Goal: Task Accomplishment & Management: Manage account settings

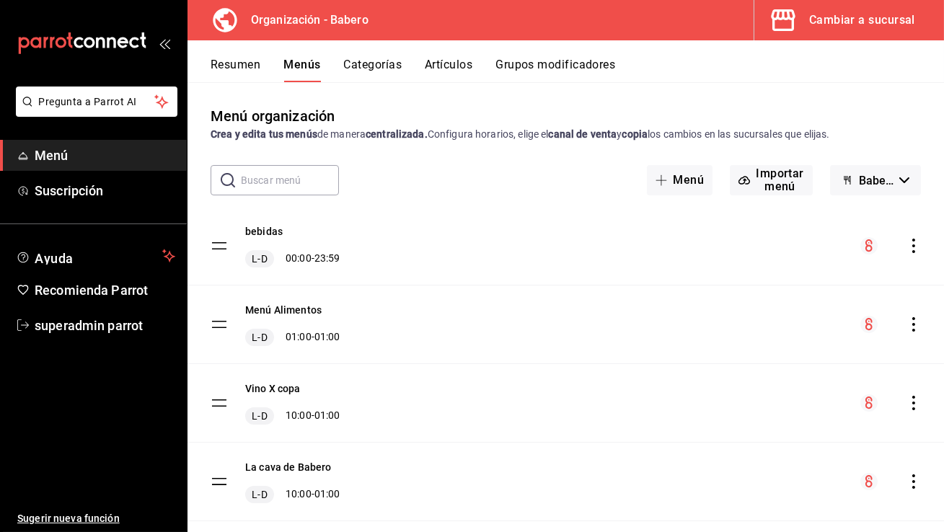
scroll to position [343, 0]
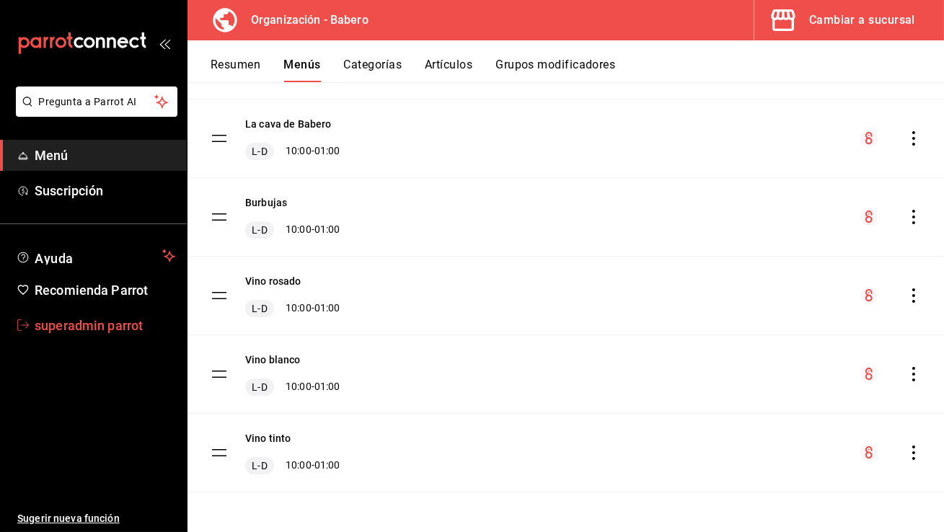
click at [102, 316] on span "superadmin parrot" at bounding box center [105, 325] width 141 height 19
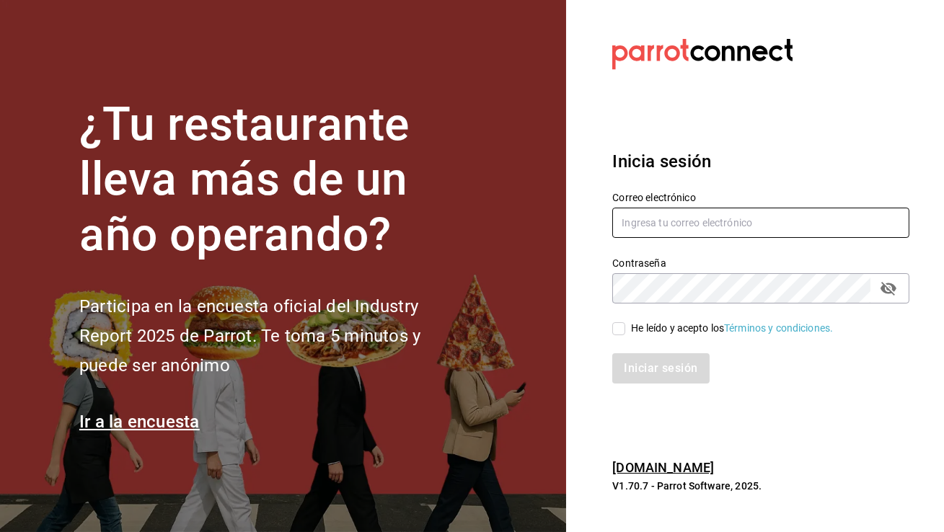
click at [704, 222] on input "text" at bounding box center [760, 223] width 297 height 30
type input "[EMAIL_ADDRESS][DOMAIN_NAME]"
click at [622, 324] on input "He leído y acepto los Términos y condiciones." at bounding box center [618, 328] width 13 height 13
checkbox input "true"
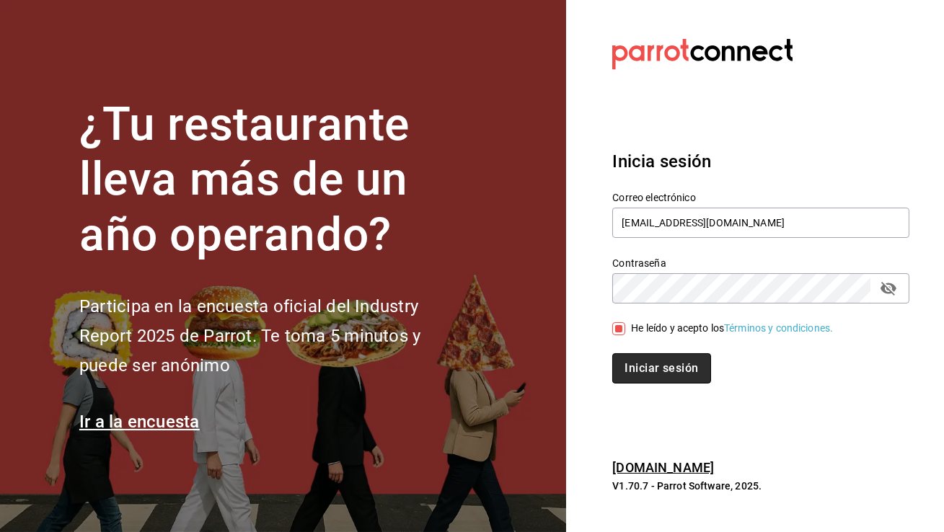
click at [642, 376] on button "Iniciar sesión" at bounding box center [661, 368] width 98 height 30
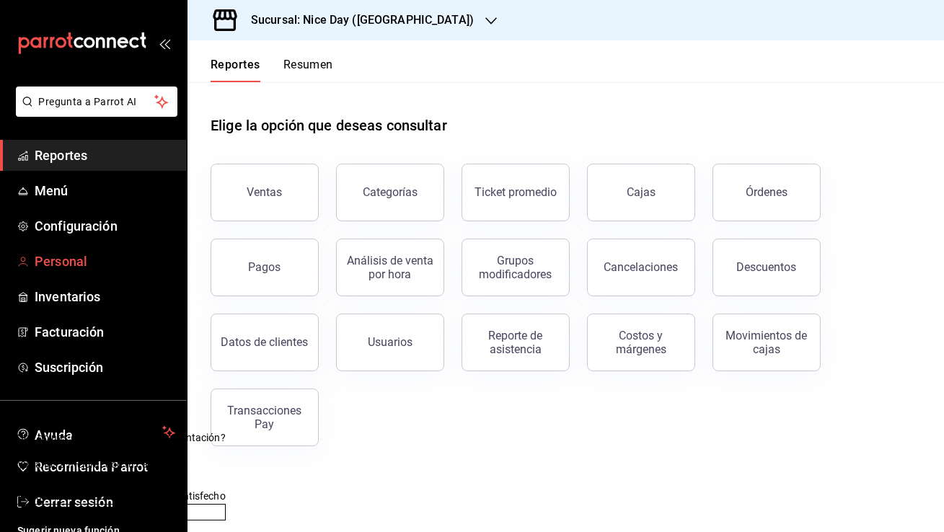
click at [46, 261] on span "Personal" at bounding box center [105, 261] width 141 height 19
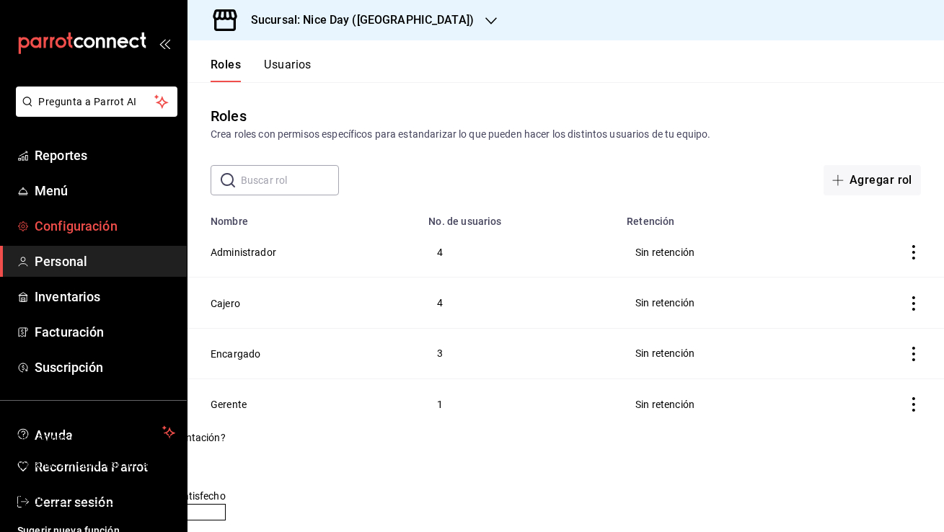
click at [131, 222] on span "Configuración" at bounding box center [105, 225] width 141 height 19
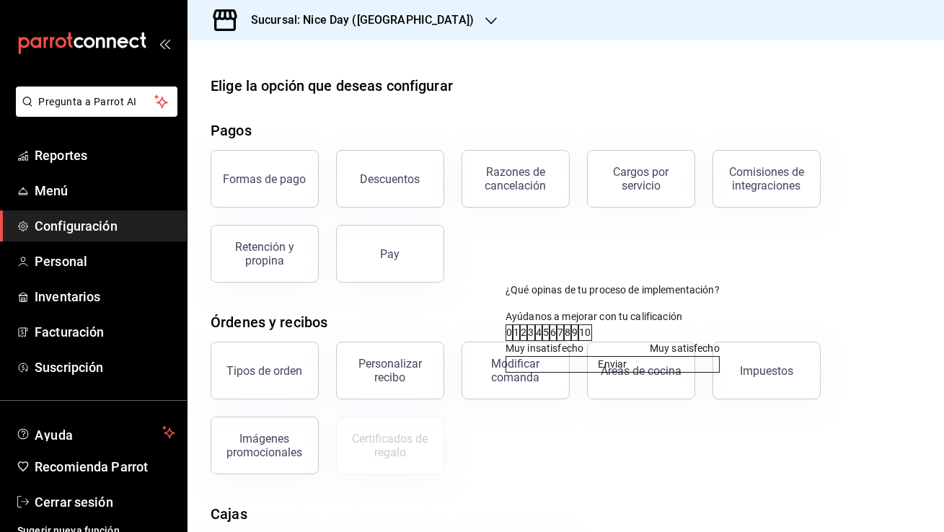
drag, startPoint x: 642, startPoint y: 257, endPoint x: 673, endPoint y: 244, distance: 33.6
click at [673, 283] on div at bounding box center [612, 290] width 214 height 15
click at [591, 325] on div "10" at bounding box center [585, 332] width 12 height 15
click at [720, 356] on button "Enviar" at bounding box center [612, 364] width 214 height 17
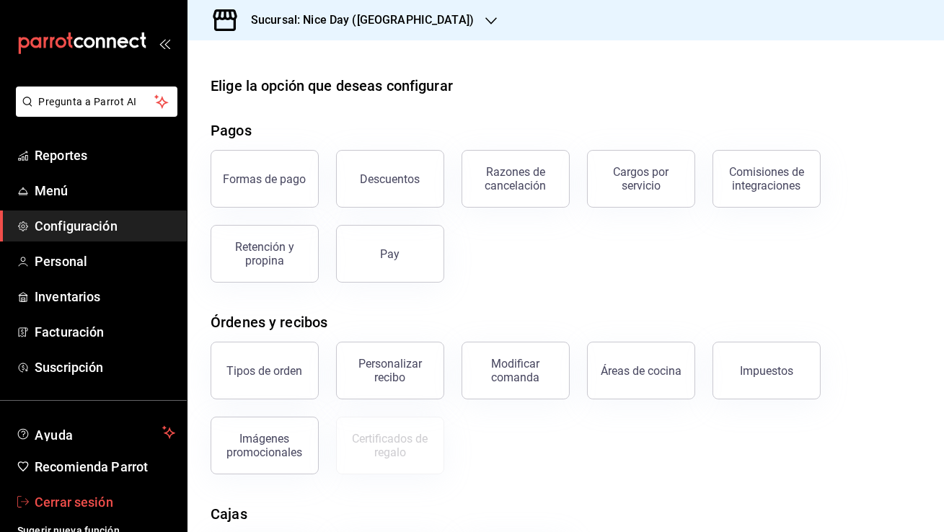
click at [44, 501] on span "Cerrar sesión" at bounding box center [105, 501] width 141 height 19
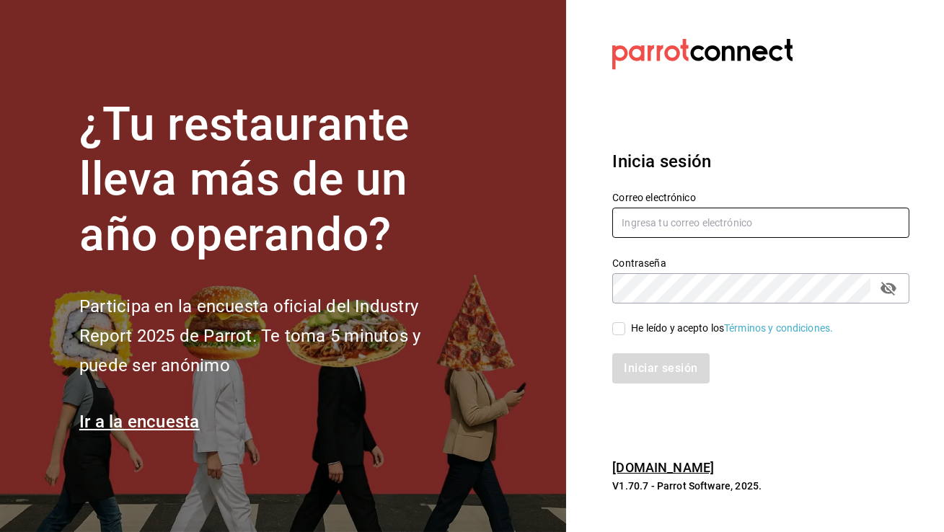
click at [693, 231] on input "text" at bounding box center [760, 223] width 297 height 30
type input "babero@romanorte.com"
click at [624, 329] on input "He leído y acepto los Términos y condiciones." at bounding box center [618, 328] width 13 height 13
checkbox input "true"
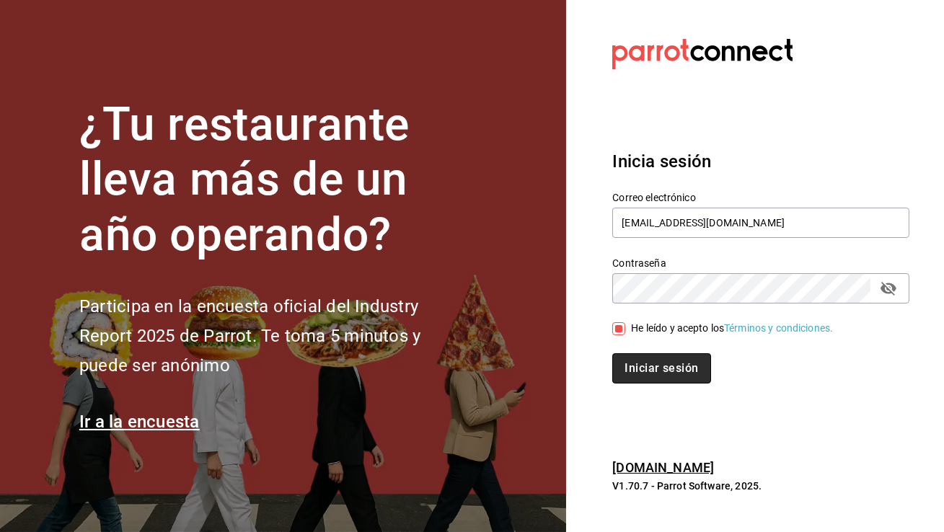
click at [647, 369] on button "Iniciar sesión" at bounding box center [661, 368] width 98 height 30
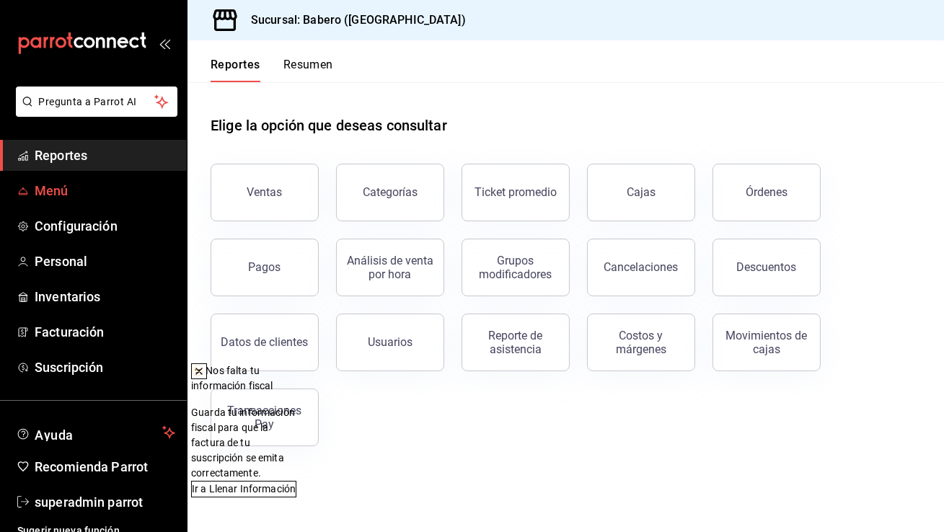
click at [92, 182] on span "Menú" at bounding box center [105, 190] width 141 height 19
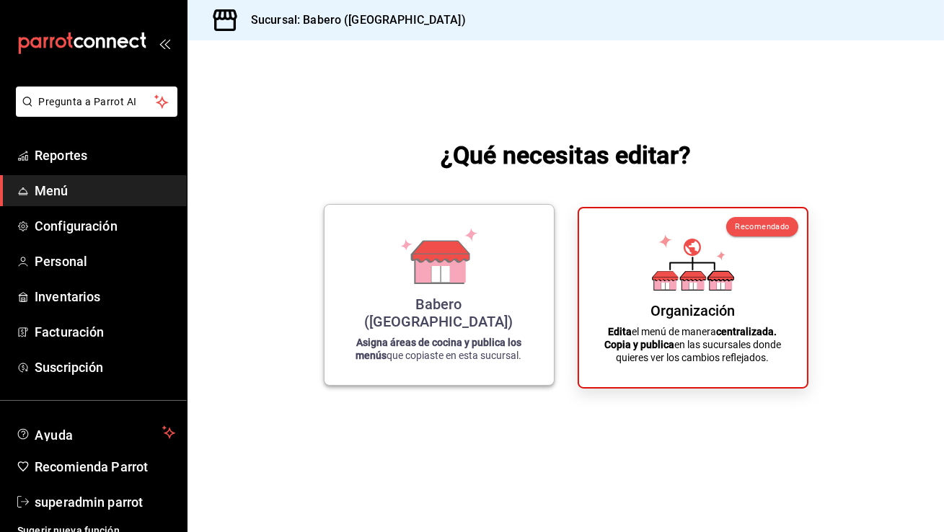
click at [503, 288] on div "Babero ([GEOGRAPHIC_DATA]) Asigna áreas de cocina y publica los menús que copia…" at bounding box center [439, 294] width 195 height 157
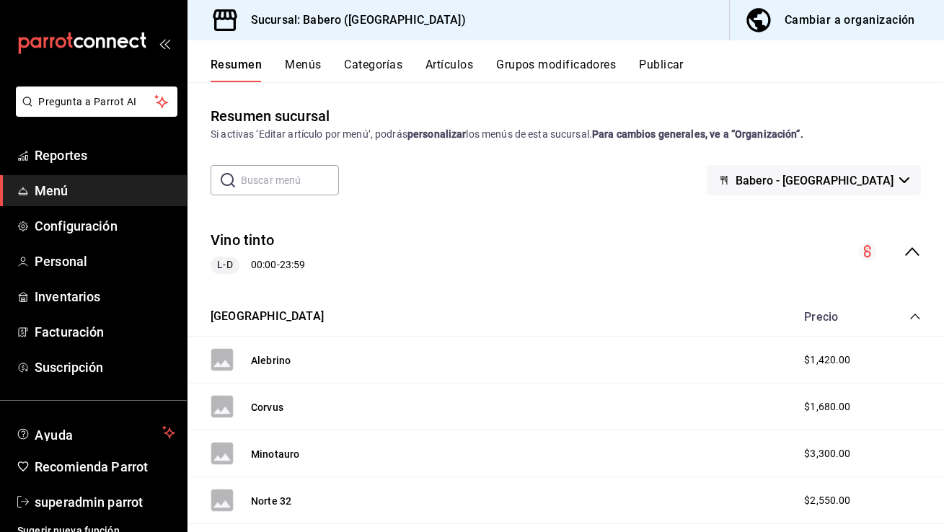
click at [355, 66] on button "Categorías" at bounding box center [374, 70] width 58 height 25
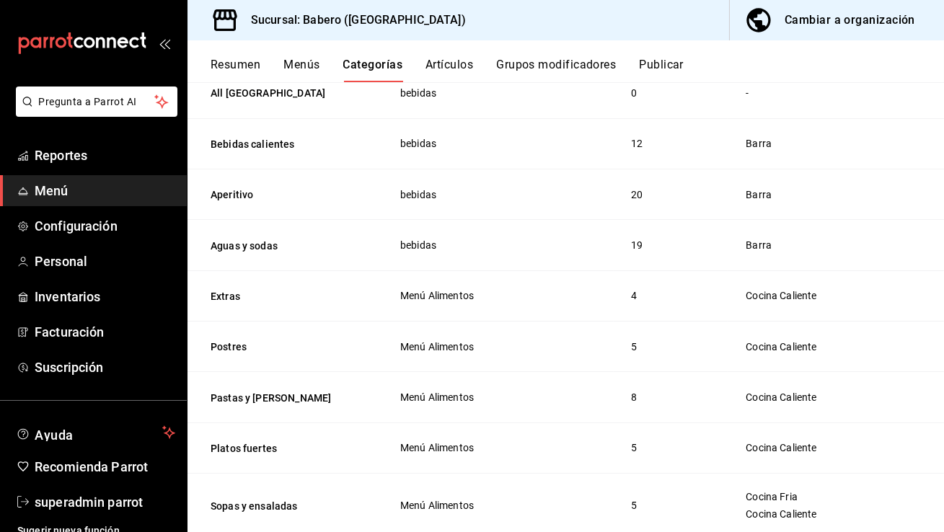
scroll to position [1937, 0]
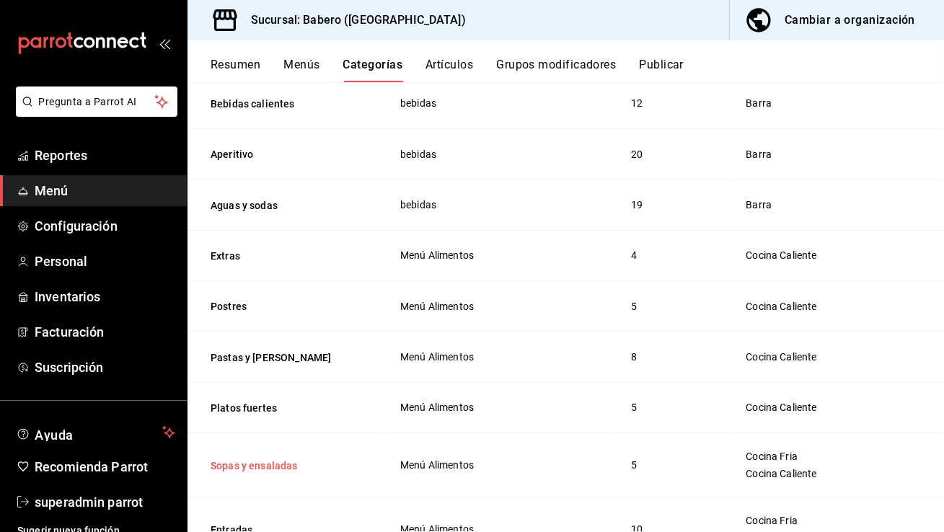
click at [273, 459] on button "Sopas y ensaladas" at bounding box center [283, 466] width 144 height 14
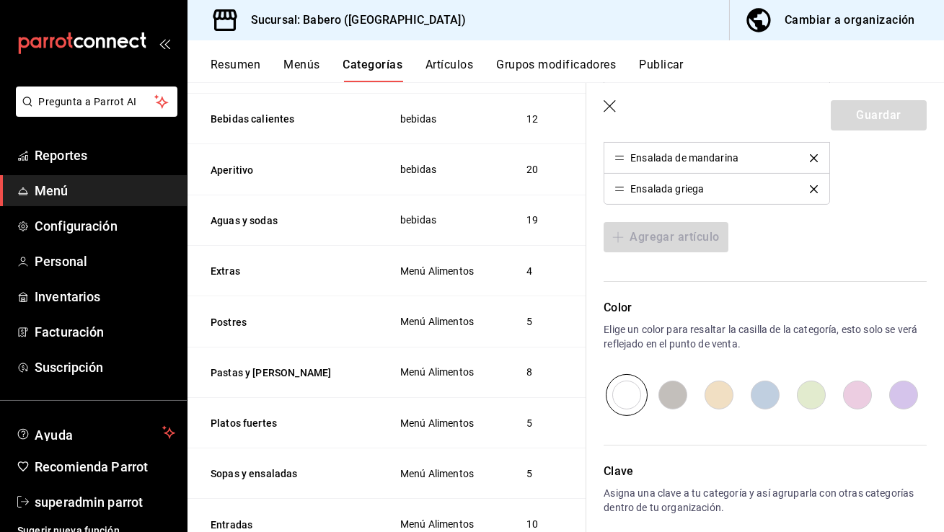
scroll to position [788, 0]
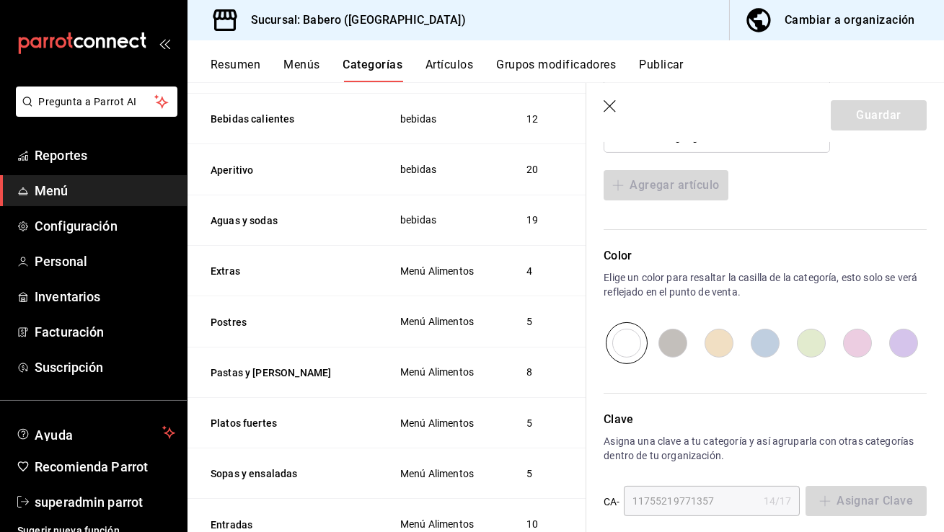
click at [859, 27] on div "Cambiar a organización" at bounding box center [849, 20] width 131 height 20
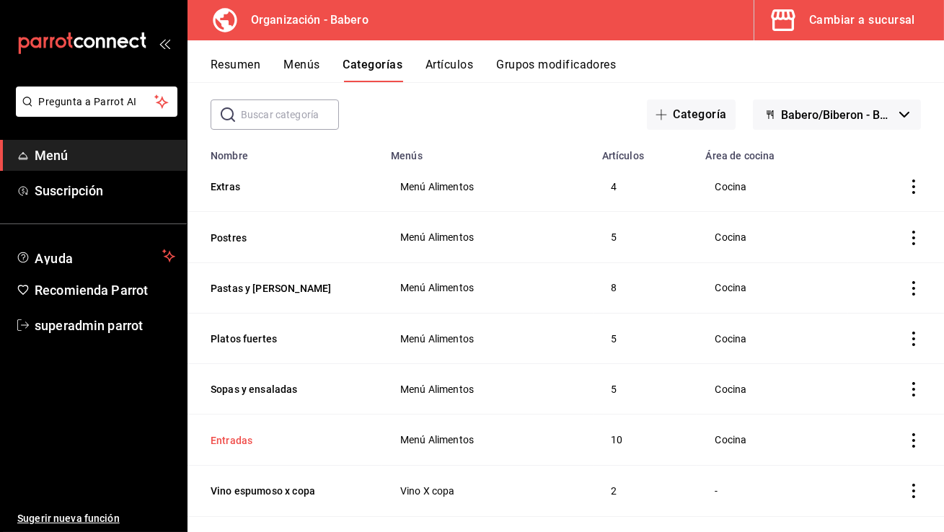
scroll to position [94, 0]
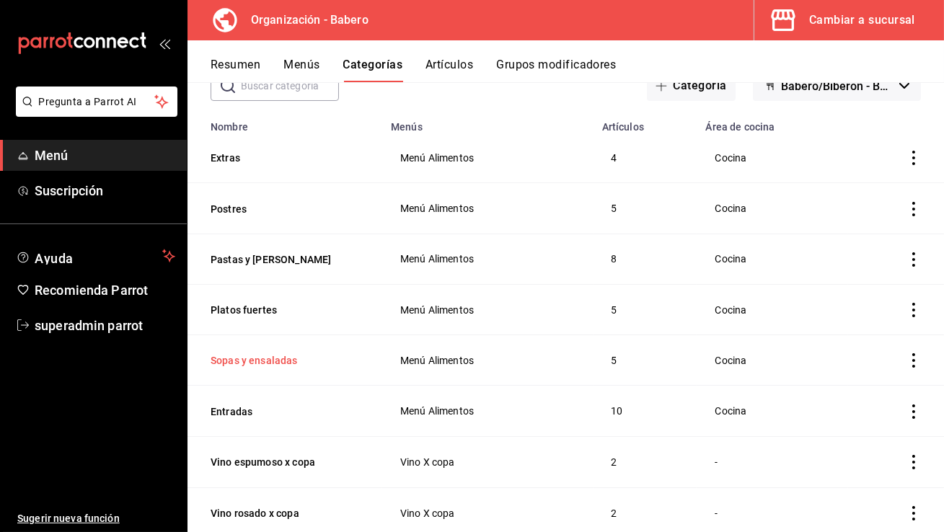
click at [278, 361] on button "Sopas y ensaladas" at bounding box center [283, 360] width 144 height 14
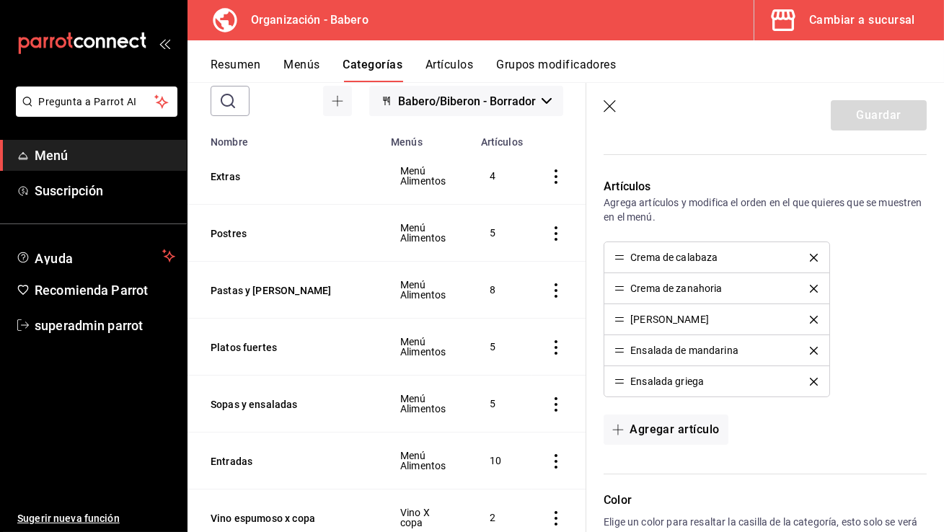
scroll to position [477, 0]
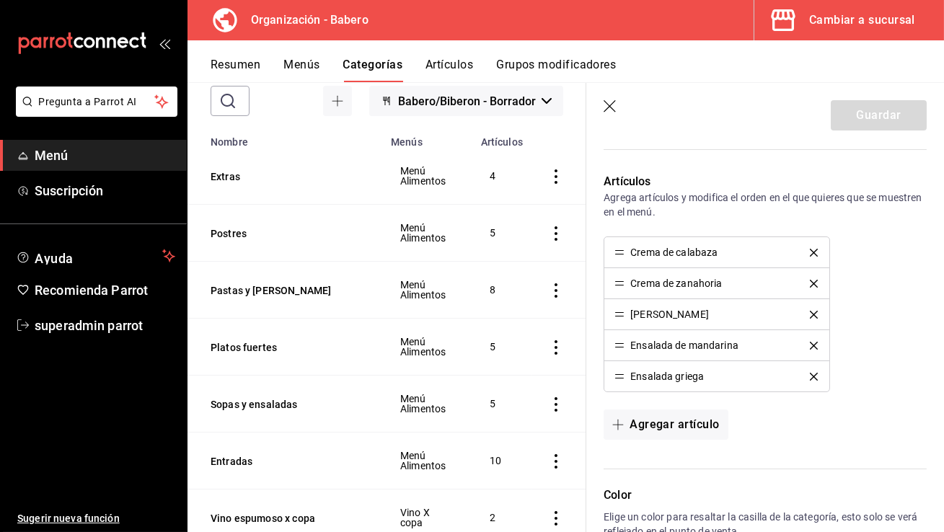
click at [810, 313] on icon "delete" at bounding box center [814, 315] width 8 height 8
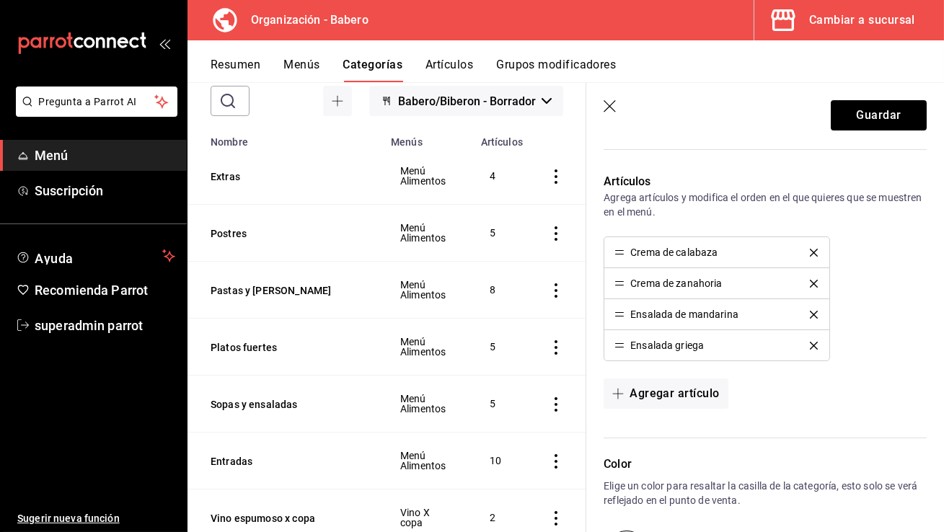
click at [810, 342] on icon "delete" at bounding box center [814, 346] width 8 height 8
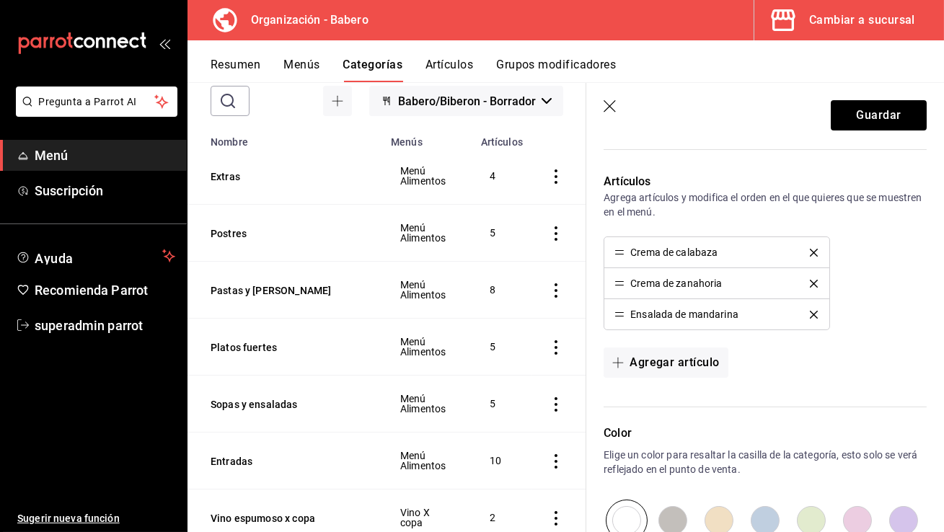
click at [808, 318] on div "Ensalada de mandarina" at bounding box center [716, 314] width 204 height 10
click at [810, 311] on icon "delete" at bounding box center [814, 315] width 8 height 8
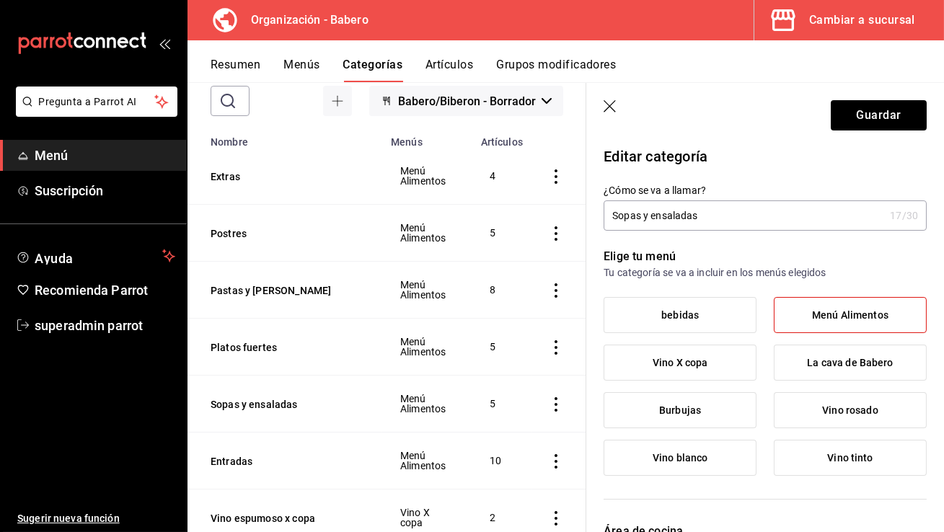
scroll to position [2, 0]
click at [702, 211] on input "Sopas y ensaladas" at bounding box center [744, 215] width 280 height 29
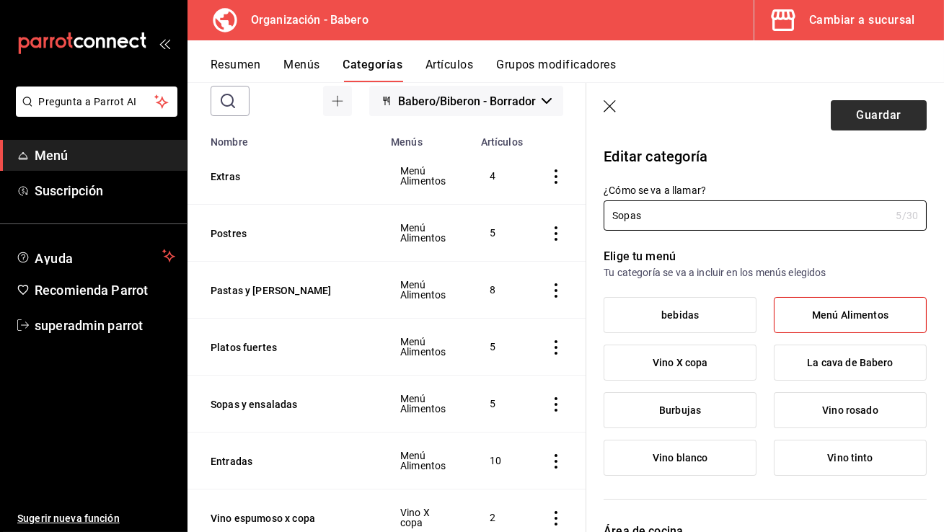
type input "Sopas"
click at [876, 115] on button "Guardar" at bounding box center [879, 115] width 96 height 30
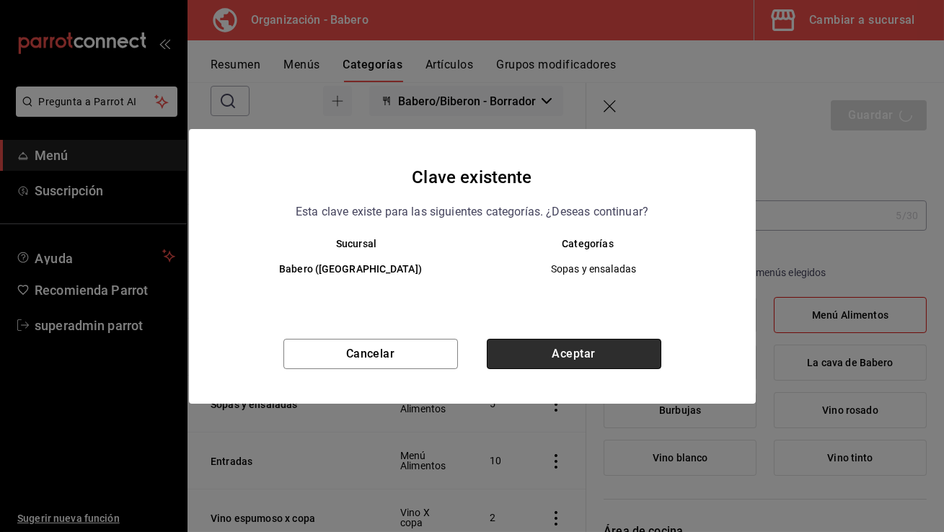
click at [565, 353] on button "Aceptar" at bounding box center [574, 354] width 174 height 30
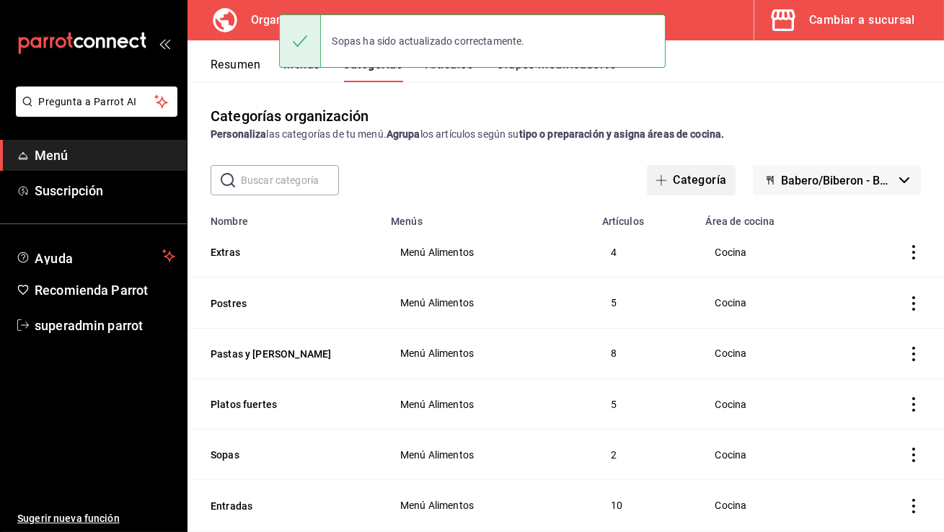
click at [680, 173] on button "Categoría" at bounding box center [691, 180] width 88 height 30
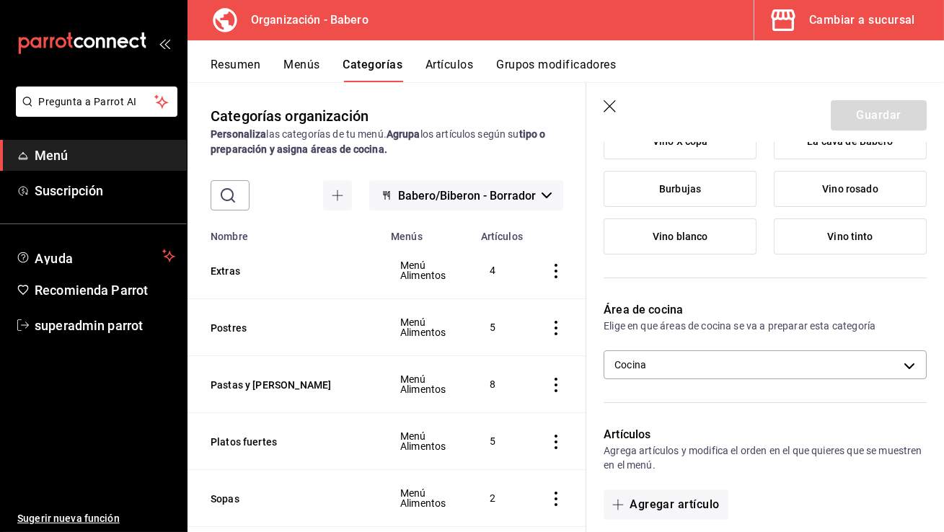
scroll to position [280, 0]
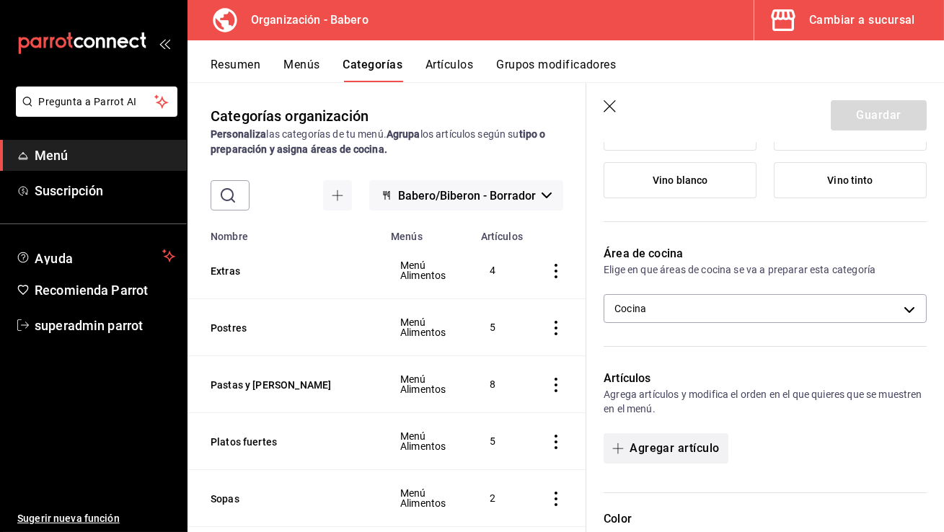
click at [678, 448] on button "Agregar artículo" at bounding box center [666, 448] width 124 height 30
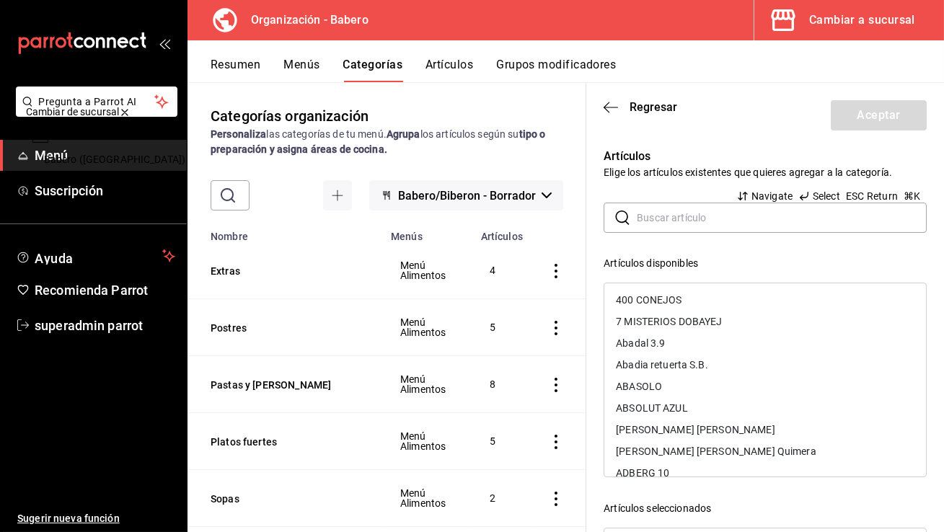
type input "e"
click at [806, 257] on div "Cambiar de sucursal e Babero (Roma Norte) Navigate Select ESC Return ⌘ K" at bounding box center [472, 266] width 944 height 532
click at [757, 221] on input "text" at bounding box center [782, 217] width 290 height 29
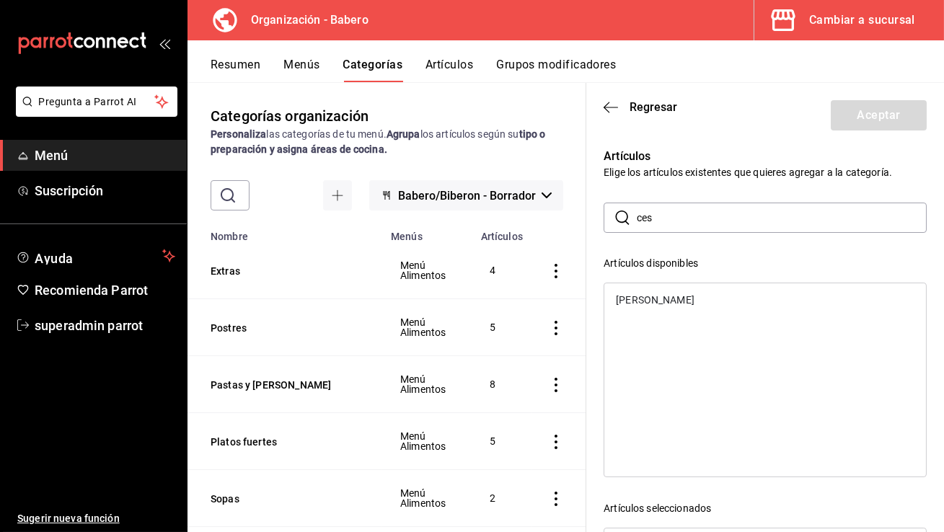
click at [727, 301] on div "Ensalada Cesar" at bounding box center [765, 300] width 322 height 22
click at [699, 223] on input "ces" at bounding box center [782, 217] width 290 height 29
click at [688, 303] on div "Ensalada de mandarina" at bounding box center [670, 300] width 108 height 10
click at [710, 213] on input "mand" at bounding box center [782, 217] width 290 height 29
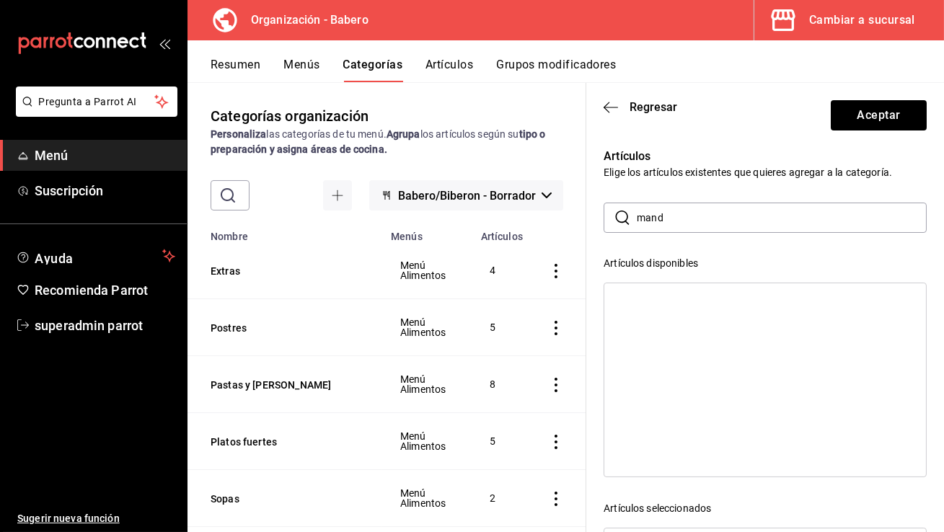
click at [710, 213] on input "mand" at bounding box center [782, 217] width 290 height 29
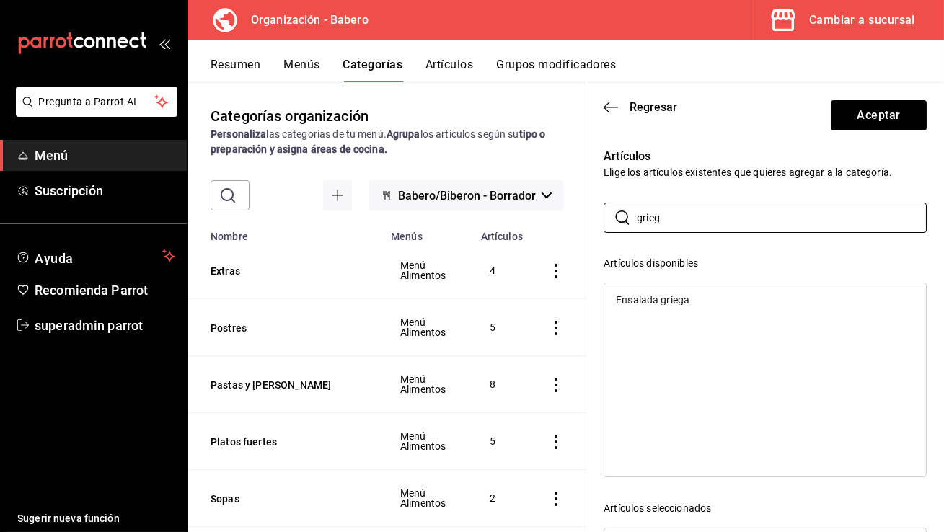
type input "grieg"
click at [690, 307] on div "Ensalada griega" at bounding box center [765, 300] width 322 height 22
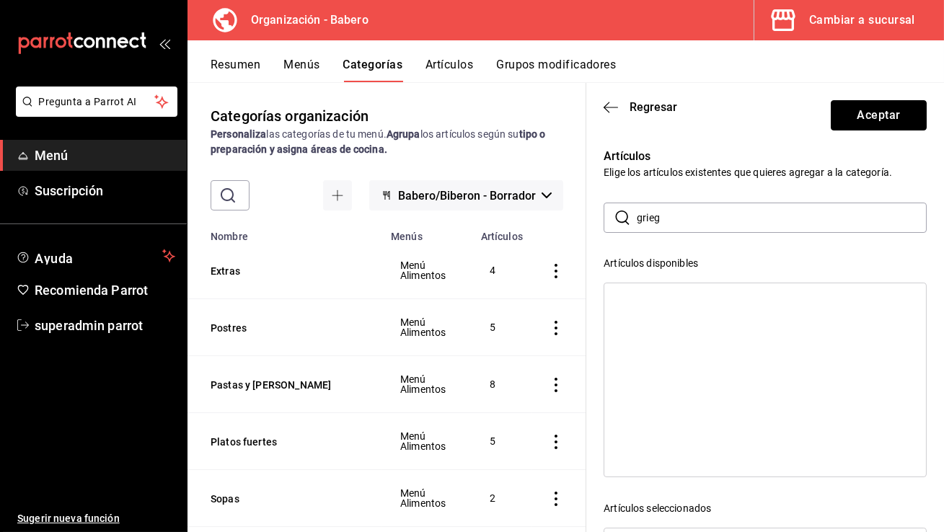
click at [893, 124] on button "Aceptar" at bounding box center [879, 115] width 96 height 30
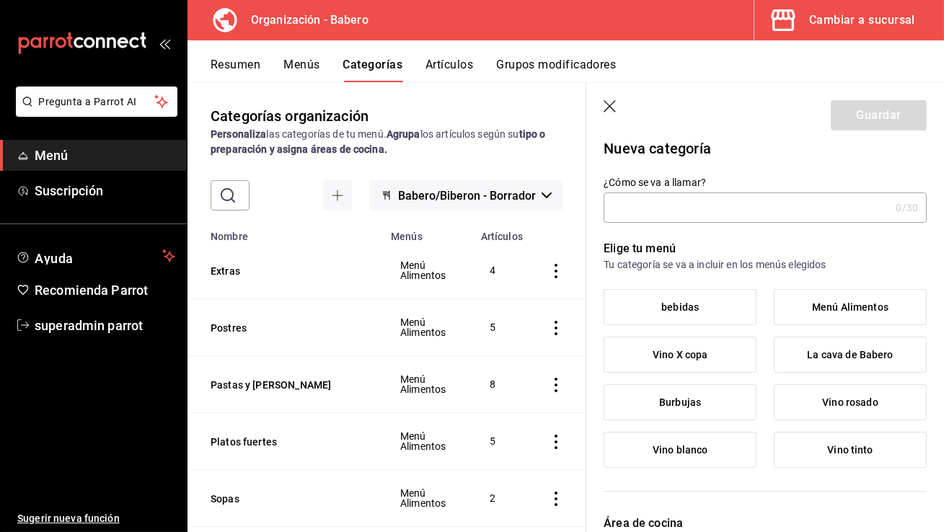
scroll to position [0, 0]
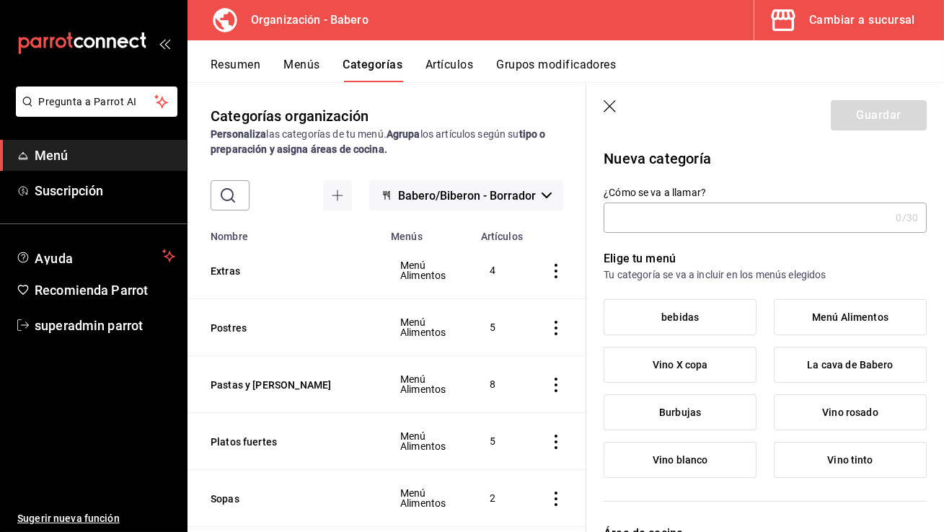
click at [752, 211] on input "¿Cómo se va a llamar?" at bounding box center [747, 217] width 286 height 29
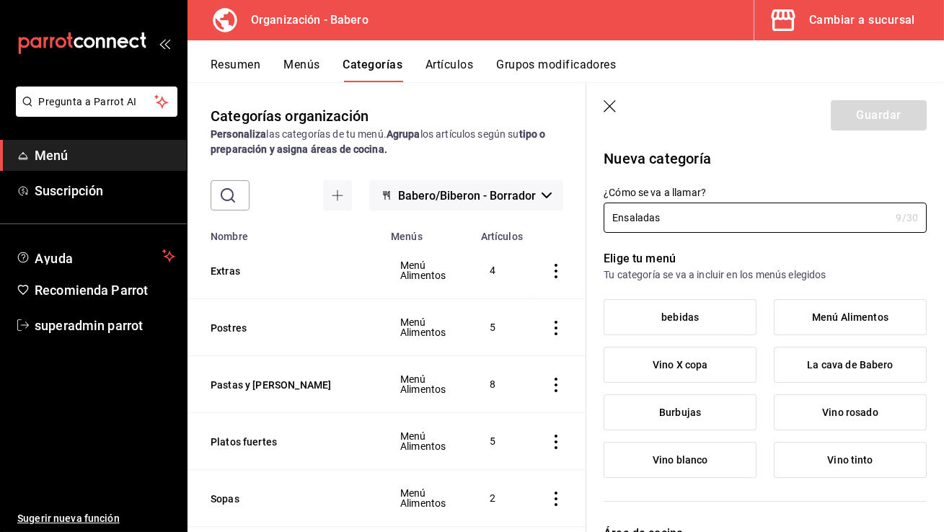
type input "Ensaladas"
click at [812, 317] on span "Menú Alimentos" at bounding box center [850, 317] width 76 height 12
click at [0, 0] on input "Menú Alimentos" at bounding box center [0, 0] width 0 height 0
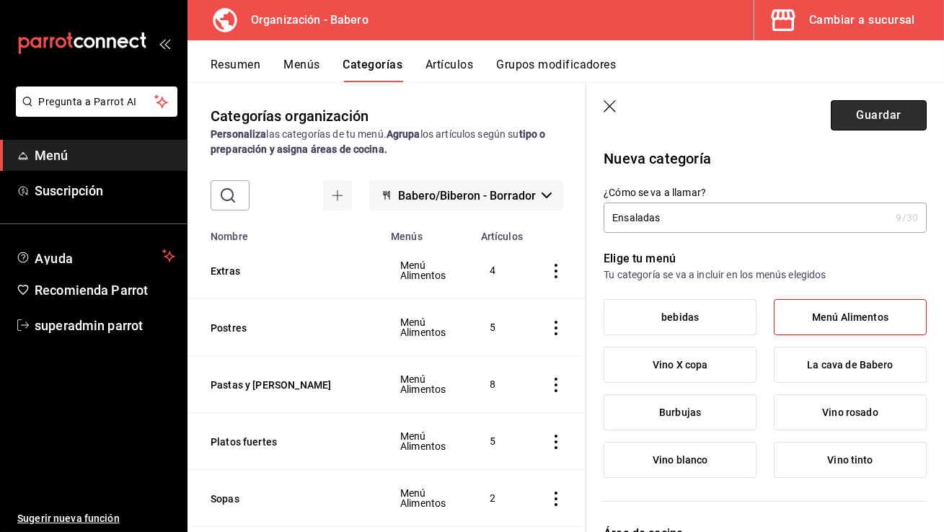
click at [865, 118] on button "Guardar" at bounding box center [879, 115] width 96 height 30
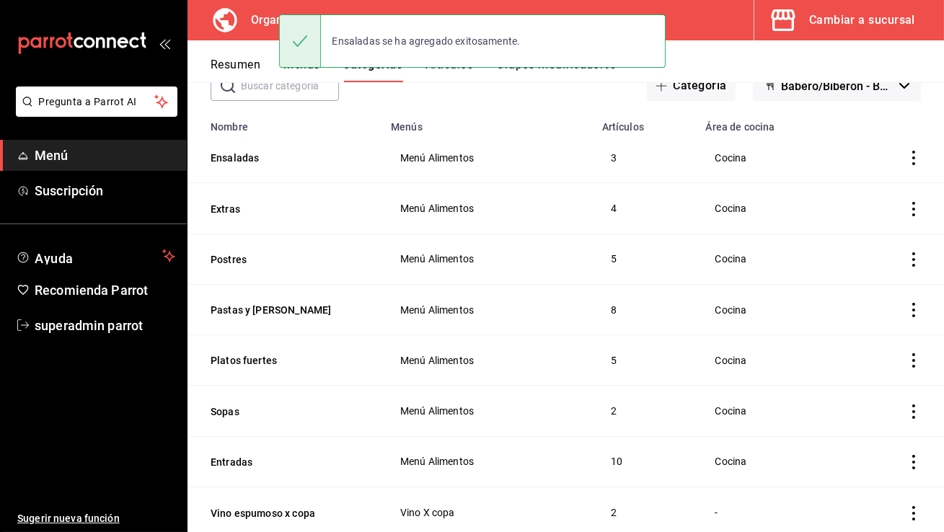
scroll to position [97, 0]
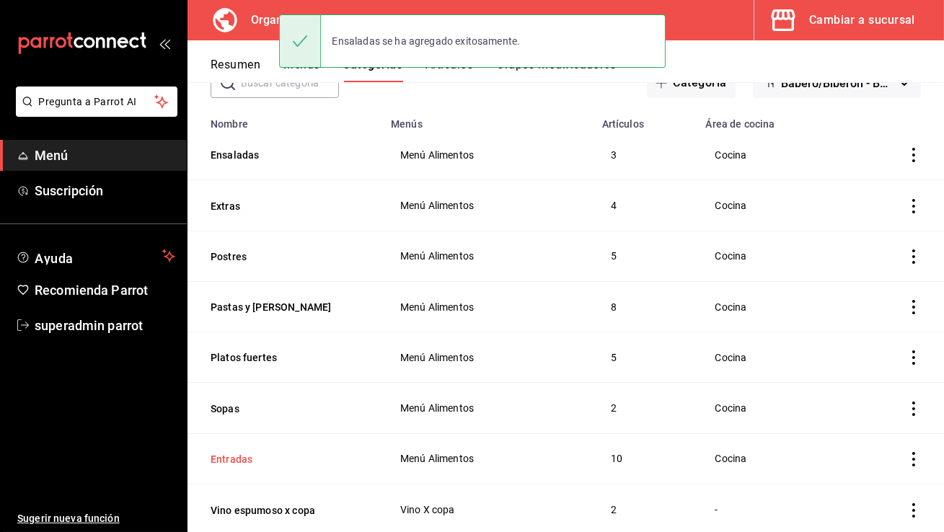
click at [237, 457] on button "Entradas" at bounding box center [283, 459] width 144 height 14
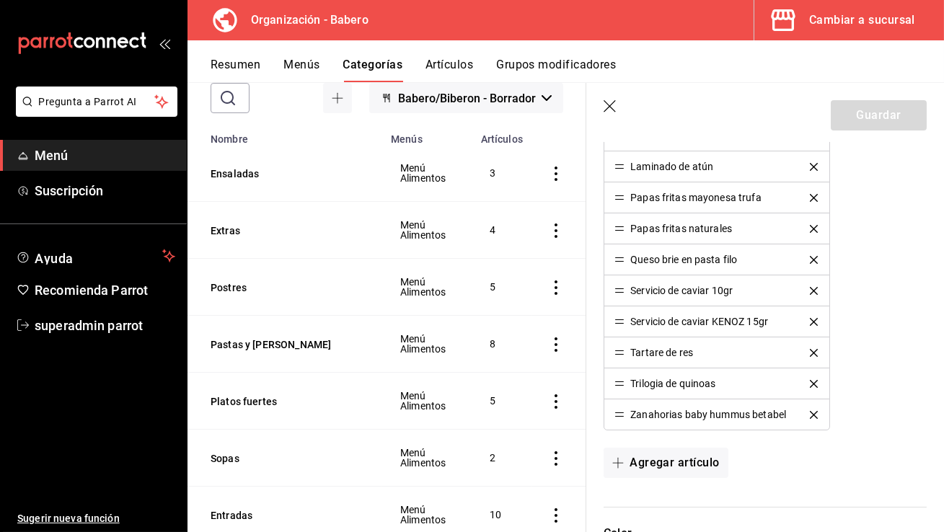
scroll to position [591, 0]
click at [293, 66] on button "Menús" at bounding box center [301, 70] width 36 height 25
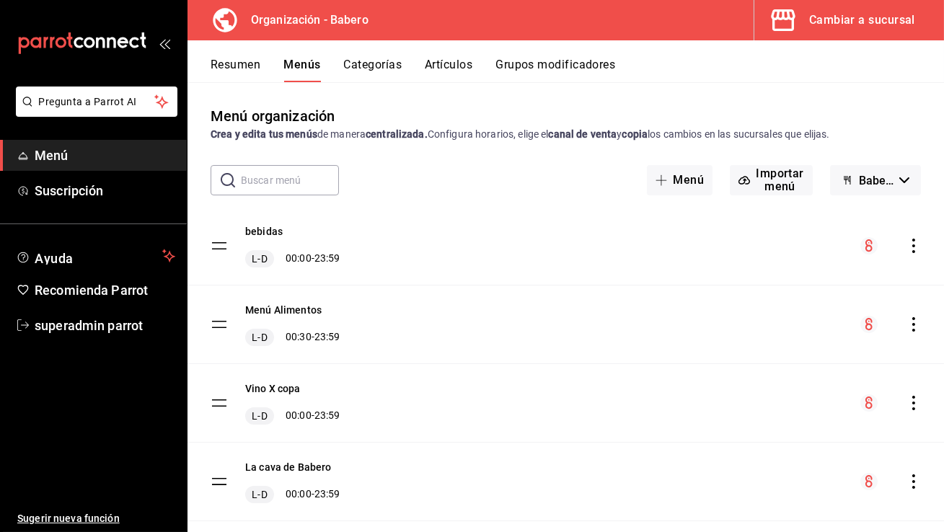
click at [906, 320] on icon "actions" at bounding box center [913, 324] width 14 height 14
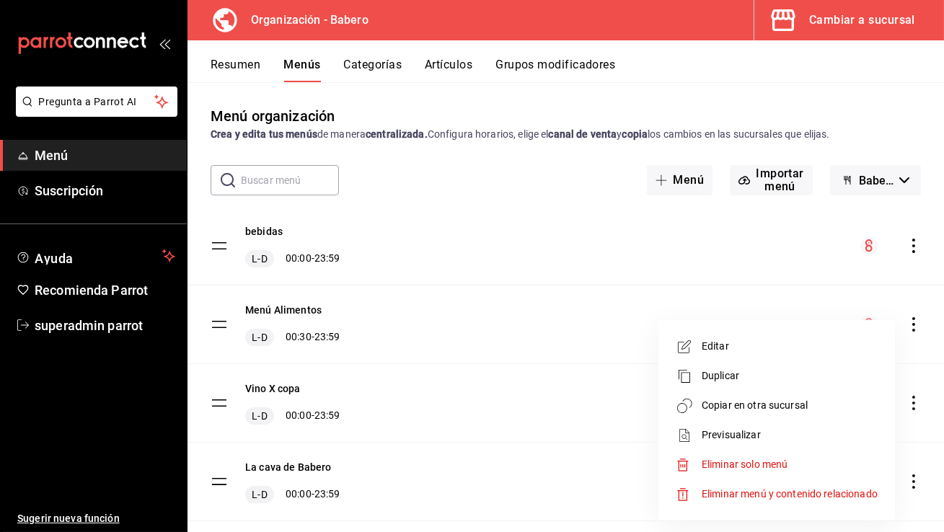
click at [774, 397] on li "Copiar en otra sucursal" at bounding box center [776, 406] width 225 height 30
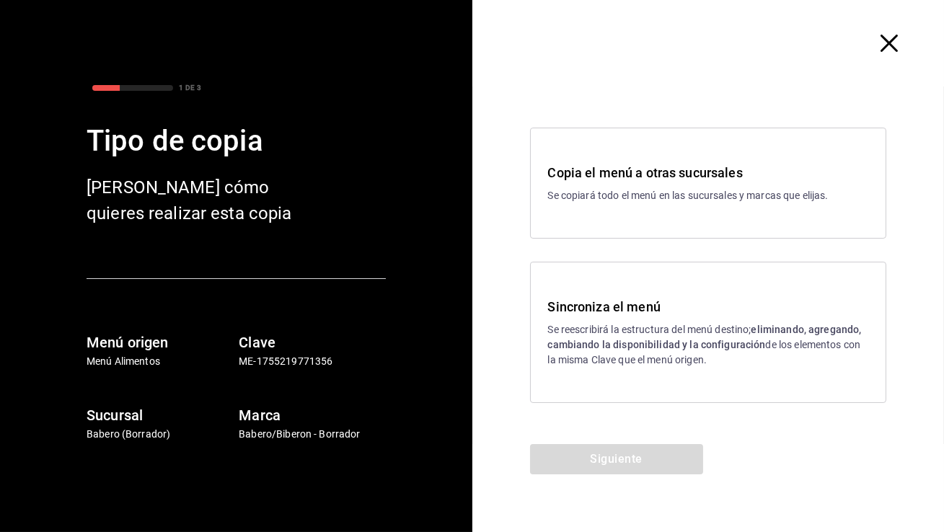
click at [628, 348] on strong "eliminando, agregando, cambiando la disponibilidad y la configuración" at bounding box center [705, 337] width 314 height 27
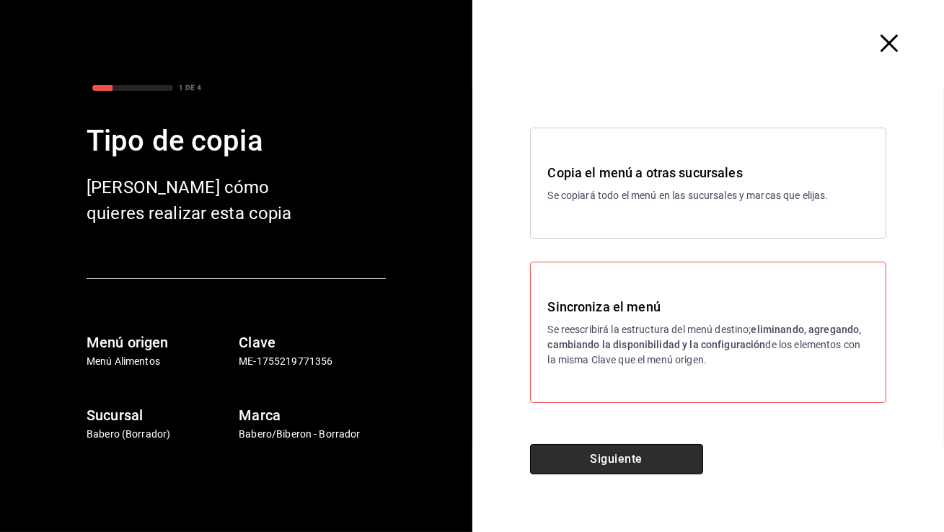
click at [595, 466] on button "Siguiente" at bounding box center [616, 459] width 173 height 30
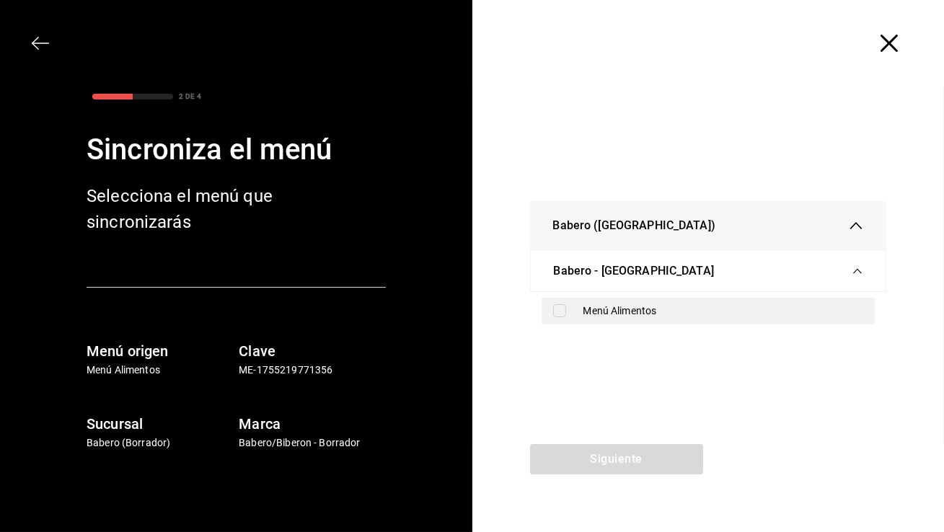
click at [609, 314] on div "Menú Alimentos" at bounding box center [723, 311] width 280 height 15
checkbox input "true"
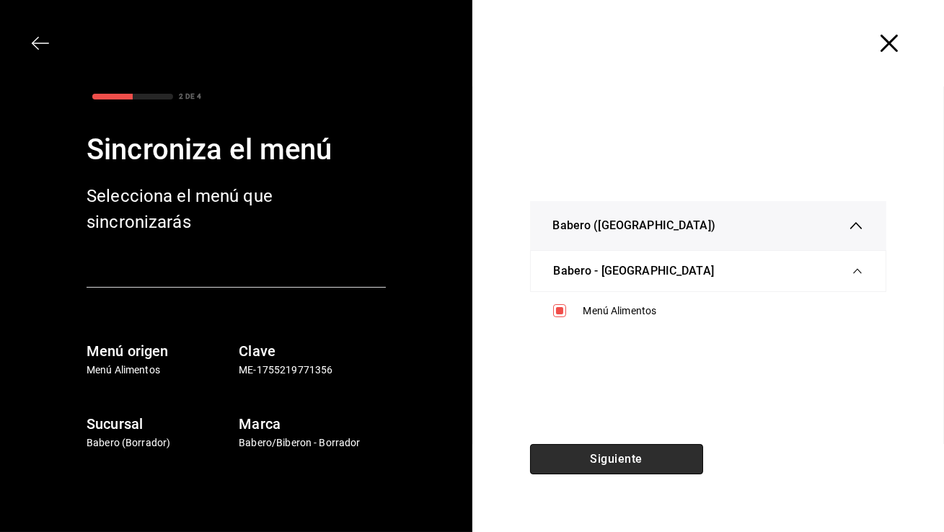
click at [624, 468] on button "Siguiente" at bounding box center [616, 459] width 173 height 30
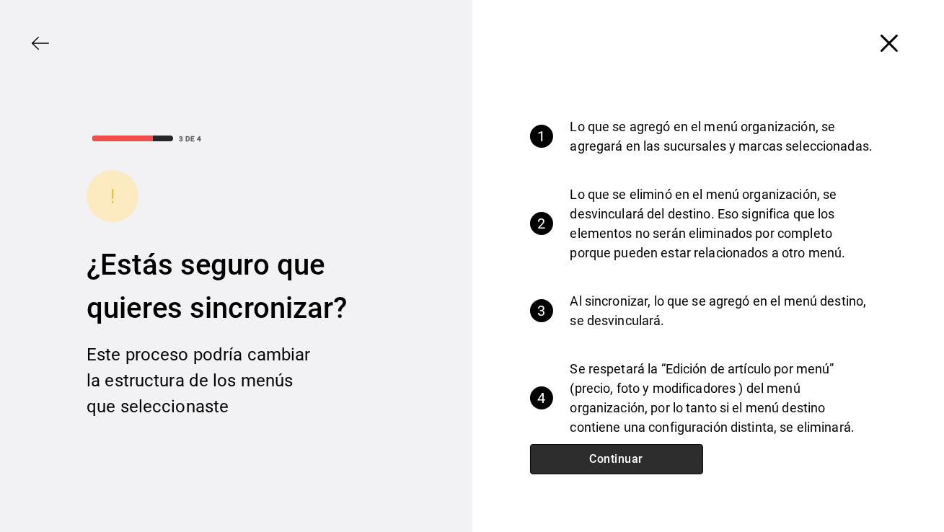
click at [624, 465] on button "Continuar" at bounding box center [616, 459] width 173 height 30
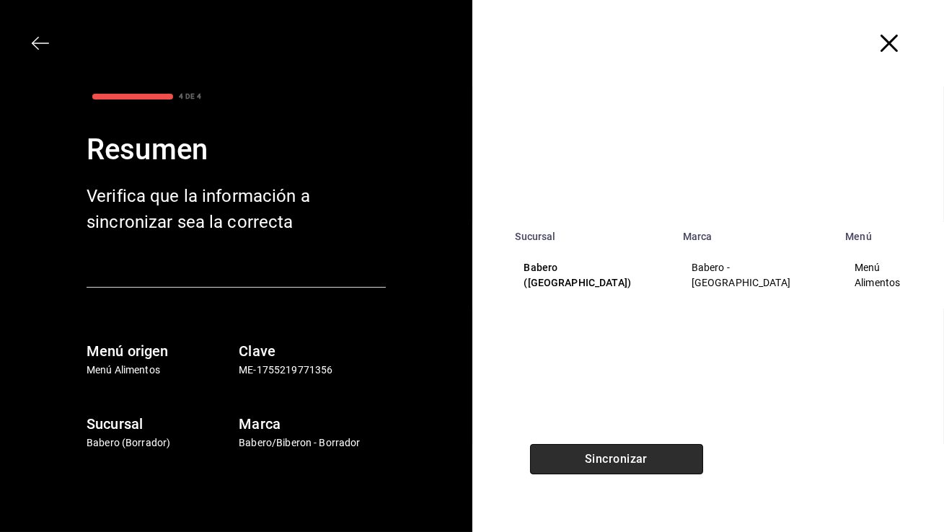
click at [624, 465] on button "Sincronizar" at bounding box center [616, 459] width 173 height 30
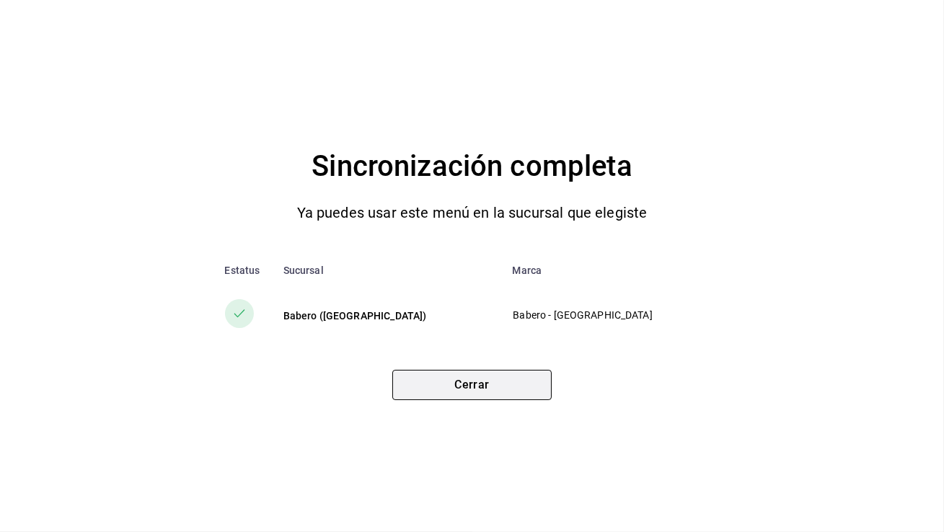
click at [438, 382] on button "Cerrar" at bounding box center [471, 385] width 159 height 30
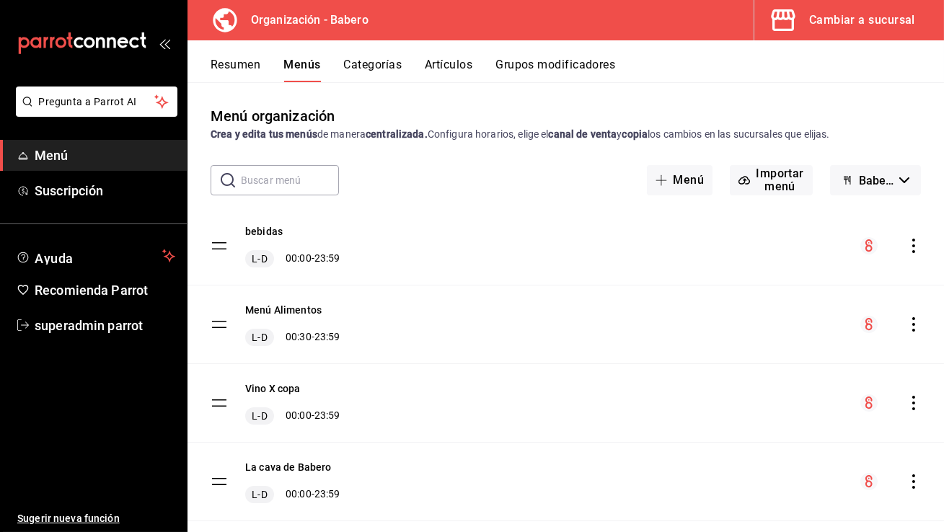
click at [815, 28] on div "Cambiar a sucursal" at bounding box center [862, 20] width 106 height 20
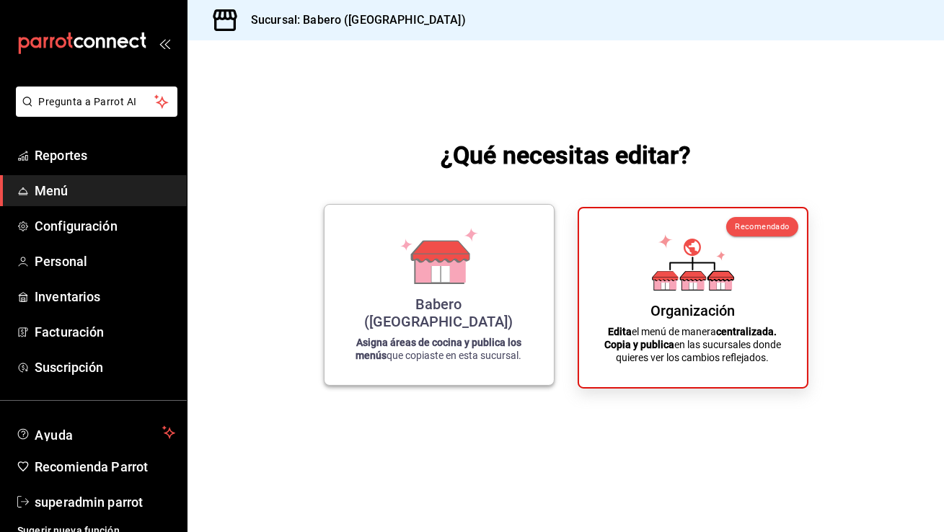
click at [406, 284] on icon at bounding box center [439, 256] width 82 height 56
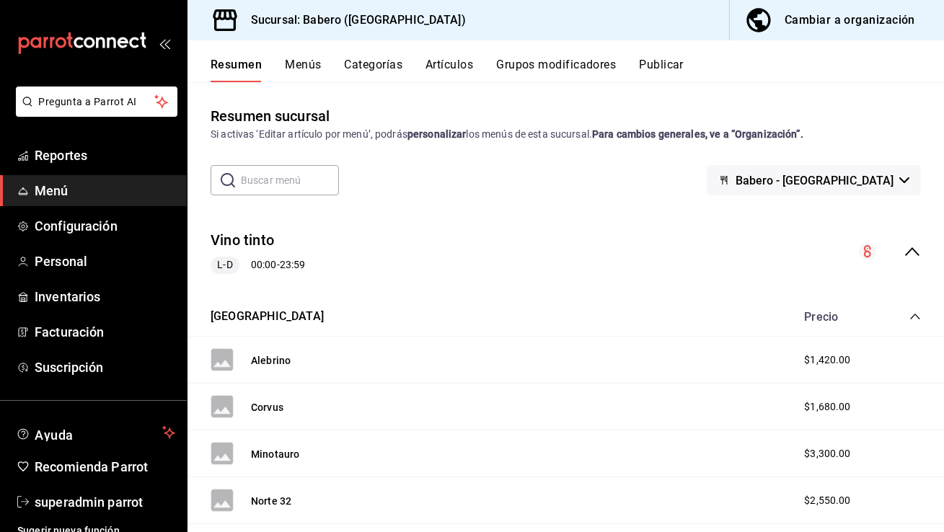
click at [397, 66] on button "Categorías" at bounding box center [374, 70] width 58 height 25
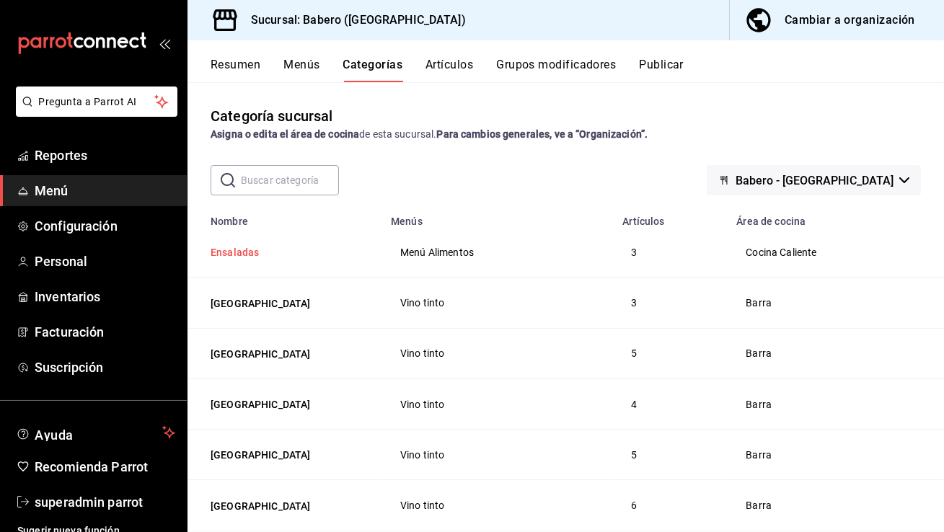
click at [231, 252] on button "Ensaladas" at bounding box center [283, 252] width 144 height 14
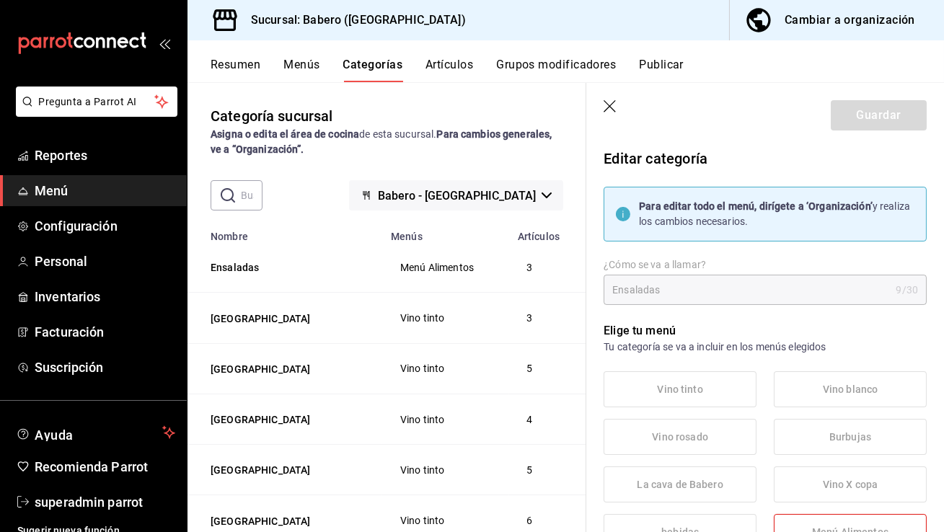
scroll to position [192, 0]
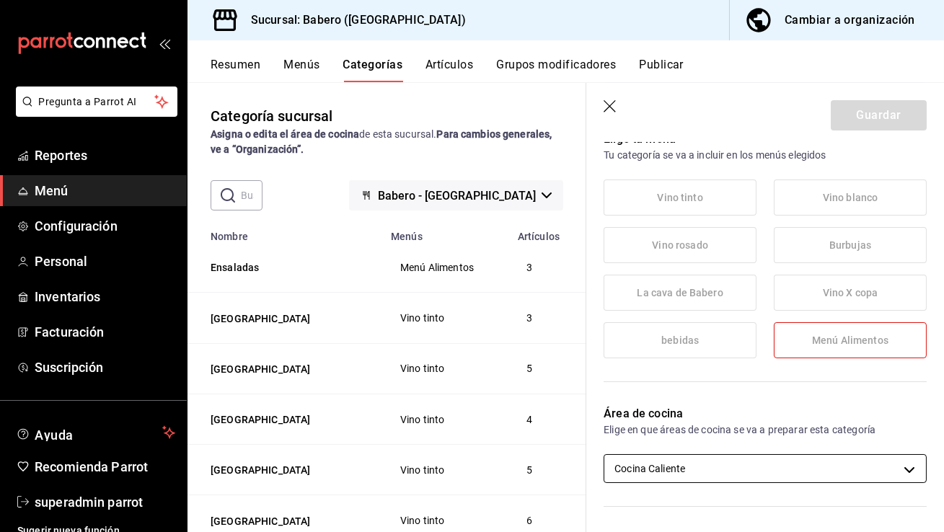
click at [699, 464] on body "Pregunta a Parrot AI Reportes Menú Configuración Personal Inventarios Facturaci…" at bounding box center [472, 266] width 944 height 532
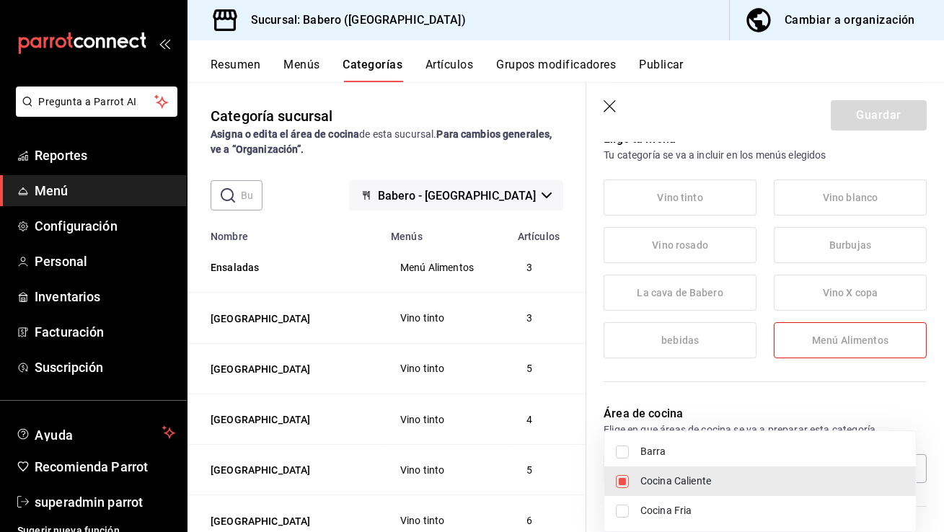
drag, startPoint x: 940, startPoint y: 296, endPoint x: 941, endPoint y: 316, distance: 20.2
click at [941, 316] on div at bounding box center [472, 266] width 944 height 532
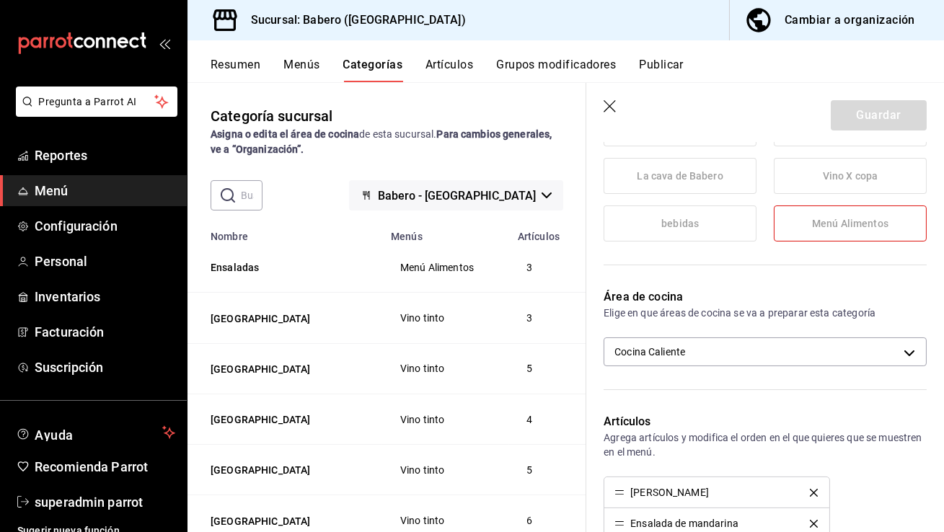
scroll to position [321, 0]
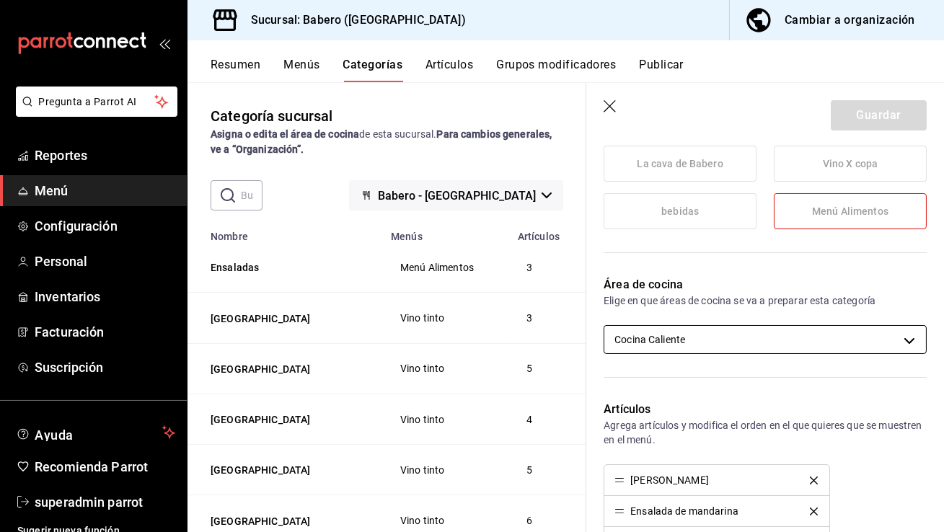
click at [834, 338] on body "Pregunta a Parrot AI Reportes Menú Configuración Personal Inventarios Facturaci…" at bounding box center [472, 266] width 944 height 532
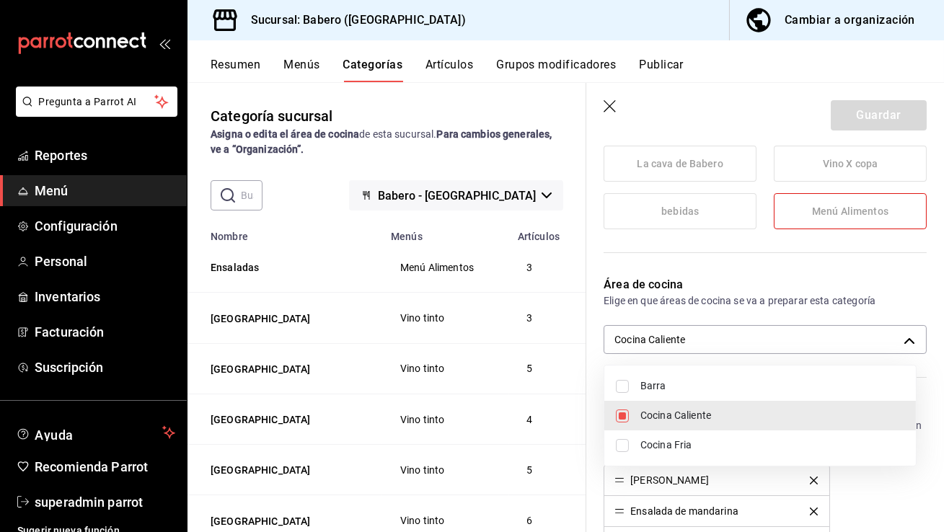
click at [717, 439] on span "Cocina Fria" at bounding box center [772, 445] width 264 height 15
type input "13d9a8b2-cfda-4fbf-a4bb-bc5e98d6162a,604b0ea4-9521-4902-a07f-42147eba1214"
checkbox input "true"
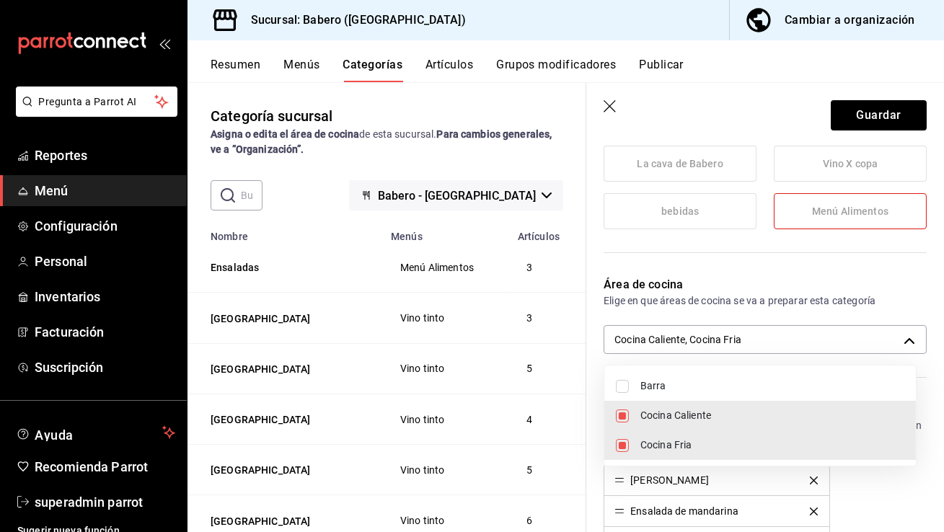
click at [673, 415] on span "Cocina Caliente" at bounding box center [772, 415] width 264 height 15
type input "604b0ea4-9521-4902-a07f-42147eba1214"
checkbox input "false"
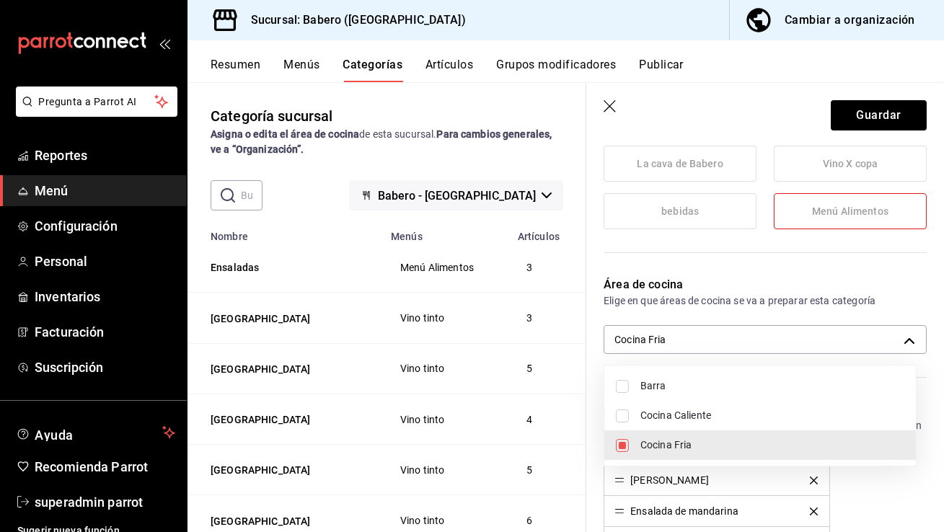
click at [873, 101] on div at bounding box center [472, 266] width 944 height 532
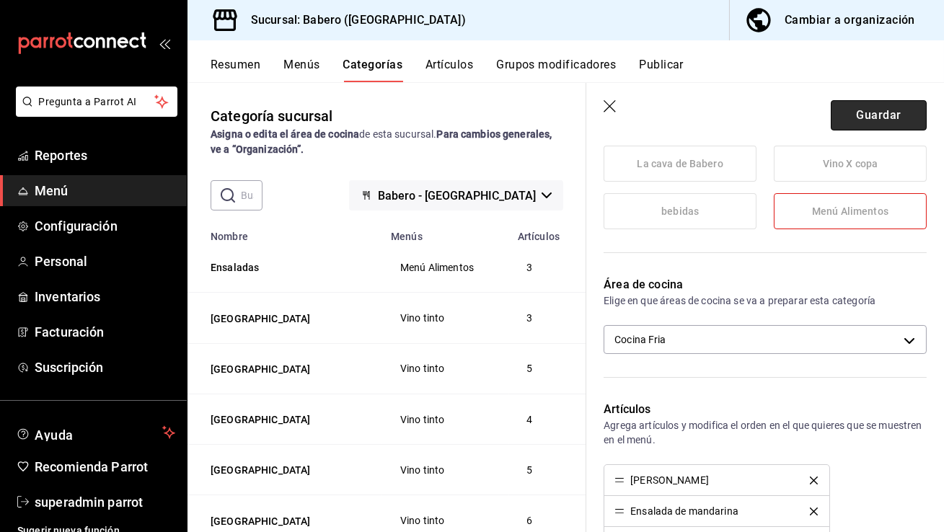
click at [872, 115] on button "Guardar" at bounding box center [879, 115] width 96 height 30
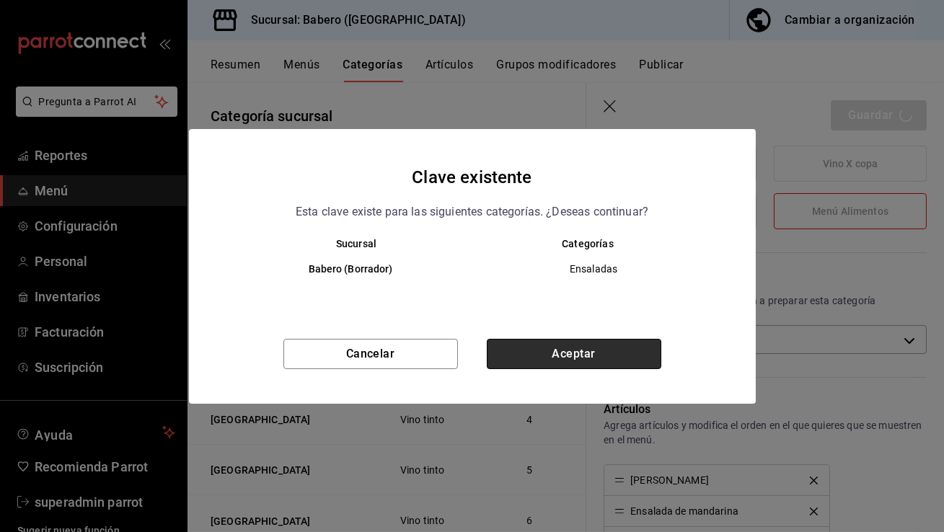
click at [536, 352] on button "Aceptar" at bounding box center [574, 354] width 174 height 30
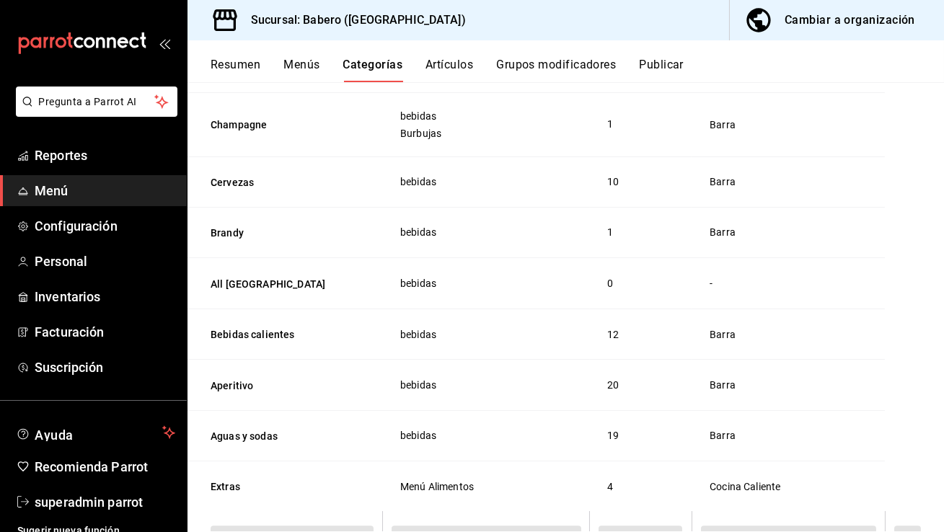
click at [340, 70] on div "Resumen Menús Categorías Artículos Grupos modificadores Publicar Categoría sucu…" at bounding box center [565, 286] width 756 height 492
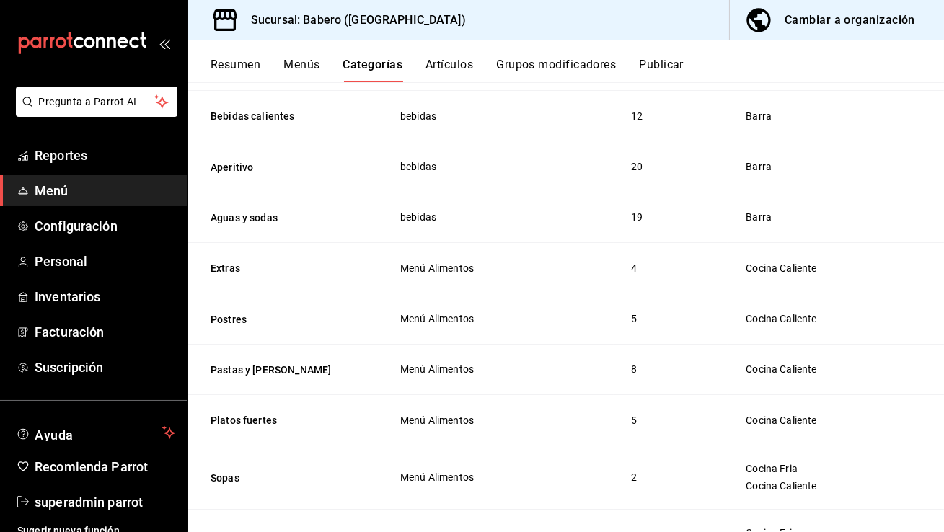
scroll to position [2035, 0]
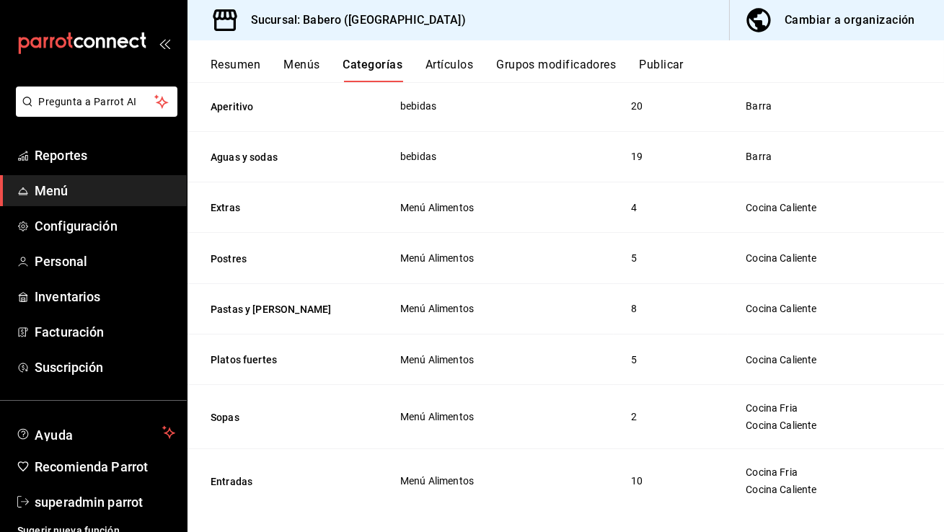
click at [893, 200] on td "Cocina Caliente" at bounding box center [836, 207] width 216 height 50
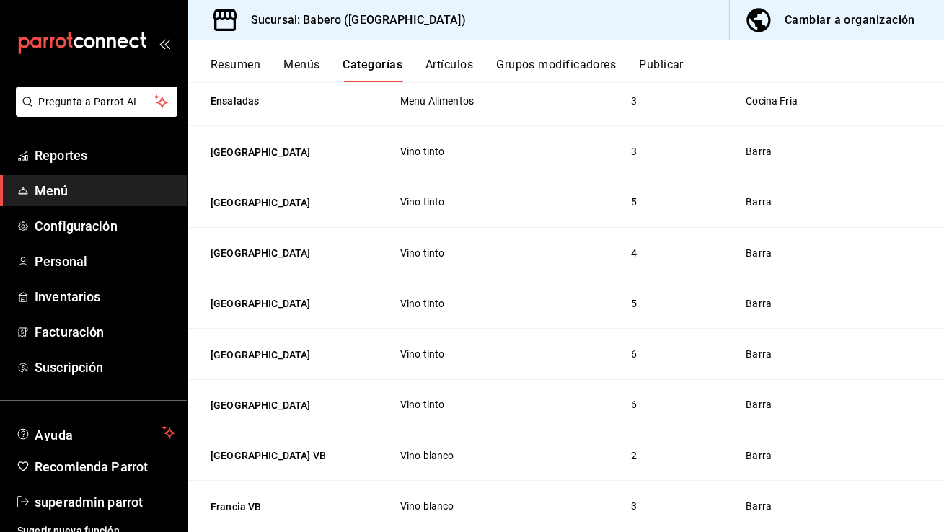
scroll to position [0, 0]
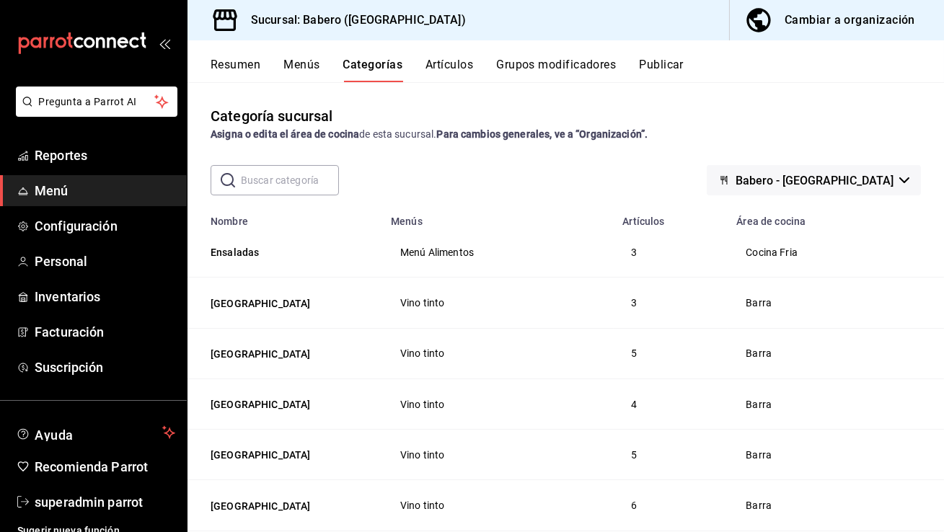
click at [283, 177] on input "text" at bounding box center [290, 180] width 98 height 29
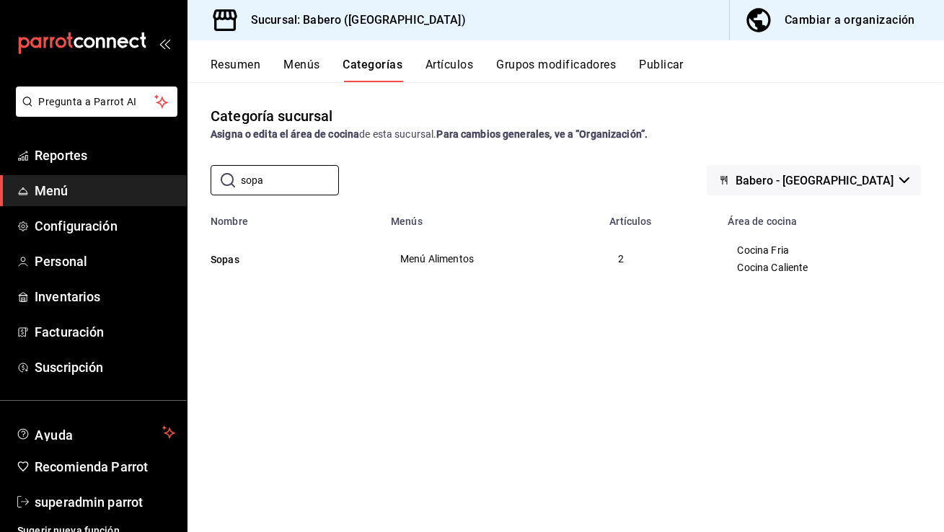
type input "sopa"
click at [490, 195] on div "Categoría sucursal Asigna o edita el área de cocina de esta sucursal. Para camb…" at bounding box center [565, 306] width 756 height 449
click at [226, 266] on button "Sopas" at bounding box center [283, 259] width 144 height 14
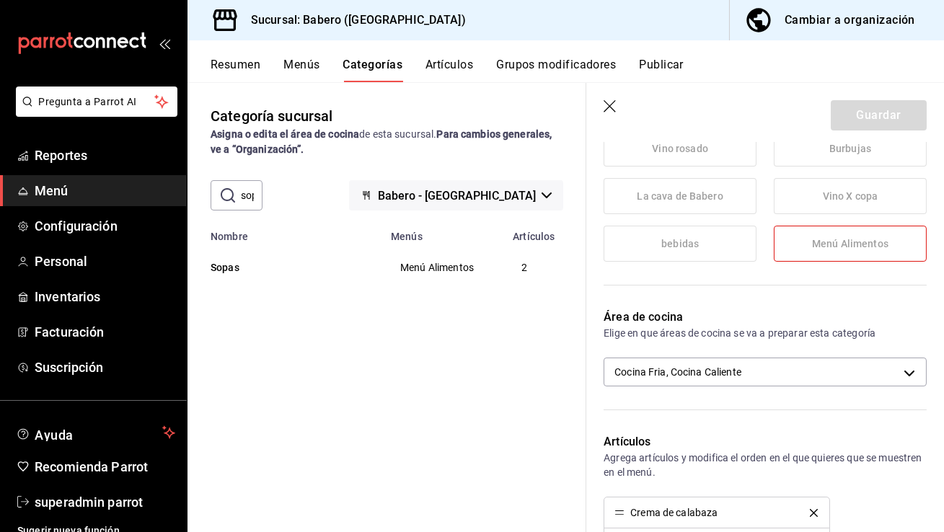
scroll to position [306, 0]
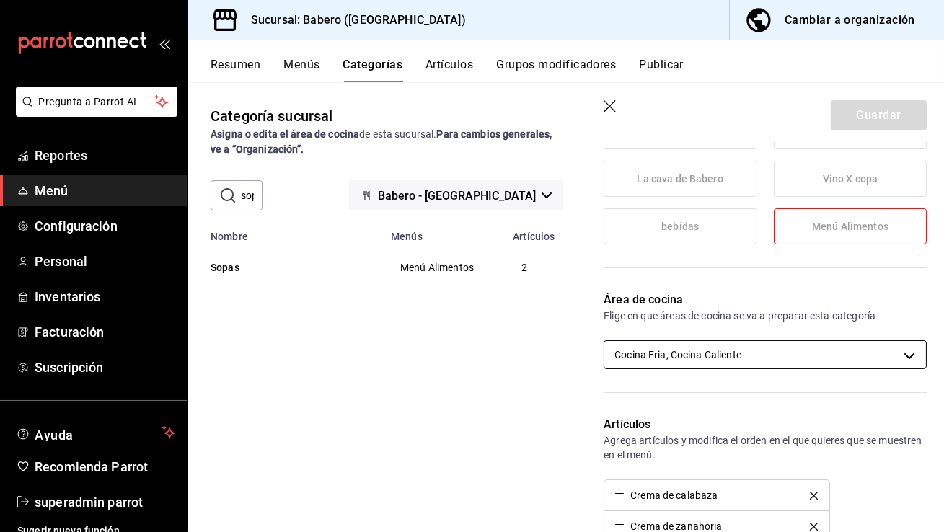
click at [748, 346] on body "Pregunta a Parrot AI Reportes Menú Configuración Personal Inventarios Facturaci…" at bounding box center [472, 266] width 944 height 532
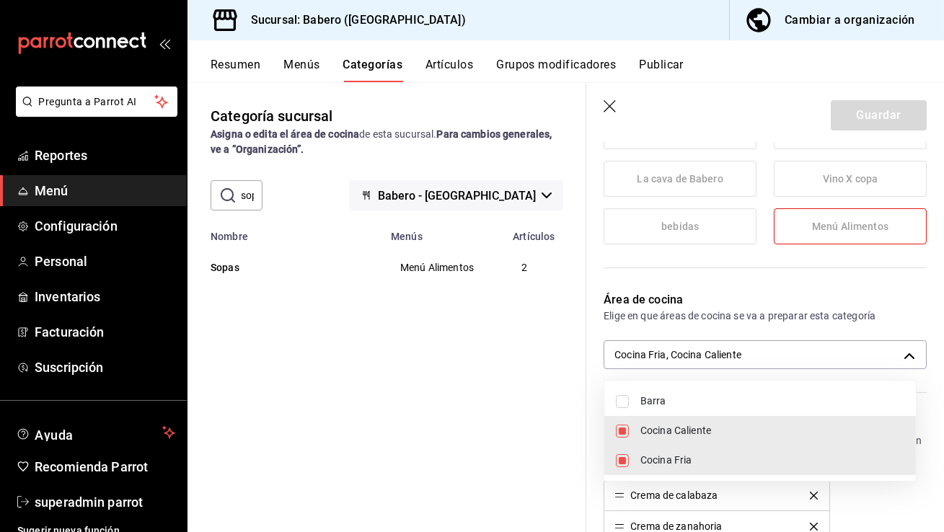
click at [697, 453] on span "Cocina Fria" at bounding box center [772, 460] width 264 height 15
type input "13d9a8b2-cfda-4fbf-a4bb-bc5e98d6162a"
checkbox input "false"
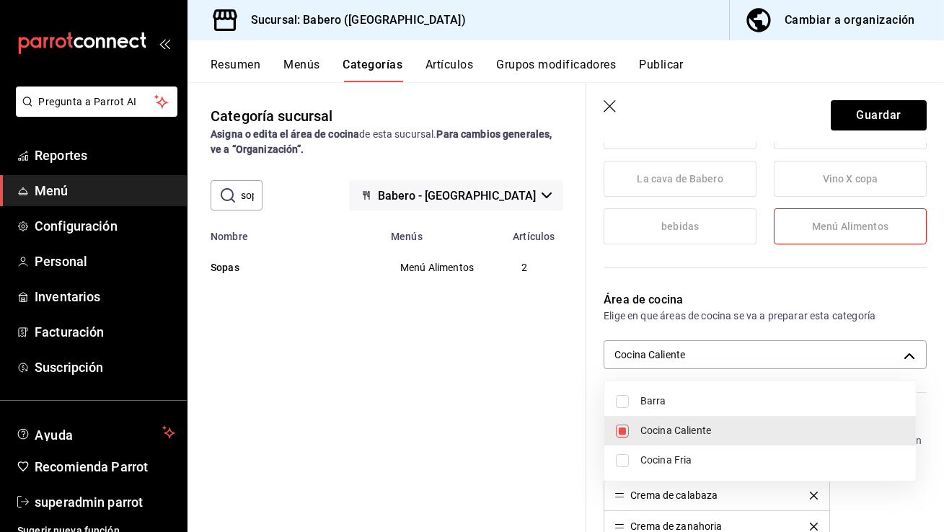
click at [892, 128] on div at bounding box center [472, 266] width 944 height 532
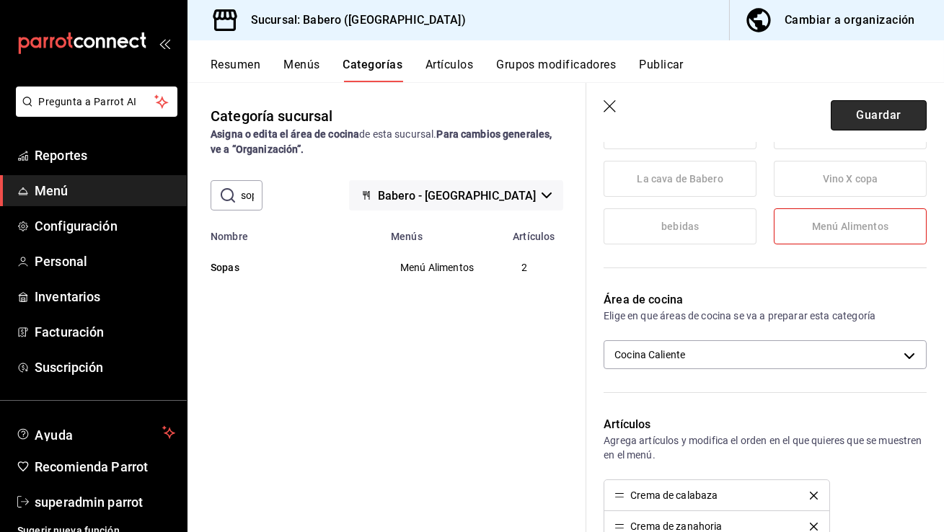
click at [891, 118] on button "Guardar" at bounding box center [879, 115] width 96 height 30
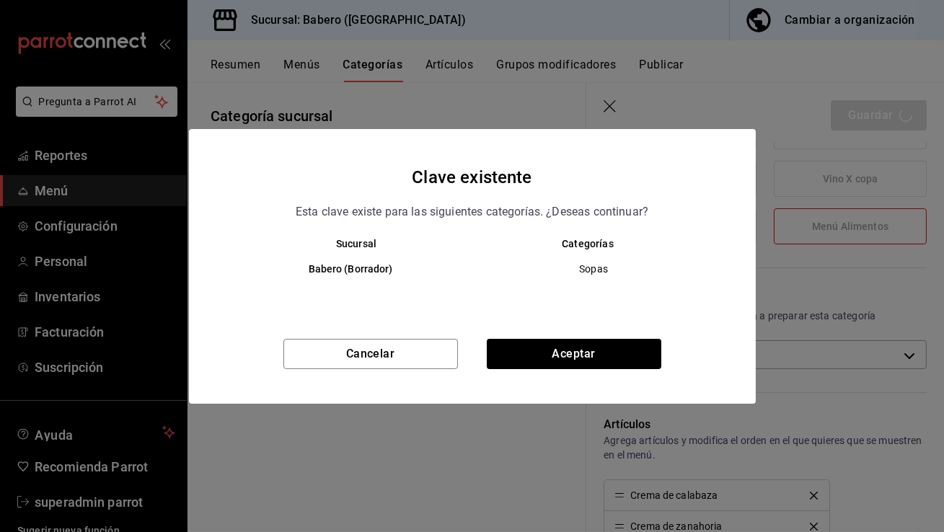
click at [580, 373] on div "Cancelar Aceptar" at bounding box center [472, 371] width 567 height 65
click at [585, 366] on button "Aceptar" at bounding box center [574, 354] width 174 height 30
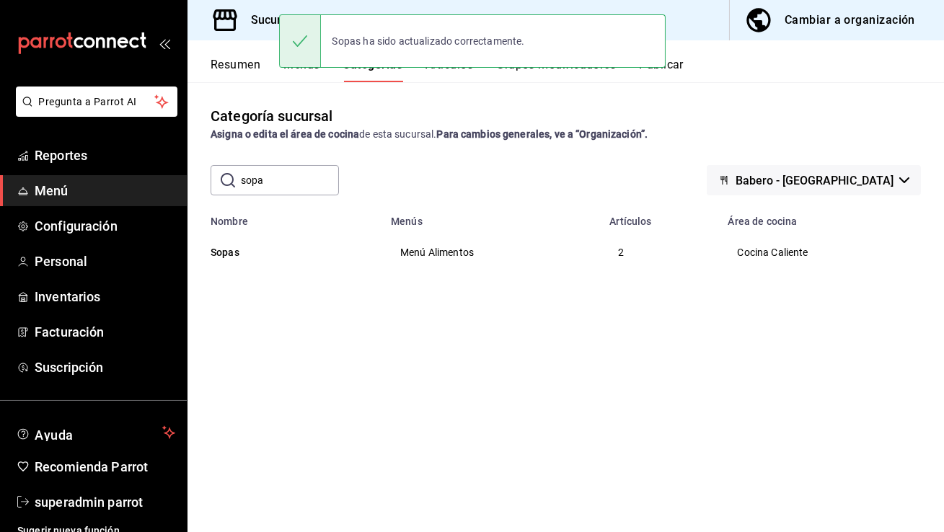
click at [461, 74] on button "Artículos" at bounding box center [449, 70] width 48 height 25
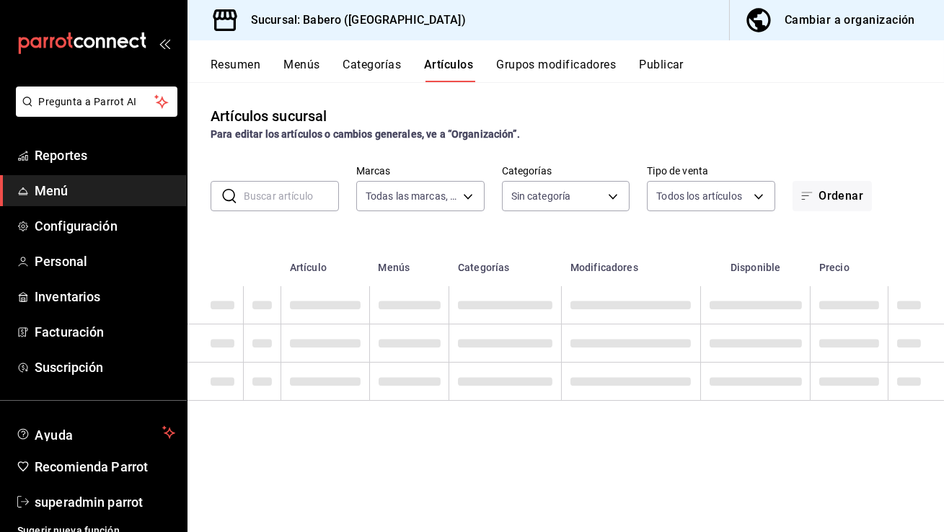
type input "3c8689db-ba21-444b-9092-0c985d975b3f"
type input "332953f6-7cf3-4226-8991-a15052fe276a,c9655547-f8c1-4abe-be00-6429155c79cc,b8dd2…"
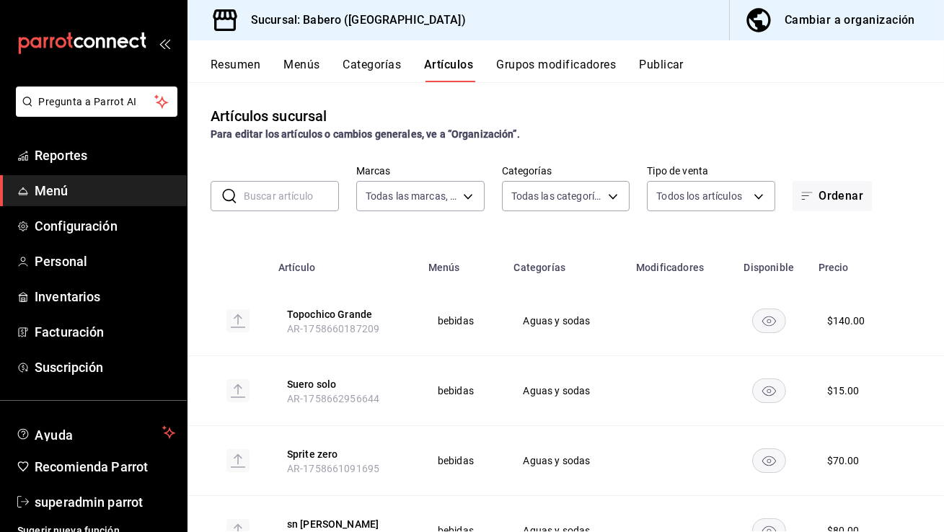
click at [255, 203] on input "text" at bounding box center [291, 196] width 95 height 29
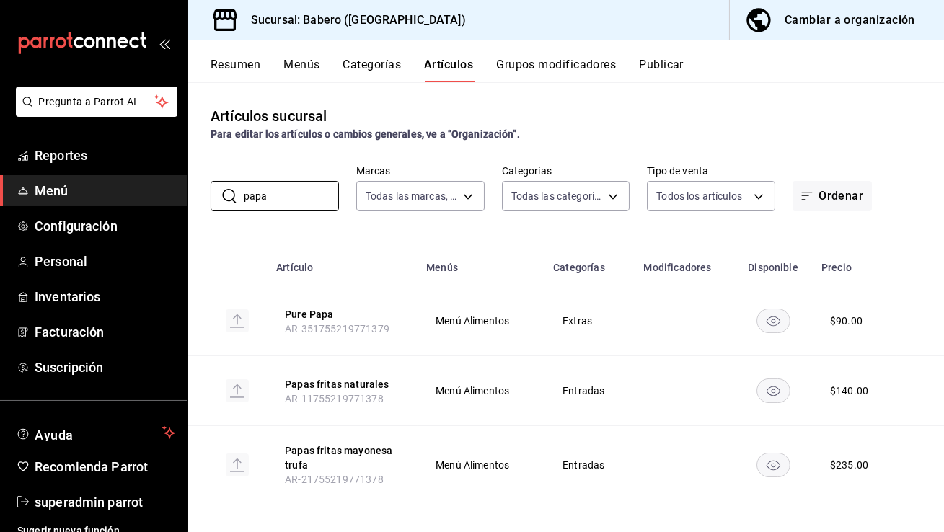
type input "papa"
click at [391, 363] on th "Papas fritas naturales AR-11755219771378" at bounding box center [343, 391] width 150 height 70
click at [361, 384] on button "Papas fritas naturales" at bounding box center [342, 384] width 115 height 14
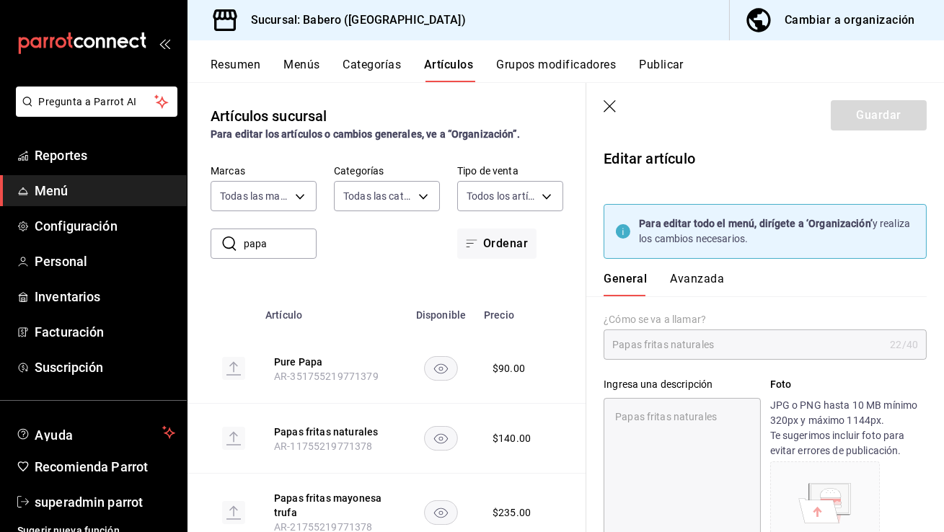
type textarea "x"
type input "$140.00"
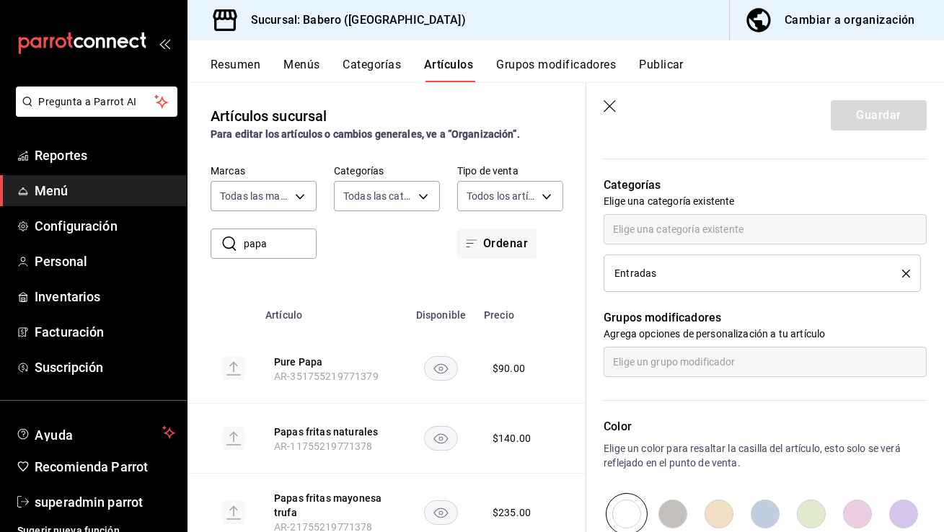
scroll to position [757, 0]
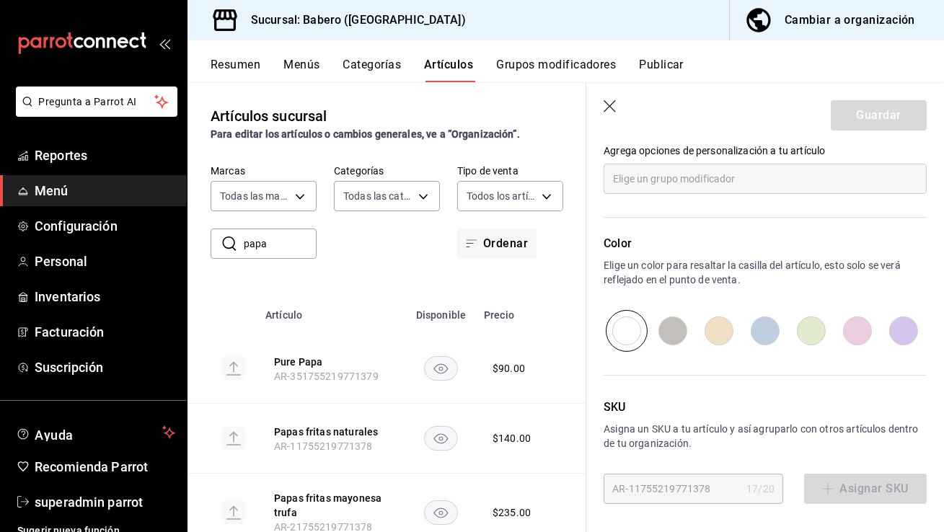
click at [865, 317] on div at bounding box center [765, 331] width 323 height 42
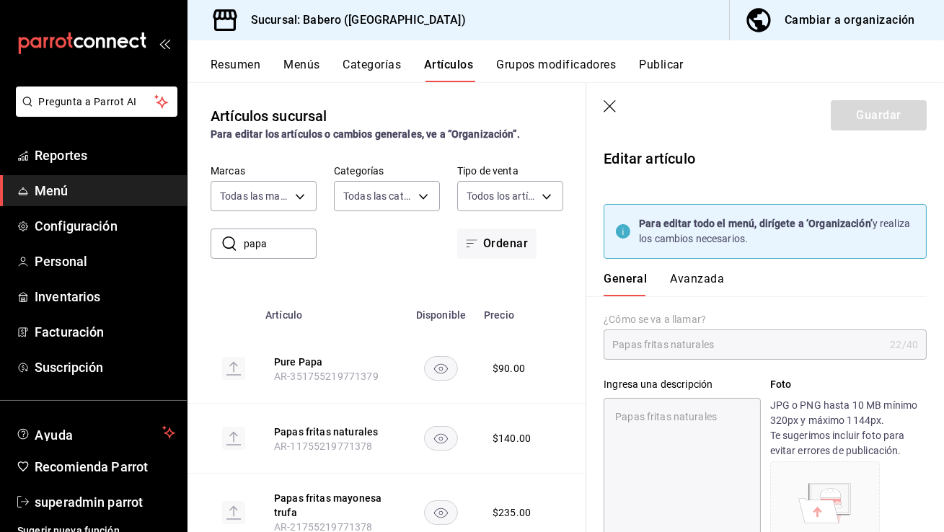
click at [687, 289] on button "Avanzada" at bounding box center [697, 284] width 54 height 25
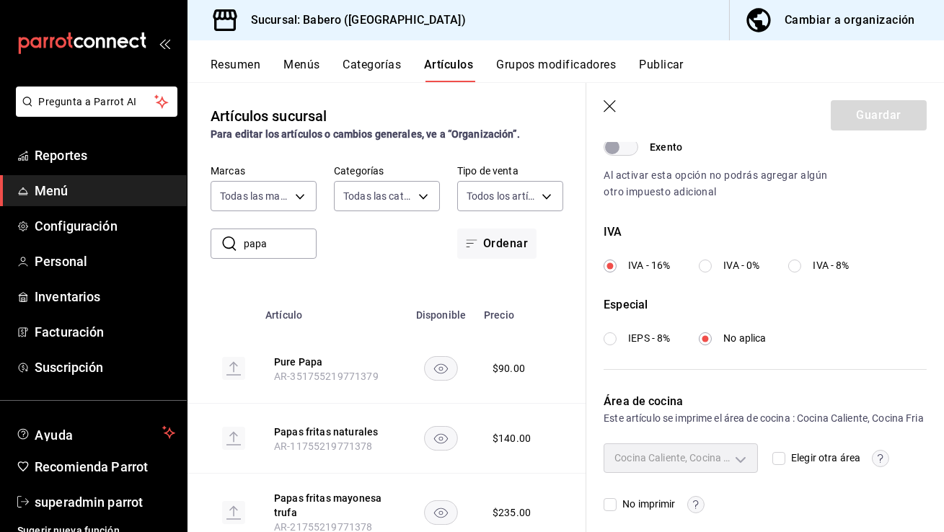
scroll to position [591, 0]
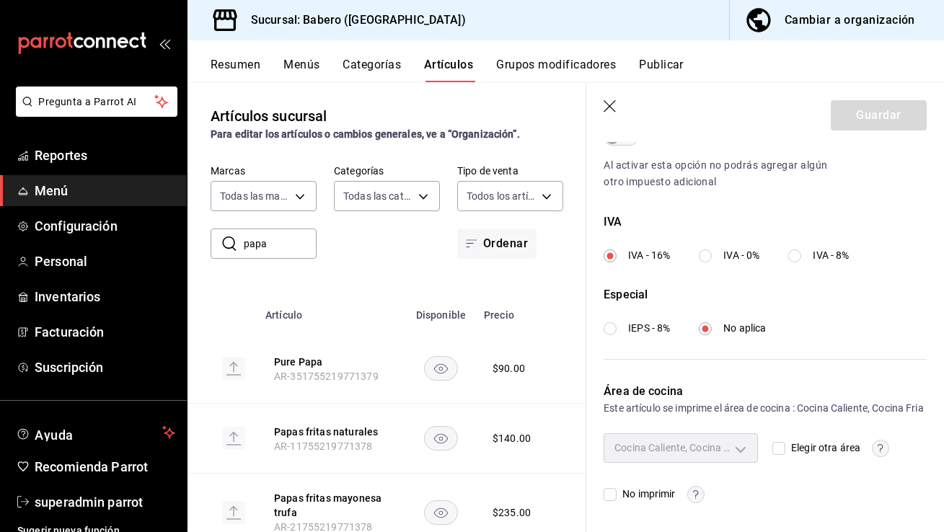
click at [712, 452] on div "Cocina Caliente, Cocina Fria" at bounding box center [681, 447] width 154 height 29
click at [722, 453] on div "Cocina Caliente, Cocina Fria" at bounding box center [681, 447] width 154 height 29
click at [776, 451] on input "Elegir otra área" at bounding box center [778, 448] width 13 height 13
checkbox input "true"
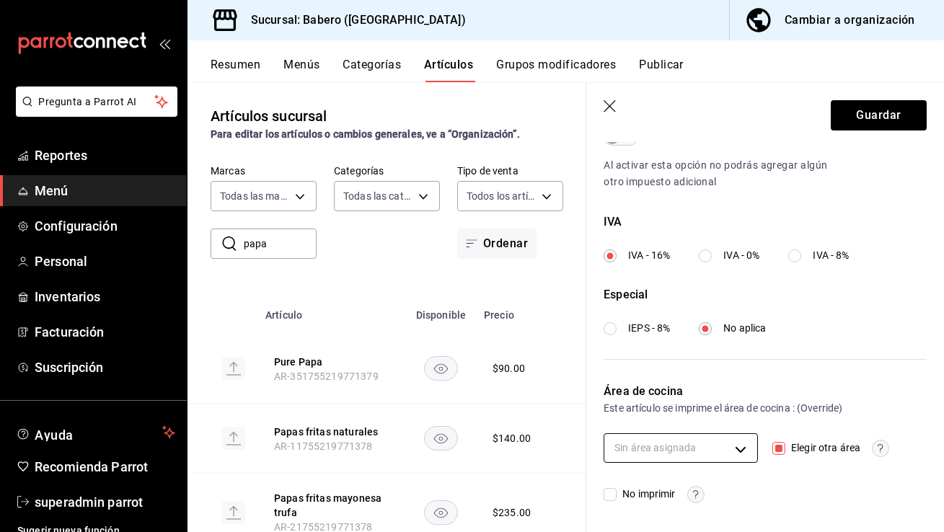
scroll to position [575, 0]
click at [731, 451] on body "Pregunta a Parrot AI Reportes Menú Configuración Personal Inventarios Facturaci…" at bounding box center [472, 266] width 944 height 532
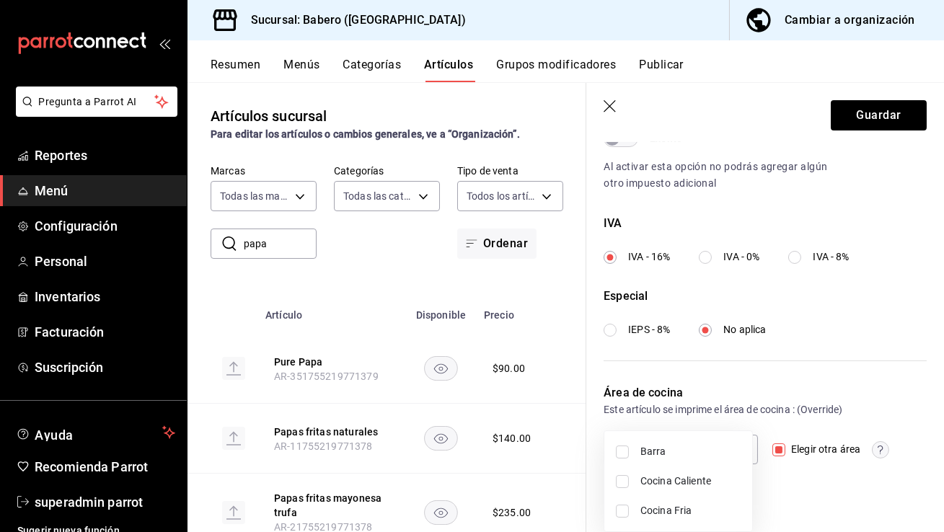
click at [703, 487] on span "Cocina Caliente" at bounding box center [690, 481] width 100 height 15
type input "13d9a8b2-cfda-4fbf-a4bb-bc5e98d6162a"
checkbox input "true"
click at [867, 115] on div at bounding box center [472, 266] width 944 height 532
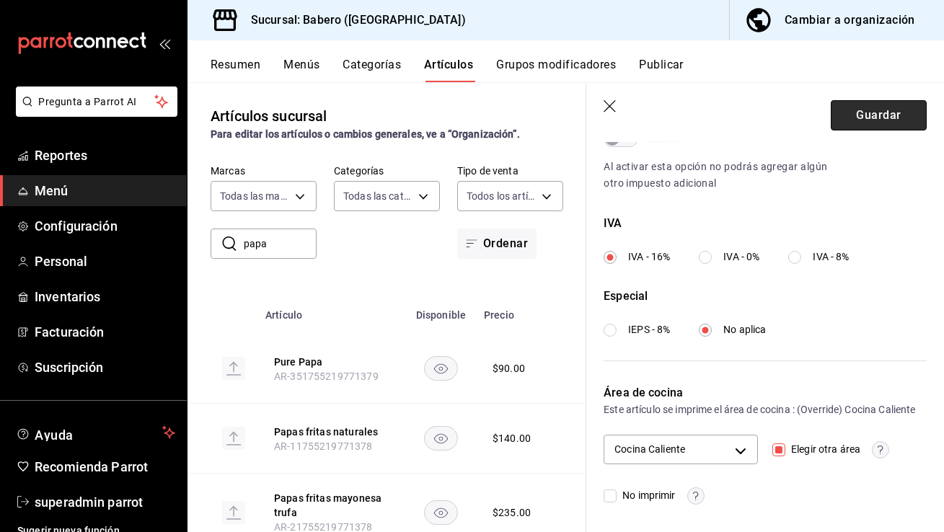
click at [868, 115] on button "Guardar" at bounding box center [879, 115] width 96 height 30
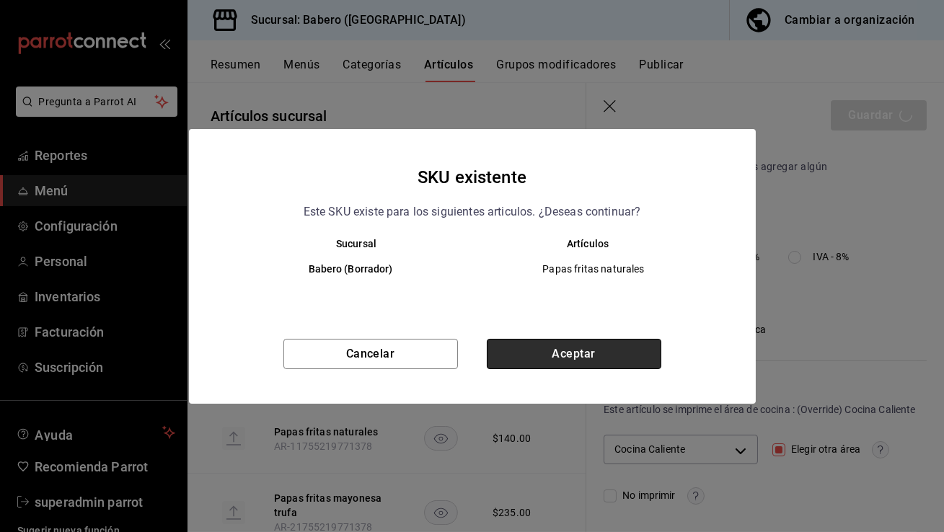
click at [628, 344] on button "Aceptar" at bounding box center [574, 354] width 174 height 30
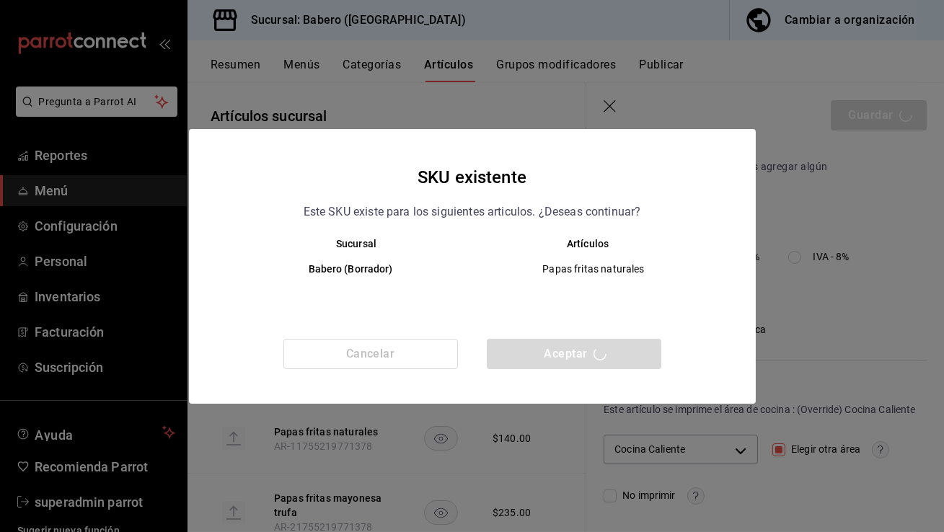
click at [629, 356] on div "Cancelar Aceptar" at bounding box center [472, 371] width 567 height 65
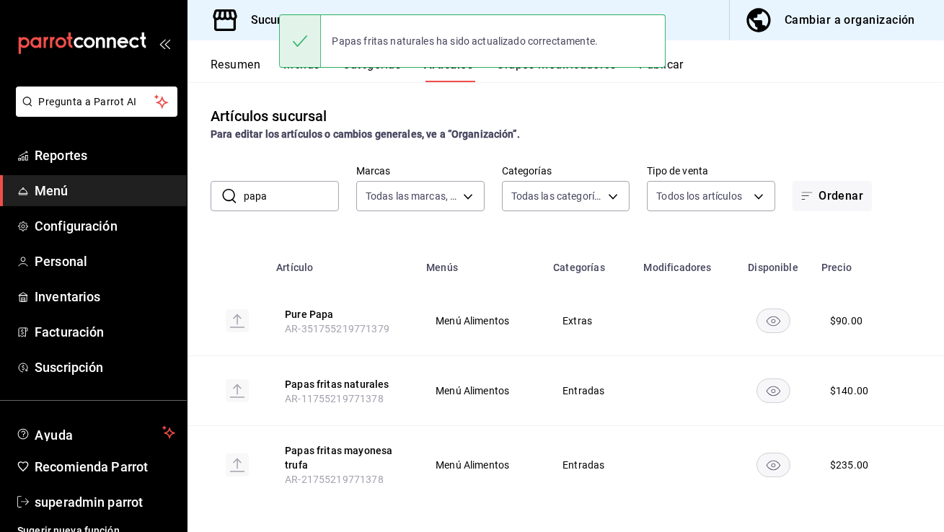
click at [384, 77] on button "Categorías" at bounding box center [372, 70] width 58 height 25
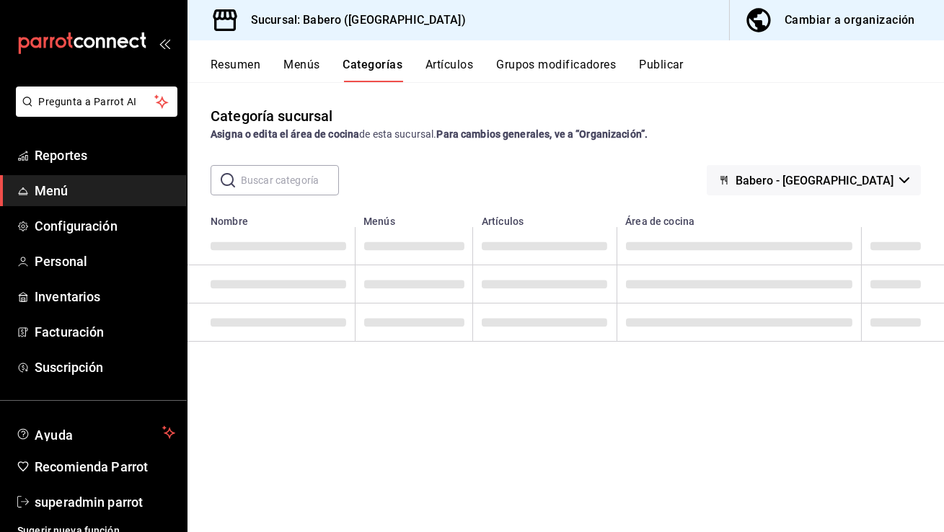
click at [276, 182] on input "text" at bounding box center [290, 180] width 98 height 29
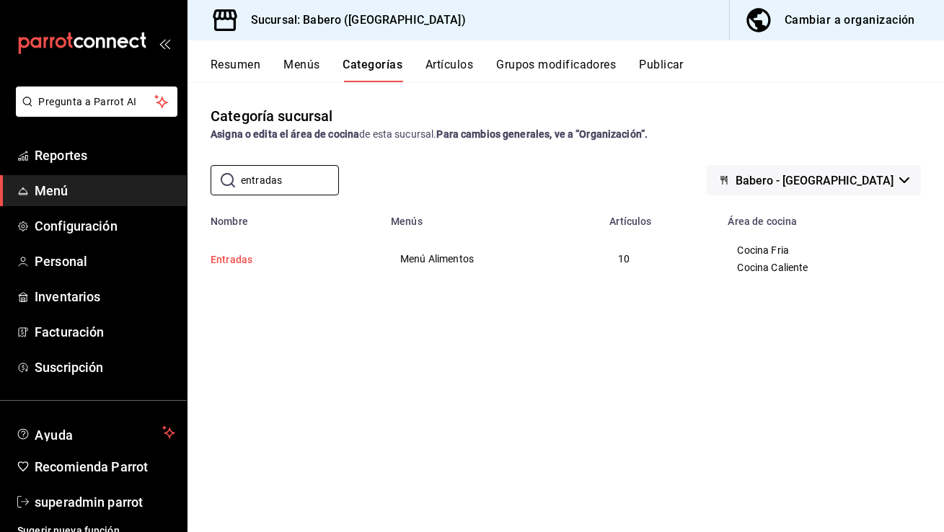
type input "entradas"
click at [239, 255] on button "Entradas" at bounding box center [283, 259] width 144 height 14
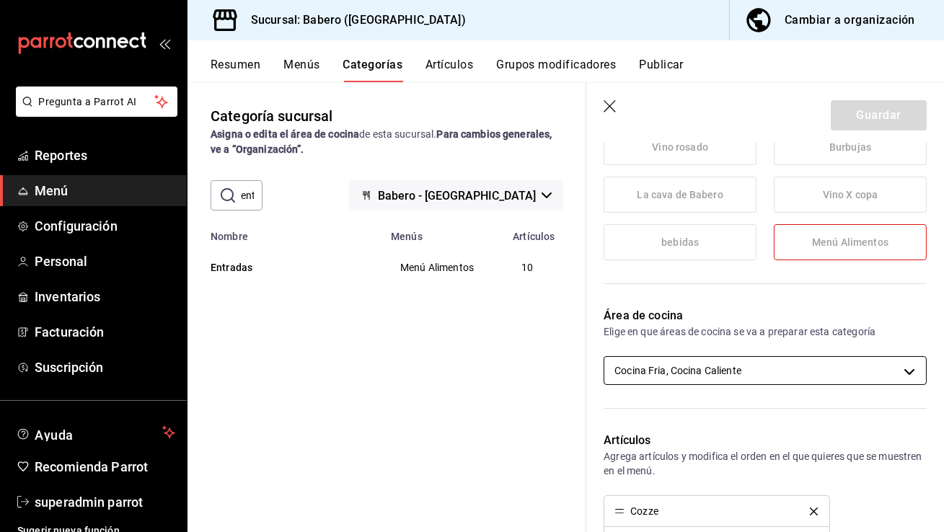
scroll to position [295, 0]
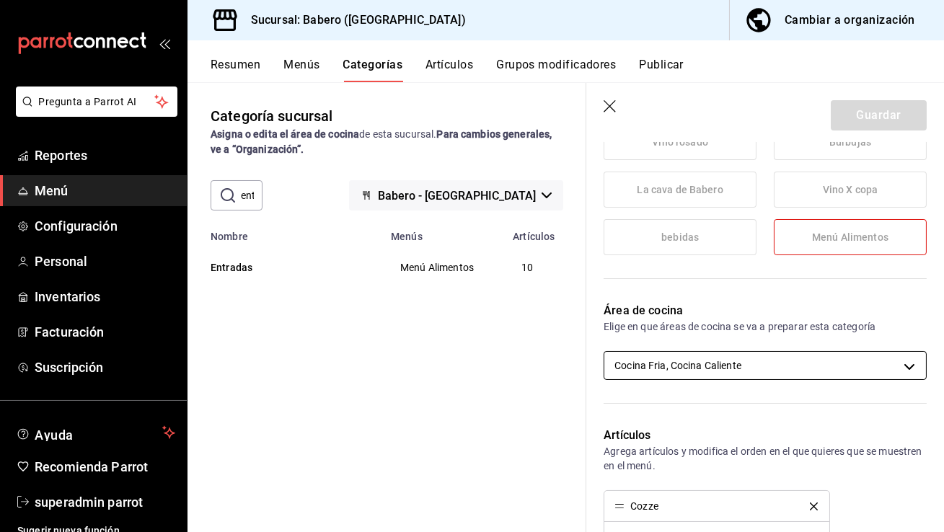
click at [761, 364] on body "Pregunta a Parrot AI Reportes Menú Configuración Personal Inventarios Facturaci…" at bounding box center [472, 266] width 944 height 532
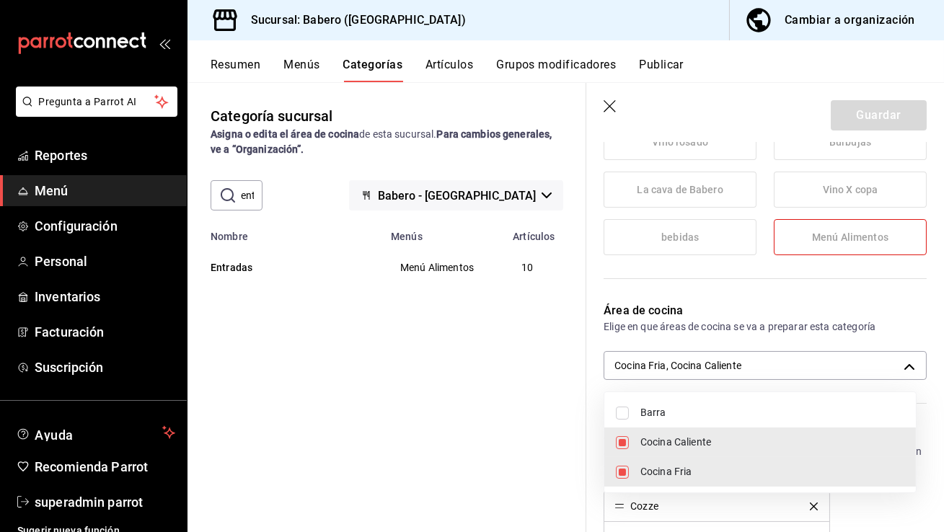
click at [698, 450] on li "Cocina Caliente" at bounding box center [759, 443] width 311 height 30
type input "604b0ea4-9521-4902-a07f-42147eba1214"
checkbox input "false"
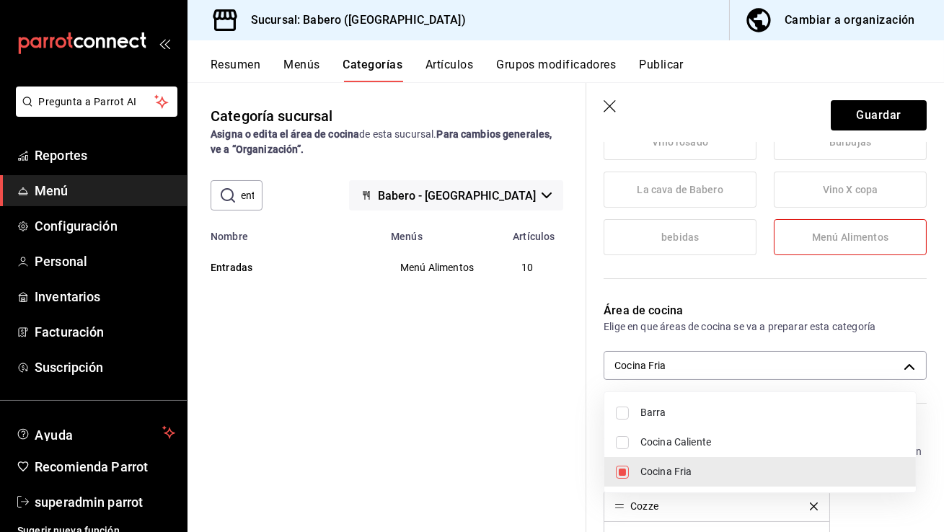
click at [865, 115] on div at bounding box center [472, 266] width 944 height 532
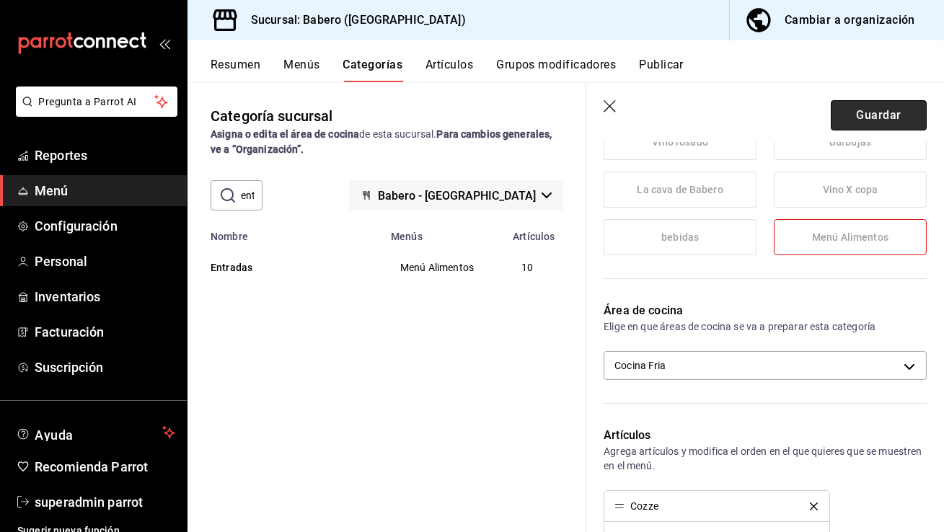
click at [852, 122] on button "Guardar" at bounding box center [879, 115] width 96 height 30
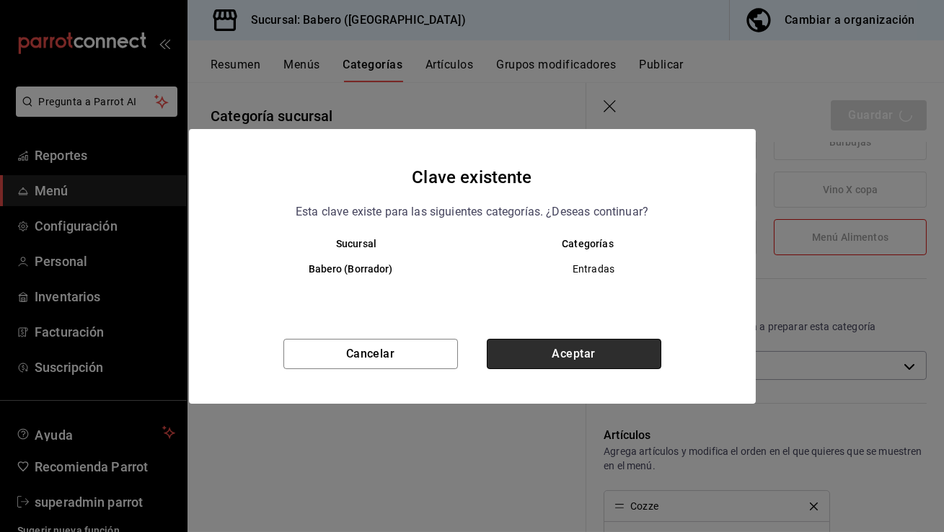
click at [536, 353] on button "Aceptar" at bounding box center [574, 354] width 174 height 30
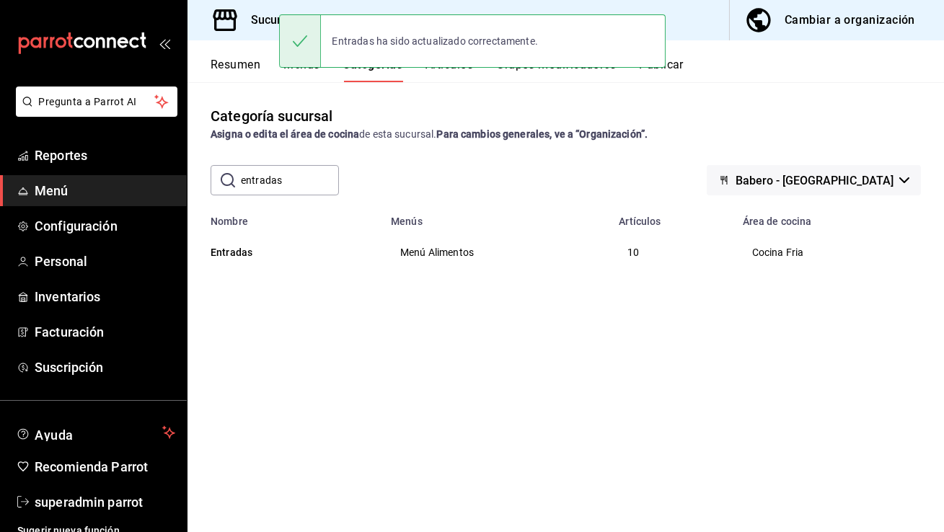
click at [448, 79] on button "Artículos" at bounding box center [449, 70] width 48 height 25
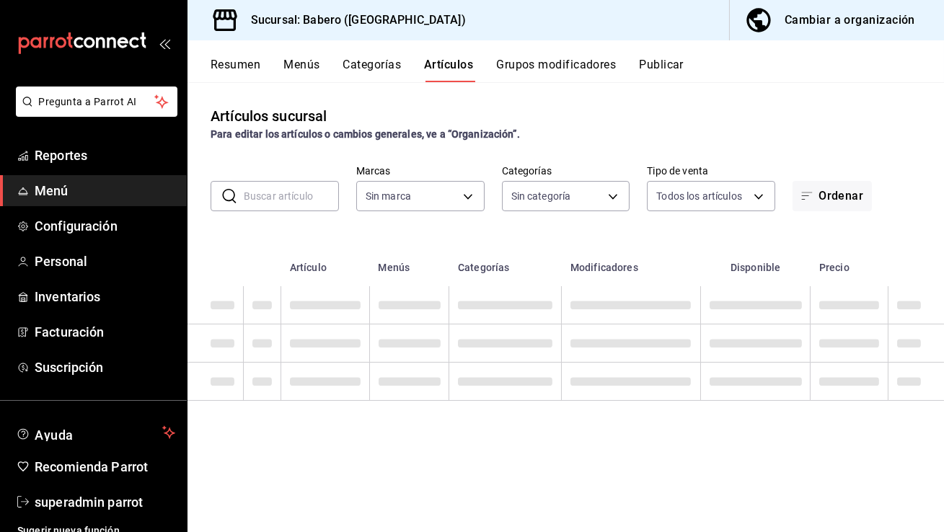
type input "3c8689db-ba21-444b-9092-0c985d975b3f"
type input "332953f6-7cf3-4226-8991-a15052fe276a,c9655547-f8c1-4abe-be00-6429155c79cc,b8dd2…"
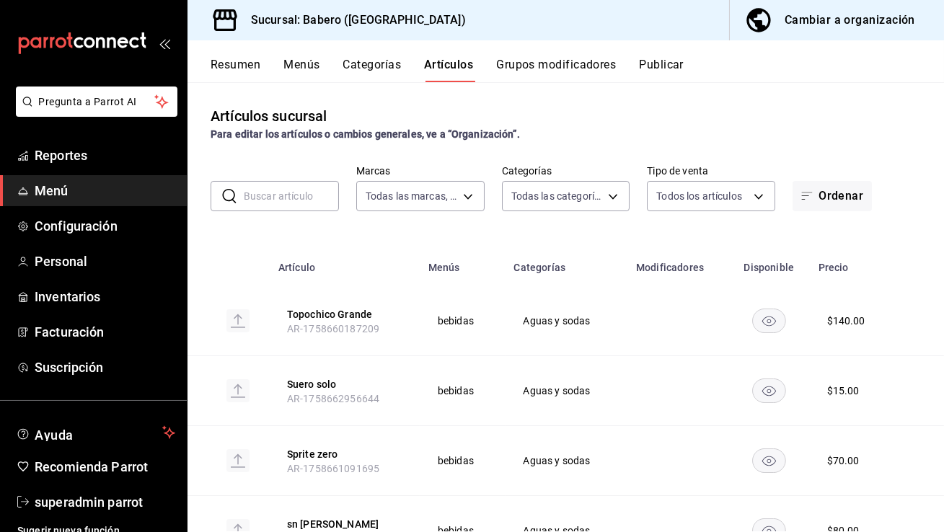
click at [268, 193] on input "text" at bounding box center [291, 196] width 95 height 29
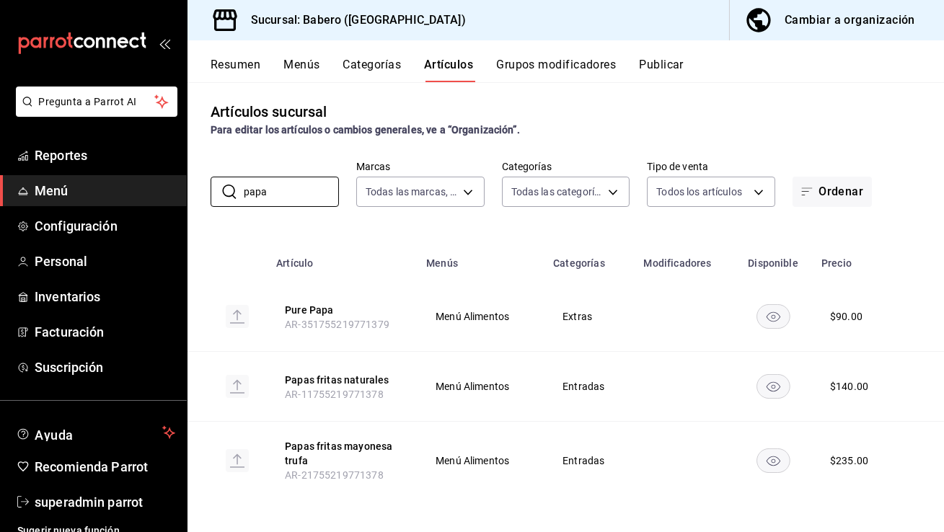
scroll to position [5, 0]
type input "papa"
click at [354, 474] on span "AR-21755219771378" at bounding box center [334, 475] width 99 height 12
click at [342, 376] on button "Papas fritas naturales" at bounding box center [342, 379] width 115 height 14
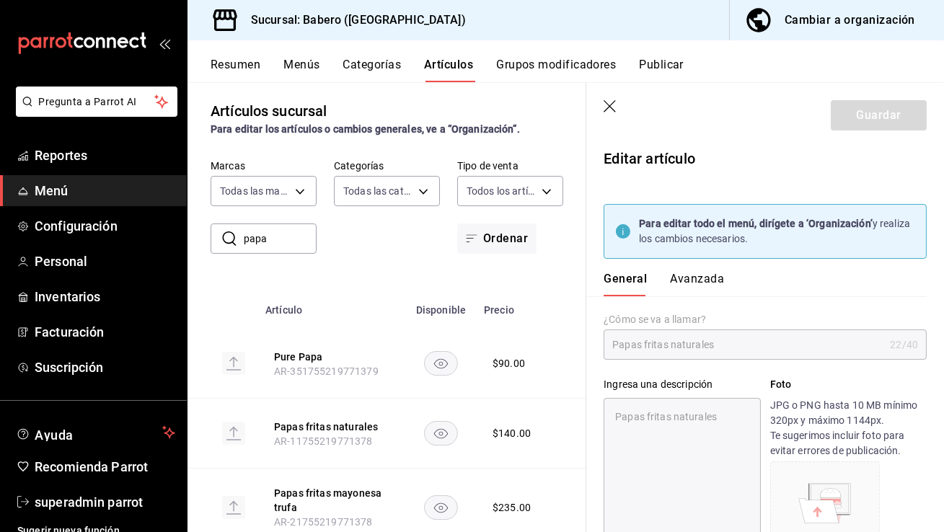
click at [698, 275] on button "Avanzada" at bounding box center [697, 284] width 54 height 25
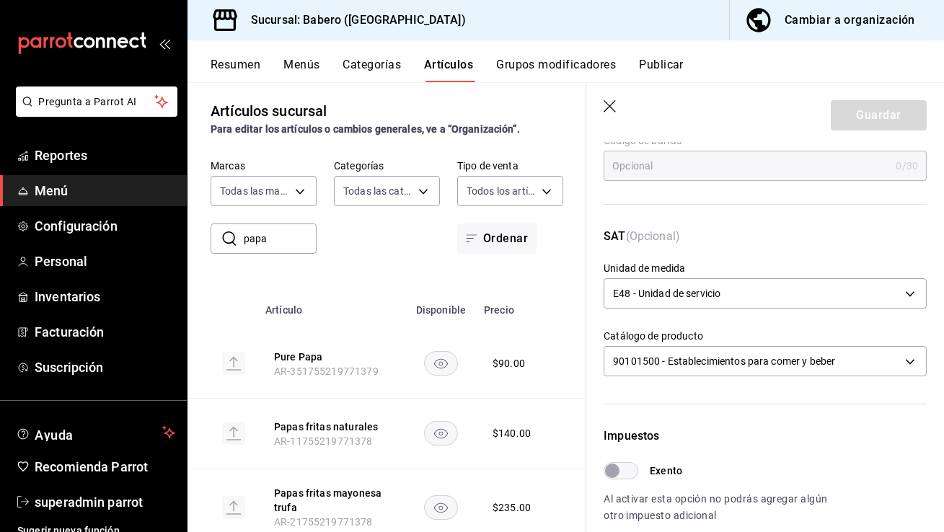
scroll to position [591, 0]
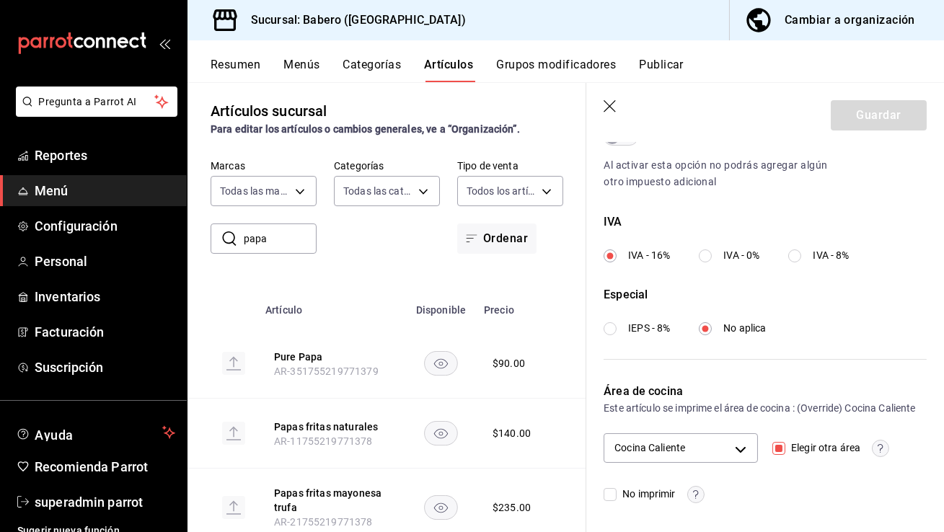
click at [609, 109] on icon "button" at bounding box center [611, 107] width 14 height 14
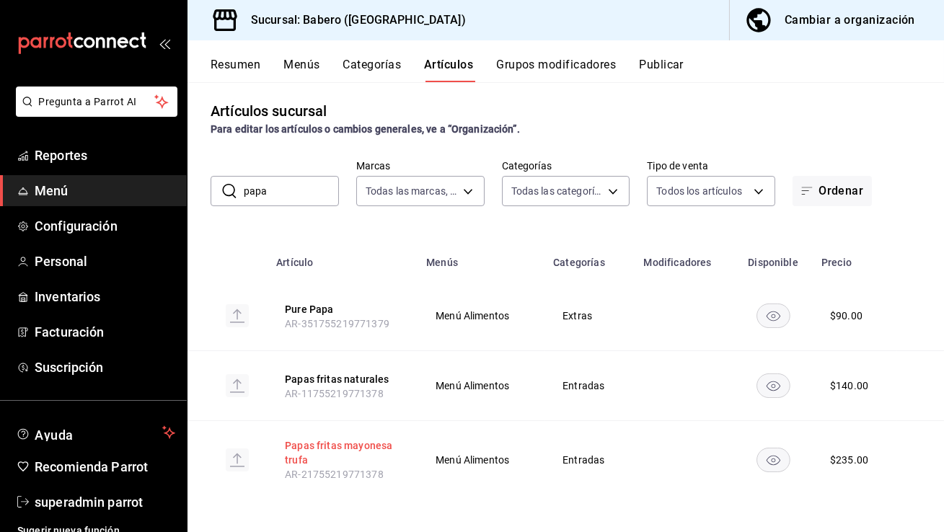
click at [358, 447] on button "Papas fritas mayonesa trufa" at bounding box center [342, 452] width 115 height 29
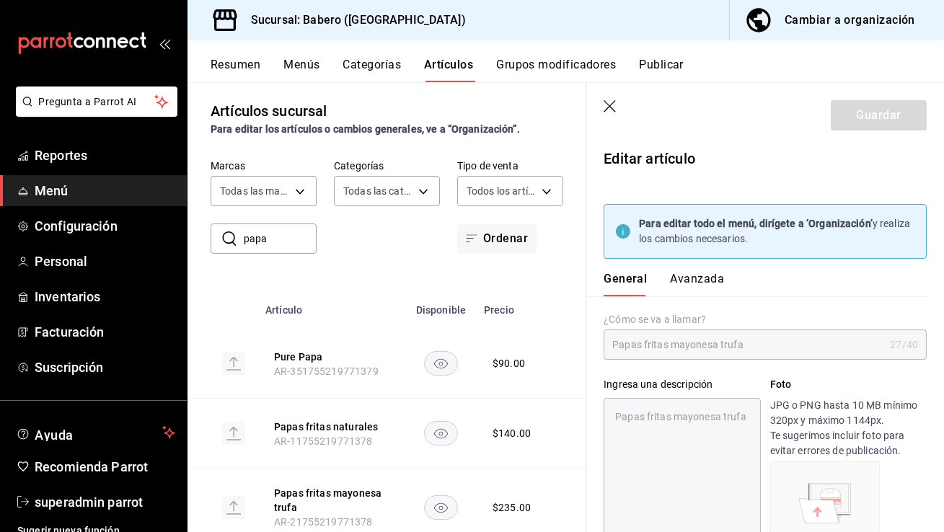
click at [711, 273] on button "Avanzada" at bounding box center [697, 284] width 54 height 25
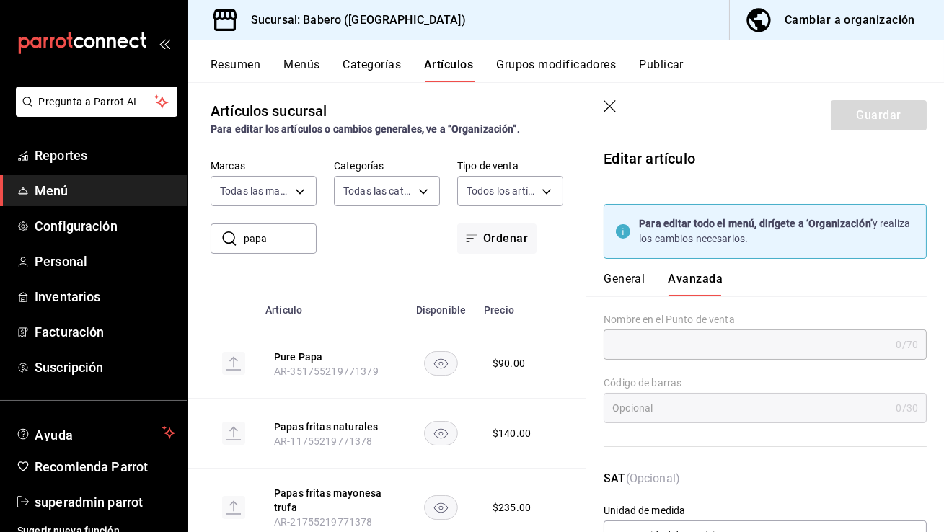
scroll to position [575, 0]
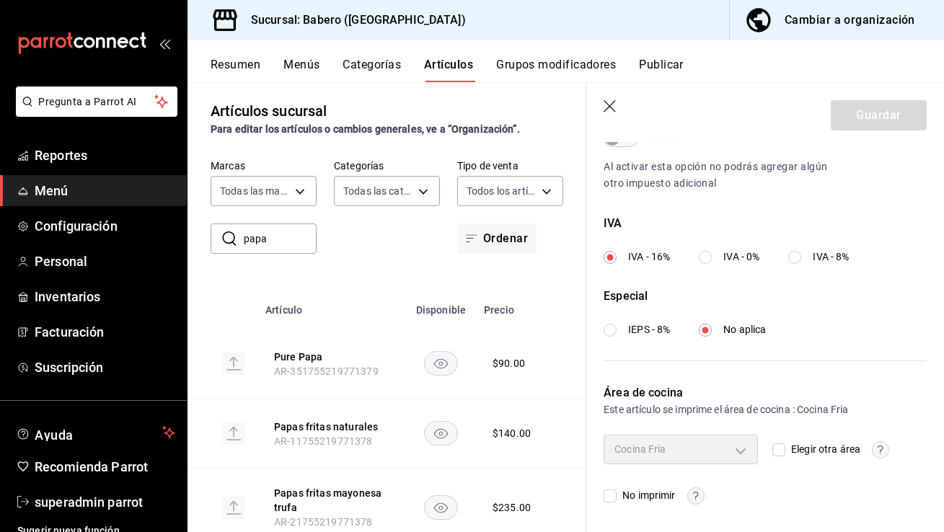
click at [668, 449] on div "Cocina Fria" at bounding box center [681, 449] width 154 height 29
click at [773, 451] on input "Elegir otra área" at bounding box center [778, 449] width 13 height 13
checkbox input "true"
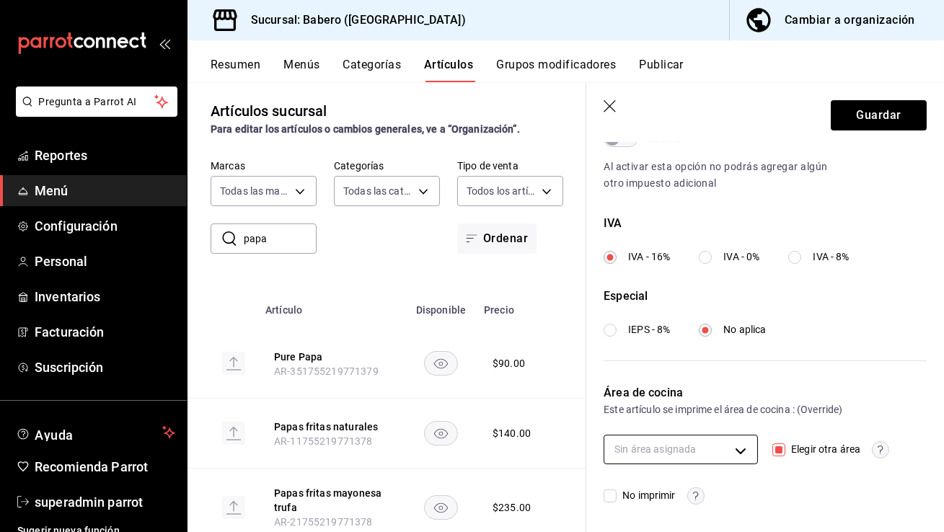
click at [696, 454] on body "Pregunta a Parrot AI Reportes Menú Configuración Personal Inventarios Facturaci…" at bounding box center [472, 266] width 944 height 532
click at [670, 487] on span "Cocina Caliente" at bounding box center [690, 481] width 100 height 15
type input "13d9a8b2-cfda-4fbf-a4bb-bc5e98d6162a"
checkbox input "true"
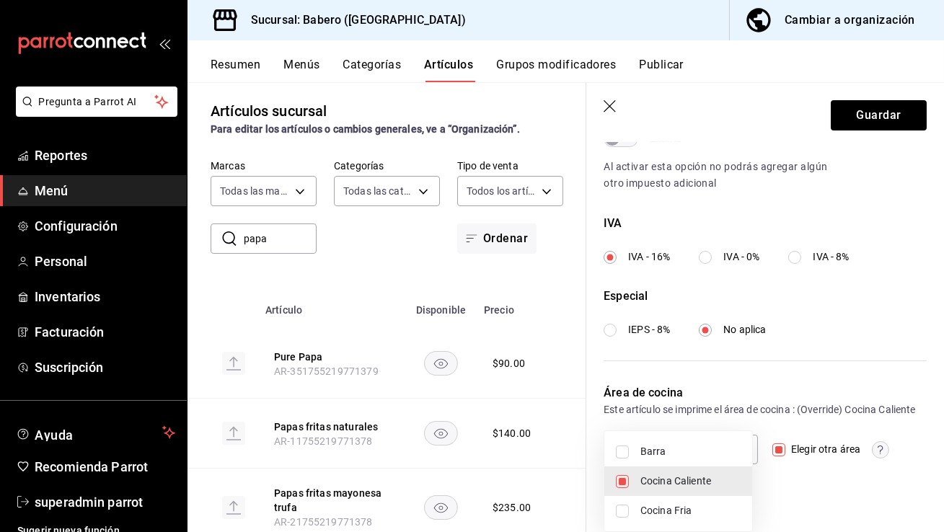
click at [805, 373] on div at bounding box center [472, 266] width 944 height 532
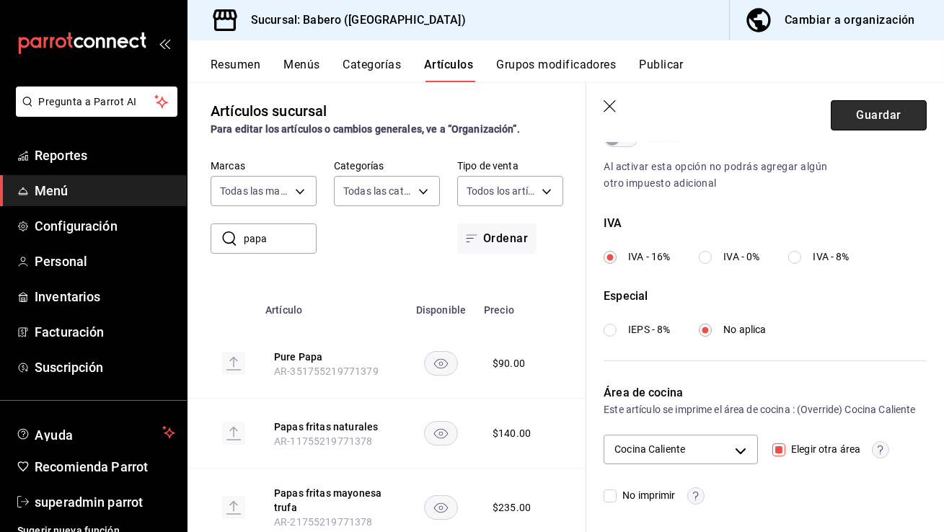
click at [865, 115] on button "Guardar" at bounding box center [879, 115] width 96 height 30
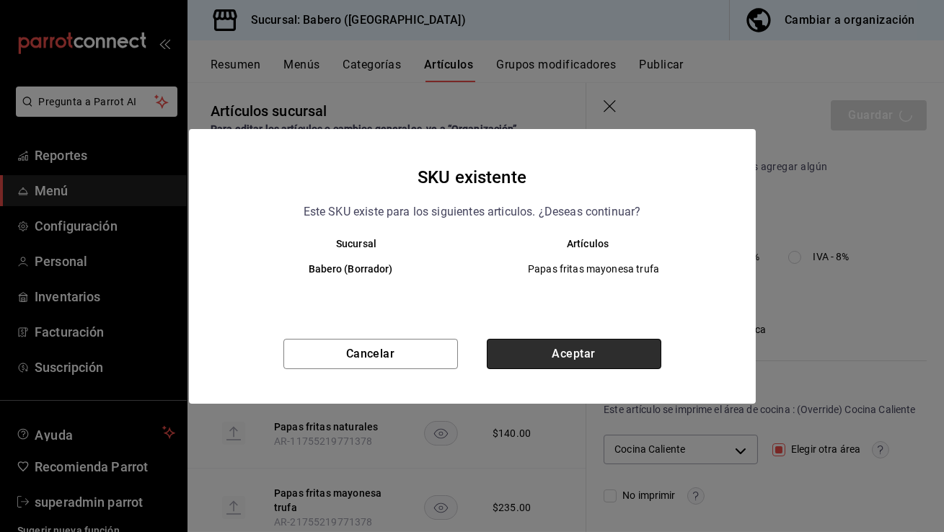
click at [606, 353] on button "Aceptar" at bounding box center [574, 354] width 174 height 30
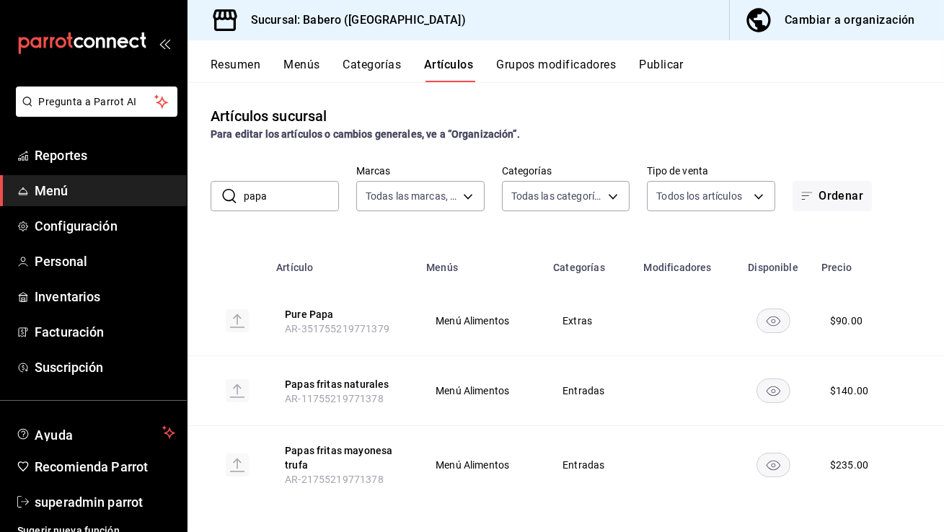
click at [291, 192] on input "papa" at bounding box center [291, 196] width 95 height 29
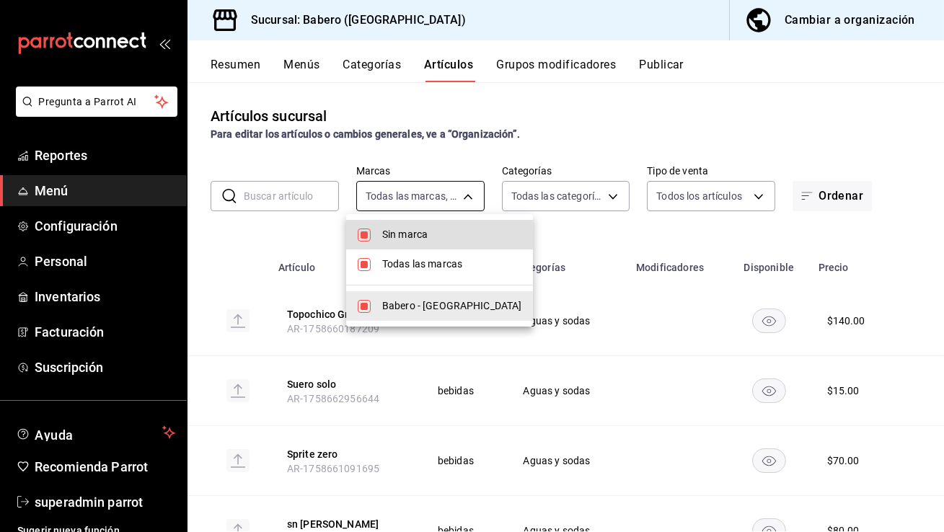
click at [427, 199] on body "Pregunta a Parrot AI Reportes Menú Configuración Personal Inventarios Facturaci…" at bounding box center [472, 266] width 944 height 532
click at [539, 206] on div at bounding box center [472, 266] width 944 height 532
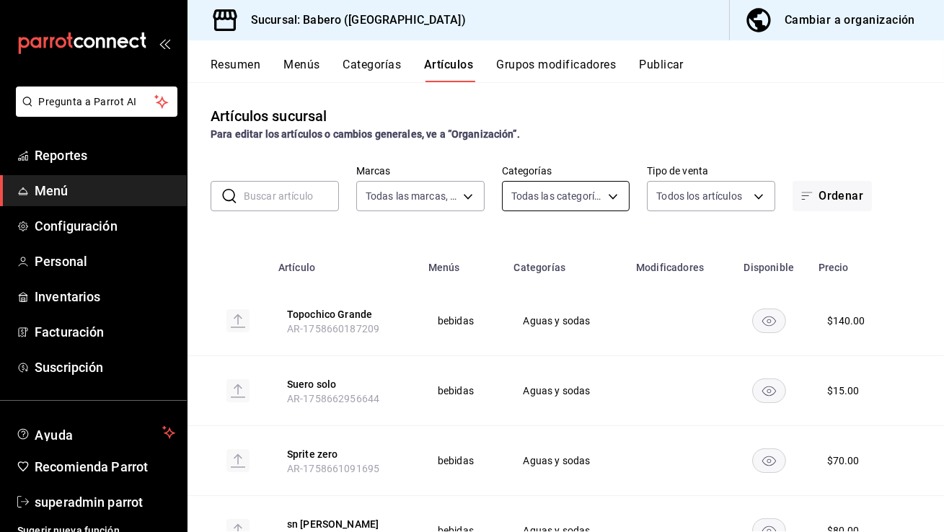
click at [549, 194] on body "Pregunta a Parrot AI Reportes Menú Configuración Personal Inventarios Facturaci…" at bounding box center [472, 266] width 944 height 532
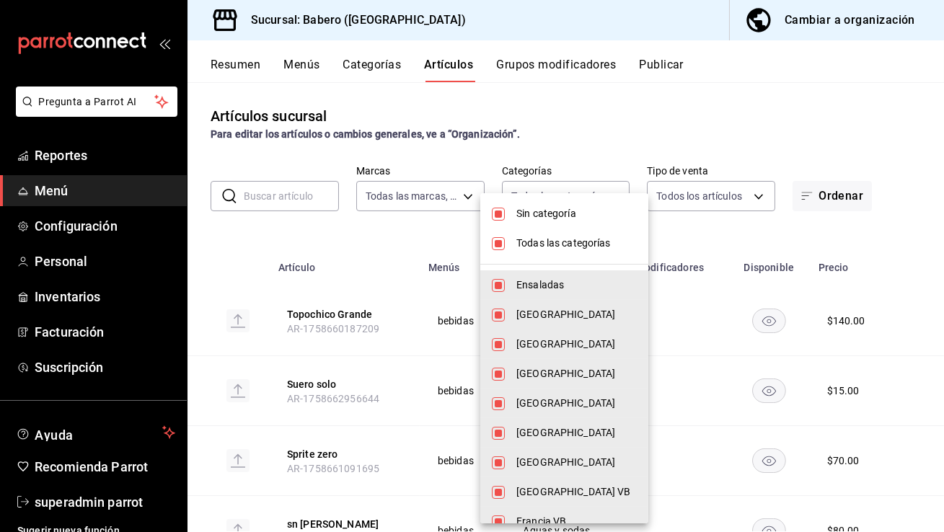
click at [537, 218] on span "Sin categoría" at bounding box center [576, 213] width 120 height 15
checkbox input "false"
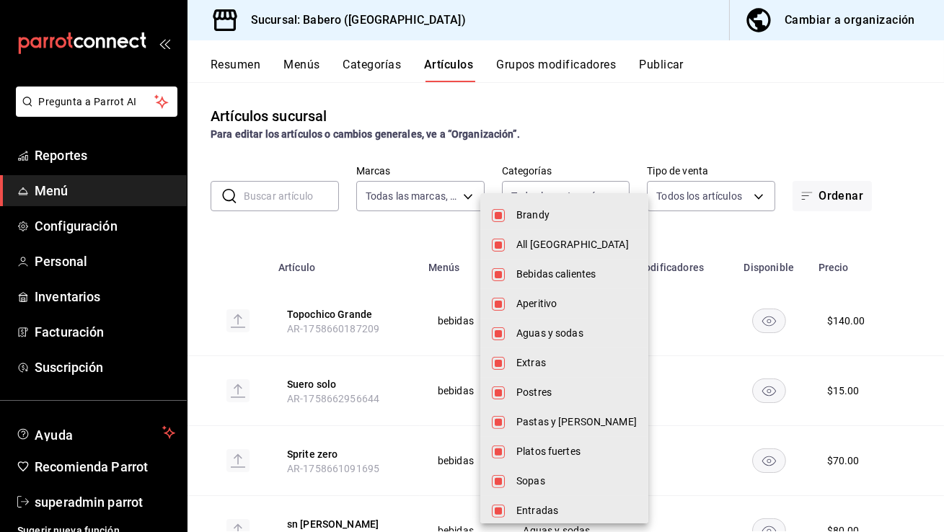
scroll to position [1082, 0]
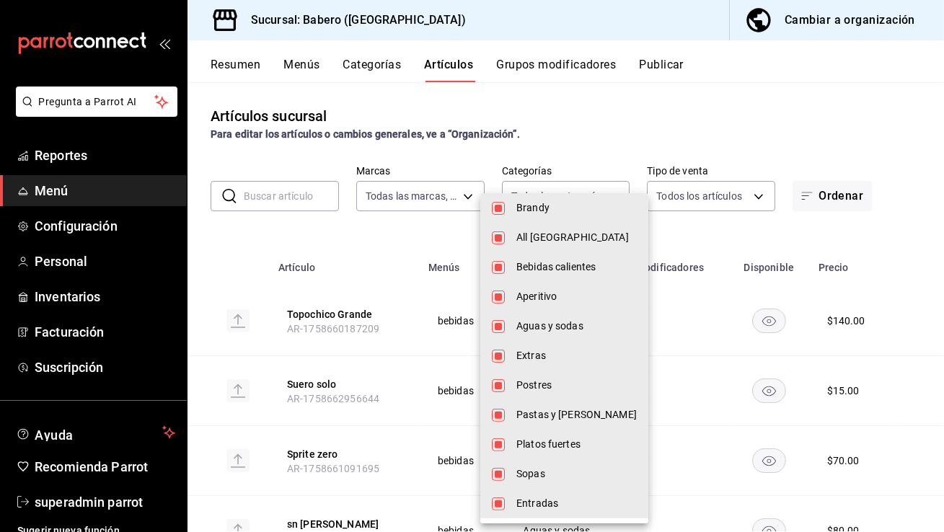
click at [578, 452] on li "Platos fuertes" at bounding box center [564, 445] width 168 height 30
type input "332953f6-7cf3-4226-8991-a15052fe276a,c9655547-f8c1-4abe-be00-6429155c79cc,b8dd2…"
checkbox input "false"
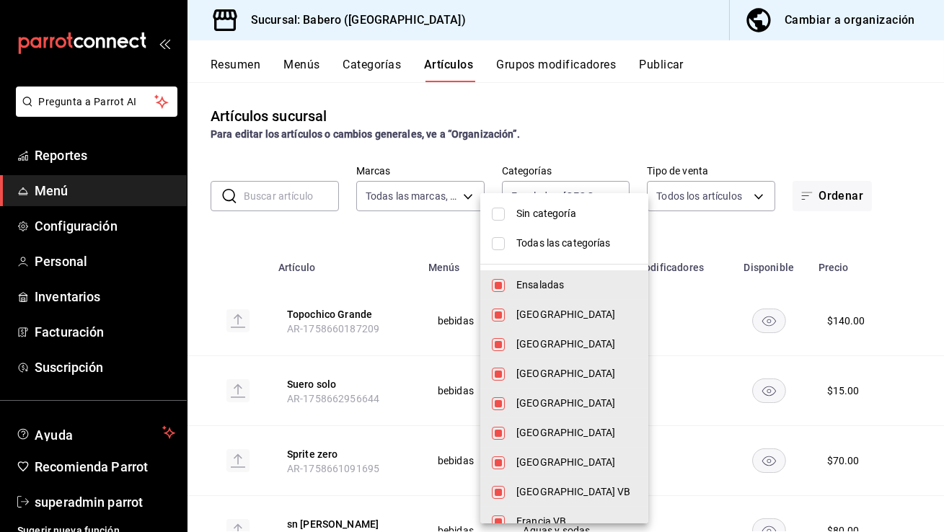
click at [513, 214] on li "Sin categoría" at bounding box center [564, 214] width 168 height 30
checkbox input "true"
click at [528, 245] on span "Todas las categorías" at bounding box center [576, 243] width 120 height 15
type input "332953f6-7cf3-4226-8991-a15052fe276a,c9655547-f8c1-4abe-be00-6429155c79cc,b8dd2…"
checkbox input "true"
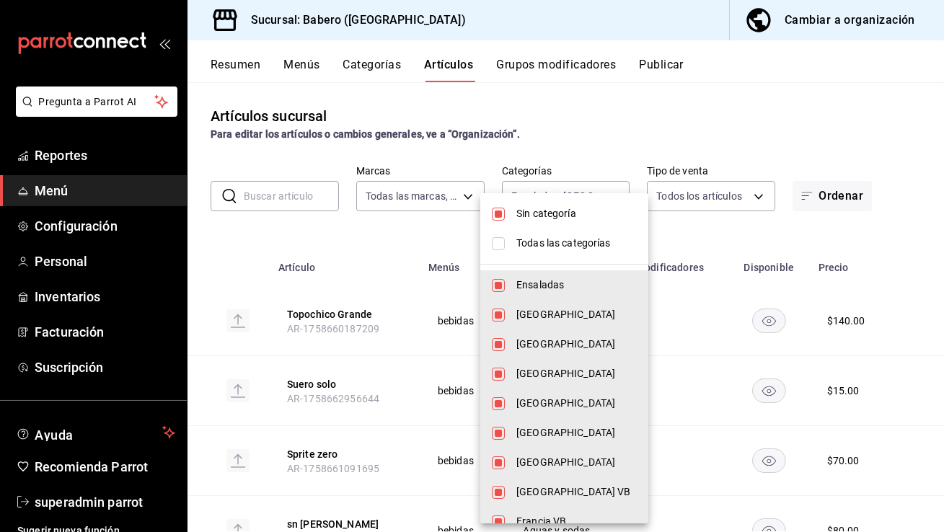
checkbox input "true"
click at [526, 244] on span "Todas las categorías" at bounding box center [576, 243] width 120 height 15
checkbox input "false"
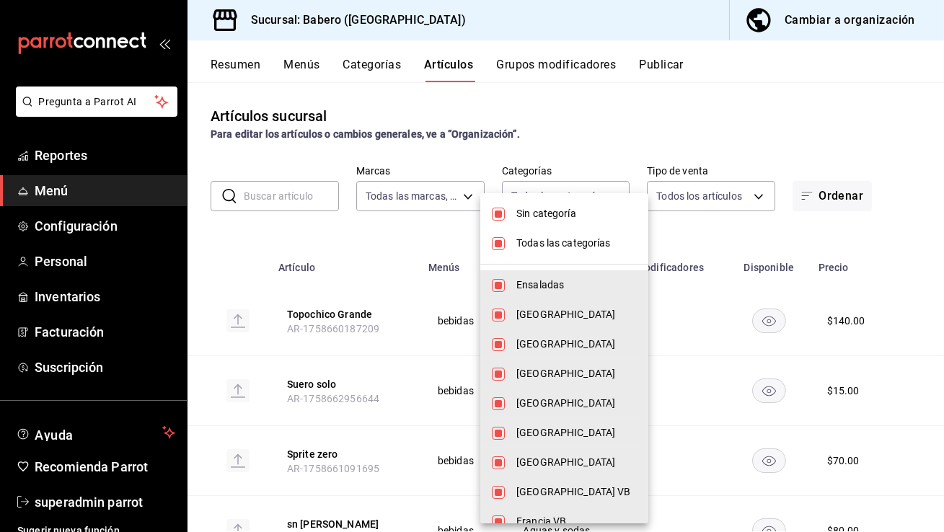
checkbox input "false"
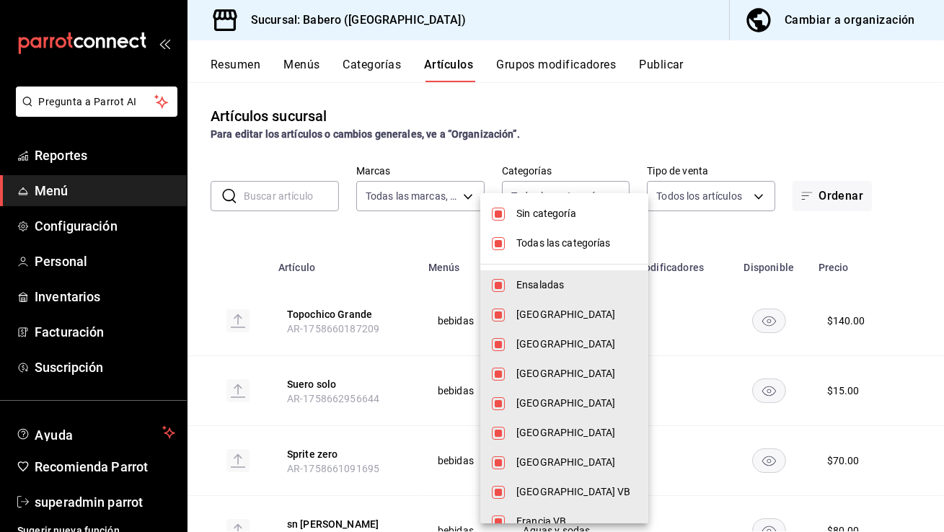
checkbox input "false"
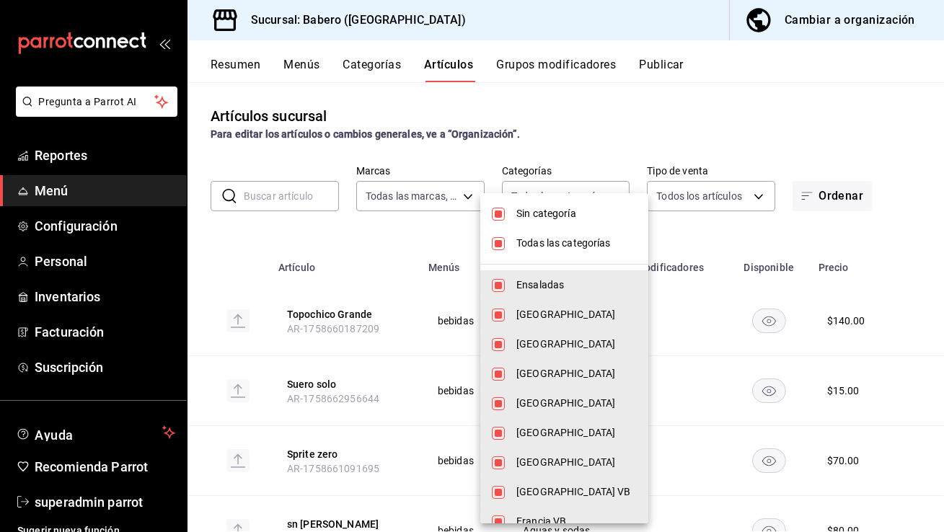
checkbox input "false"
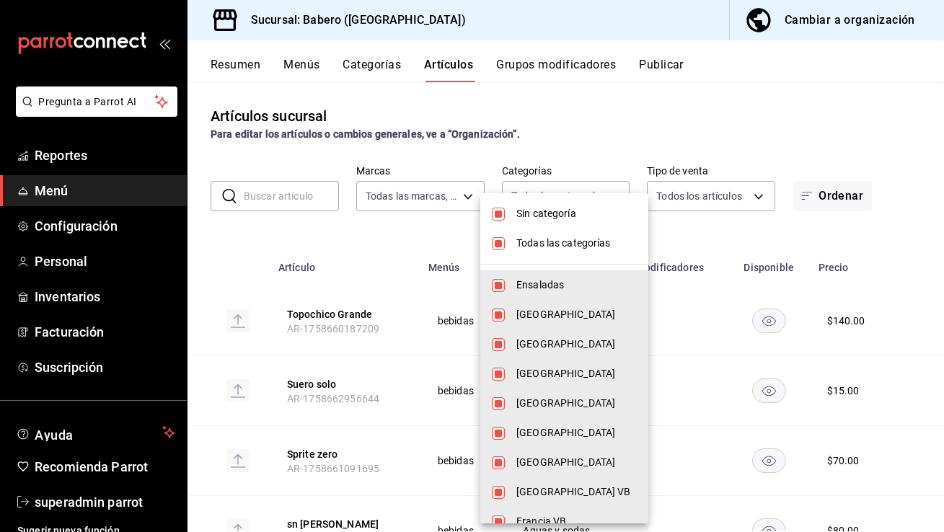
checkbox input "false"
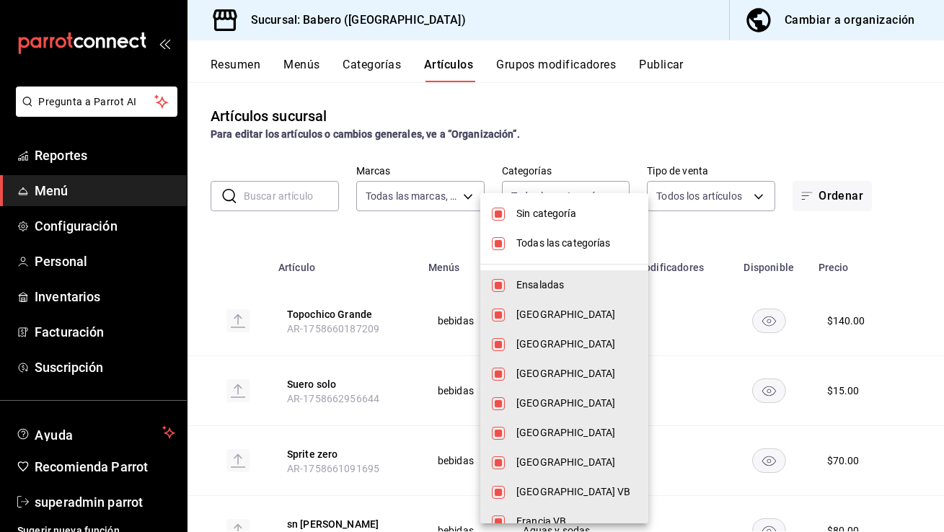
checkbox input "false"
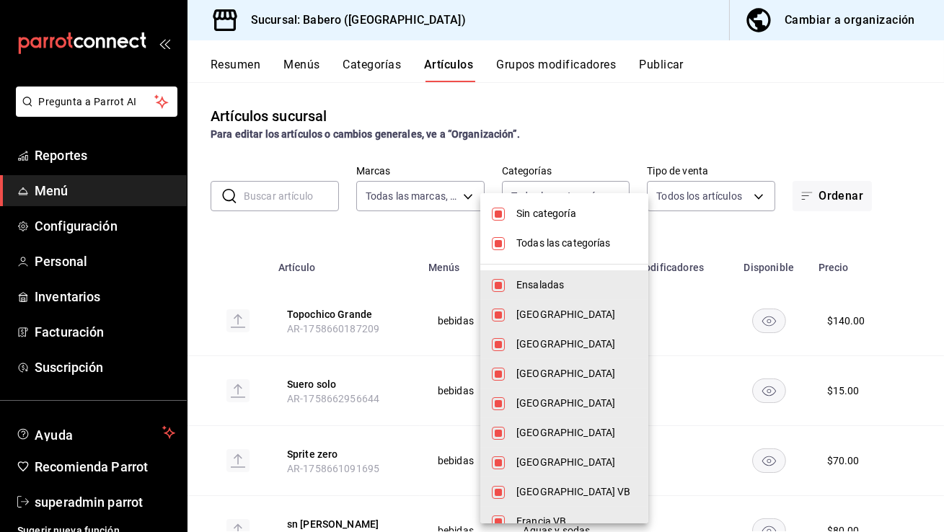
checkbox input "false"
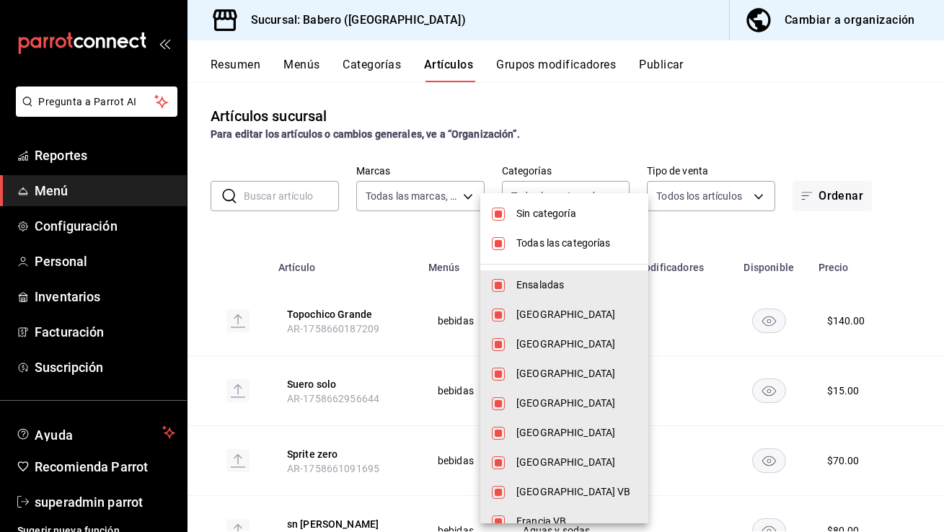
checkbox input "false"
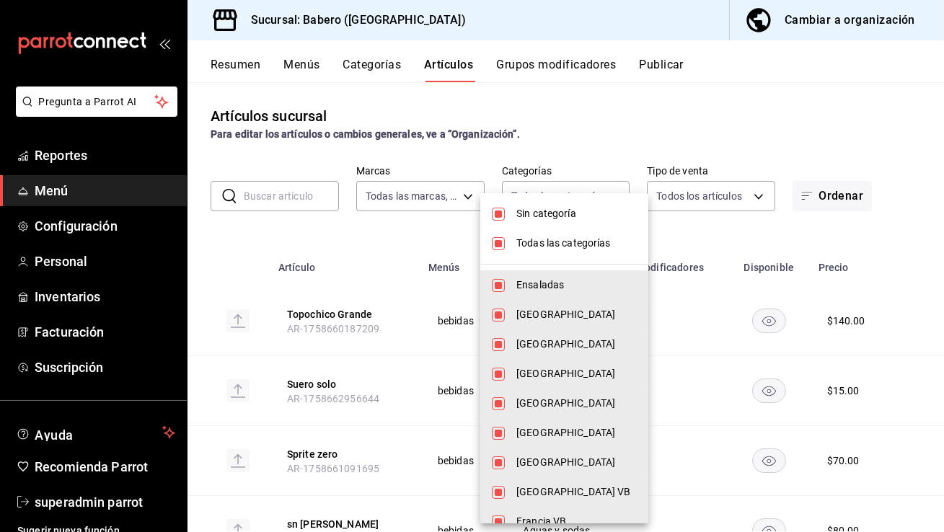
checkbox input "false"
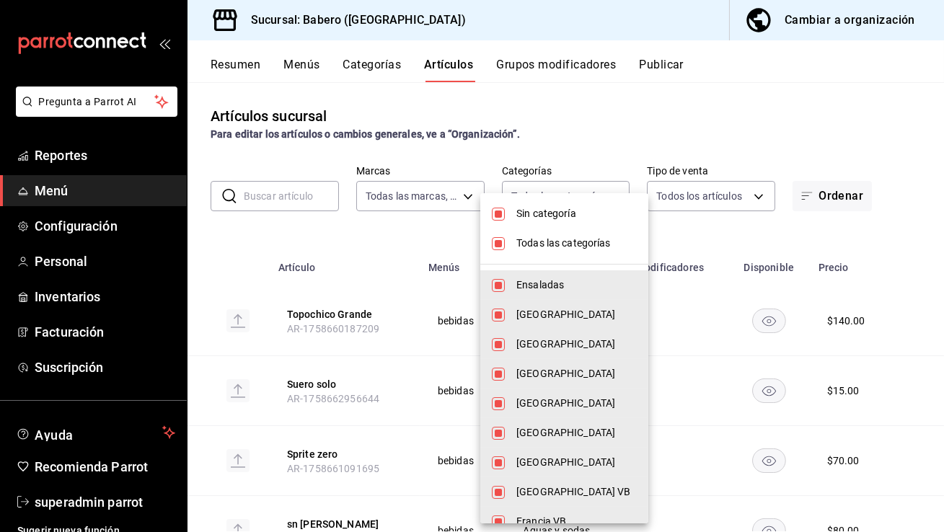
checkbox input "false"
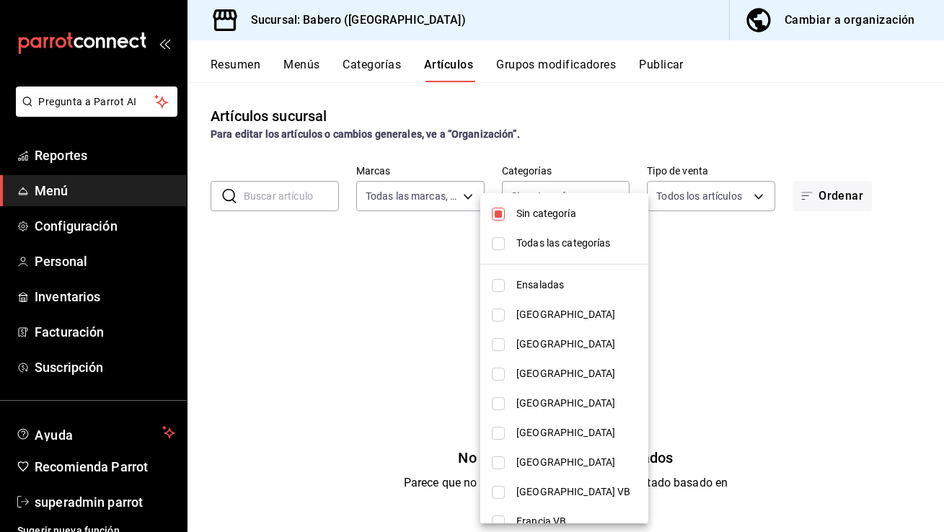
click at [529, 214] on span "Sin categoría" at bounding box center [576, 213] width 120 height 15
checkbox input "false"
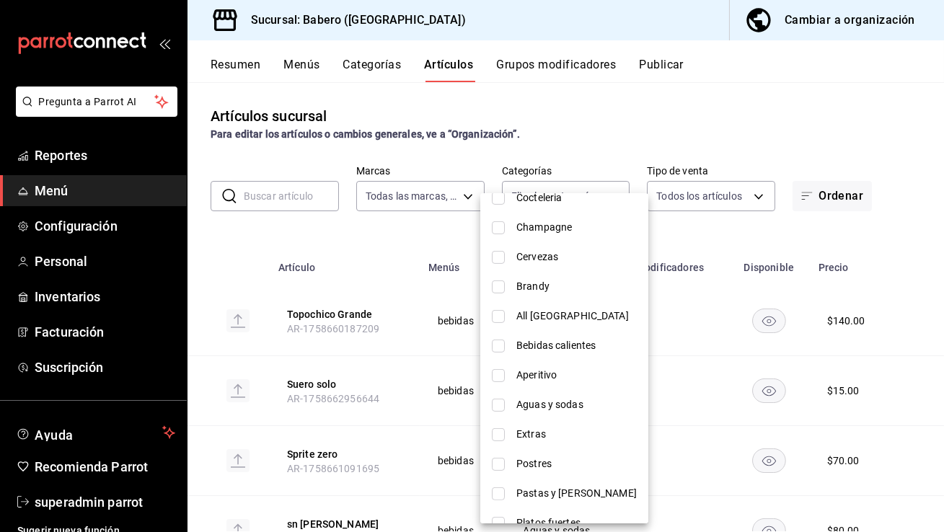
scroll to position [1005, 0]
click at [552, 522] on span "Platos fuertes" at bounding box center [576, 521] width 120 height 15
type input "4e8edabb-1ef1-4b43-b895-bfd1f630faf8"
checkbox input "true"
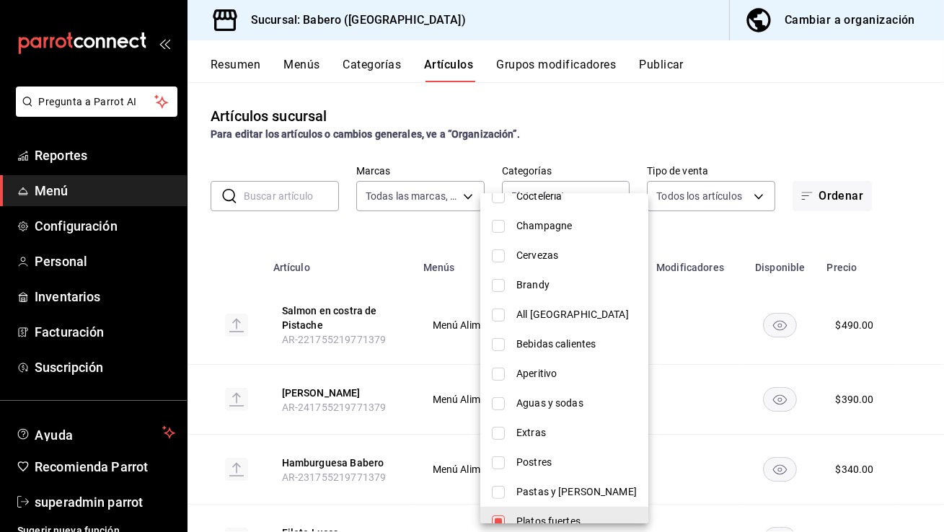
click at [822, 133] on div at bounding box center [472, 266] width 944 height 532
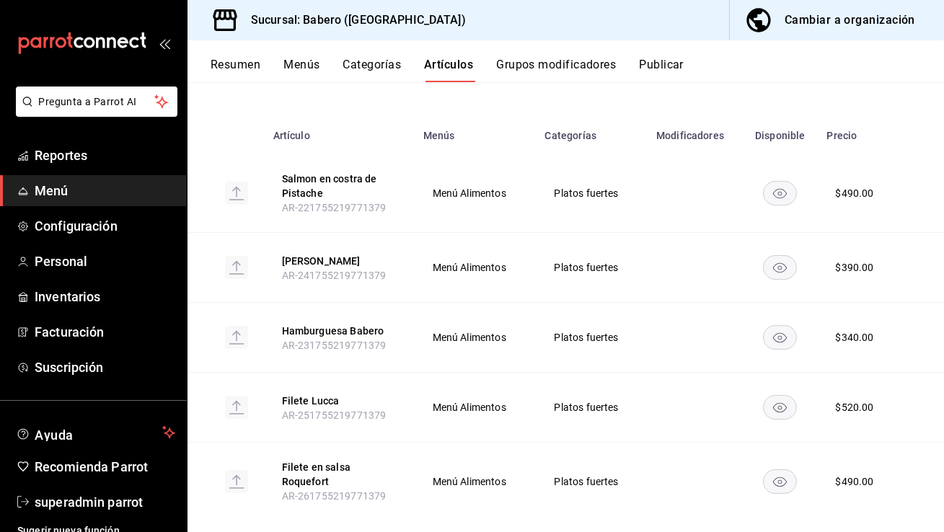
scroll to position [117, 0]
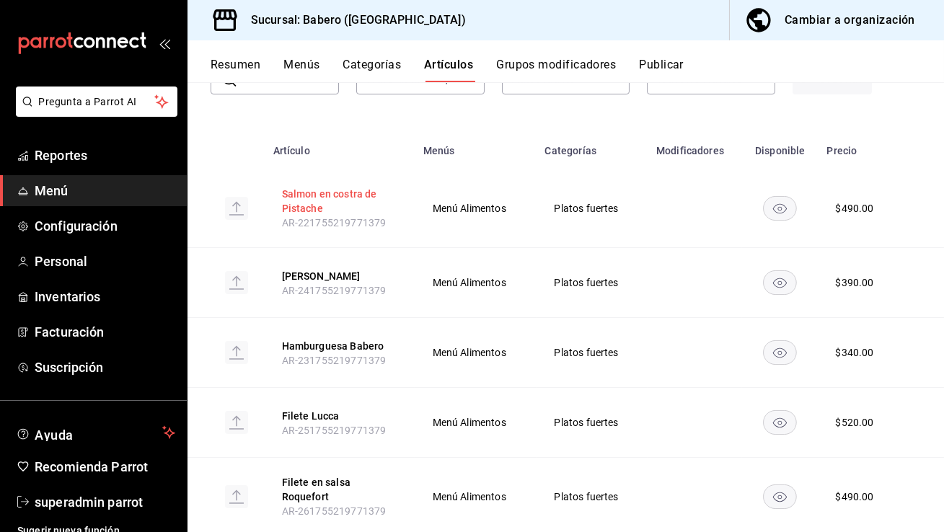
click at [294, 197] on button "Salmon en costra de Pistache" at bounding box center [339, 201] width 115 height 29
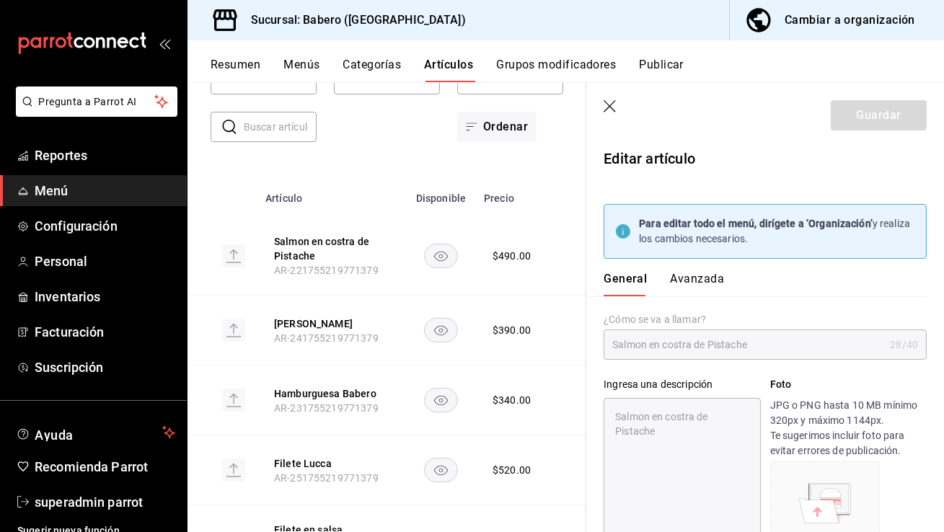
type textarea "x"
type input "$490.00"
click at [607, 105] on icon "button" at bounding box center [611, 107] width 14 height 14
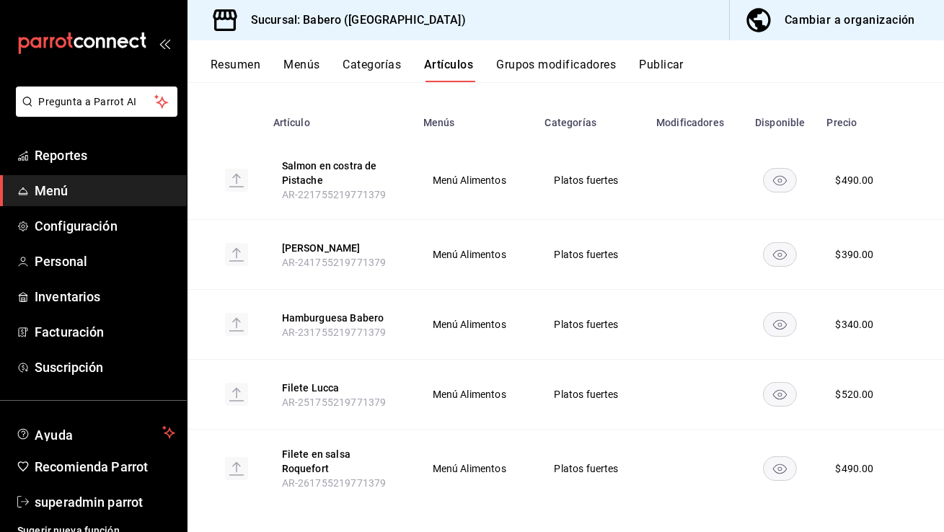
scroll to position [146, 0]
click at [363, 66] on button "Categorías" at bounding box center [372, 70] width 58 height 25
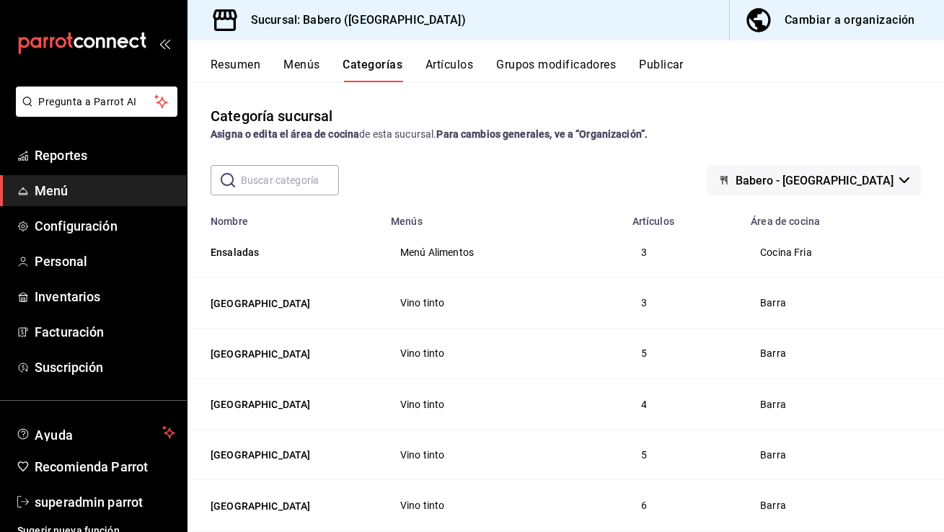
click at [299, 182] on input "text" at bounding box center [290, 180] width 98 height 29
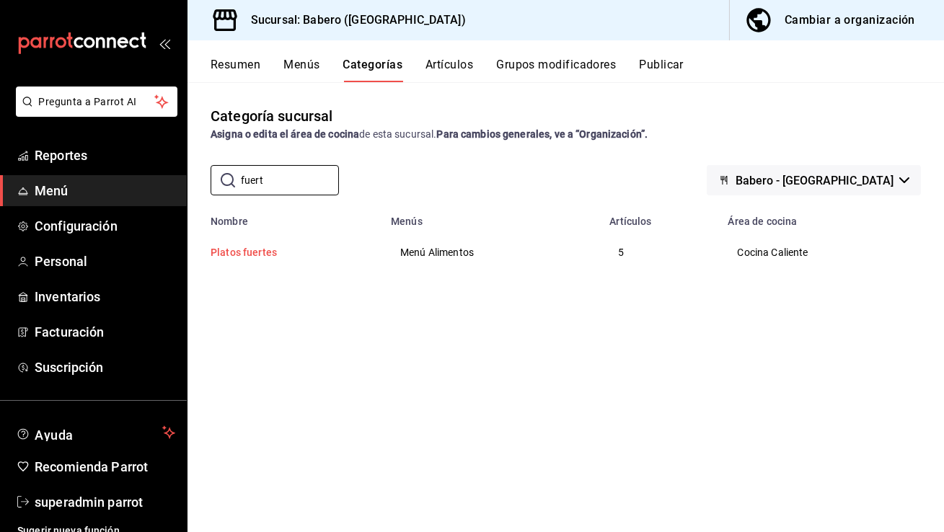
type input "fuert"
click at [260, 254] on button "Platos fuertes" at bounding box center [283, 252] width 144 height 14
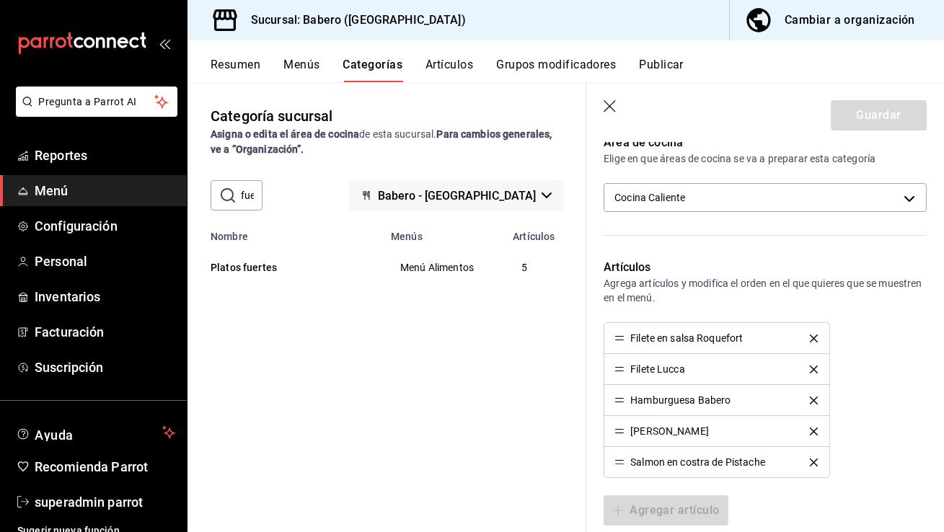
scroll to position [461, 0]
click at [610, 107] on icon "button" at bounding box center [610, 106] width 12 height 12
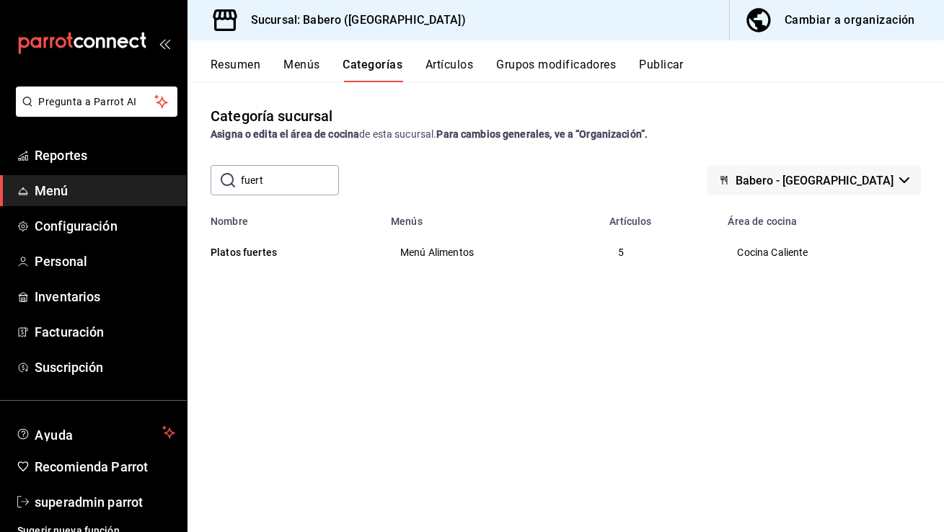
click at [453, 68] on button "Artículos" at bounding box center [449, 70] width 48 height 25
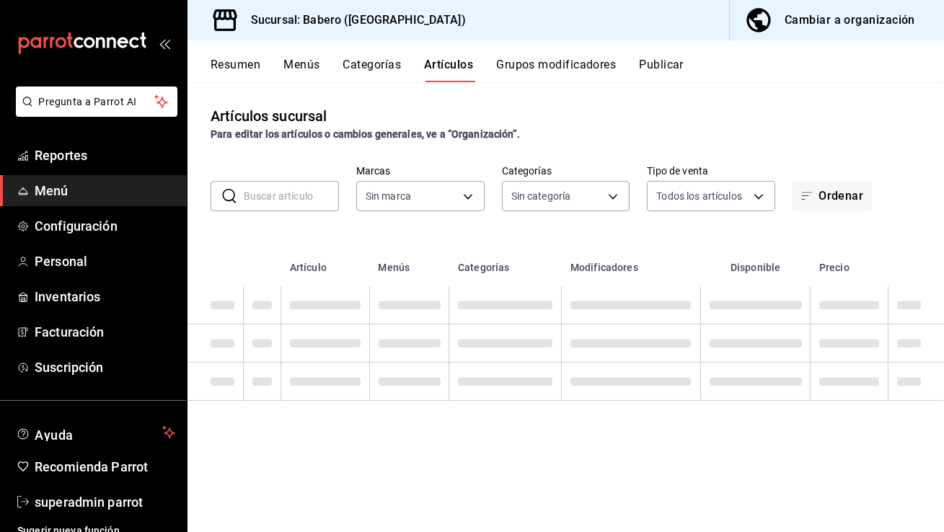
type input "3c8689db-ba21-444b-9092-0c985d975b3f"
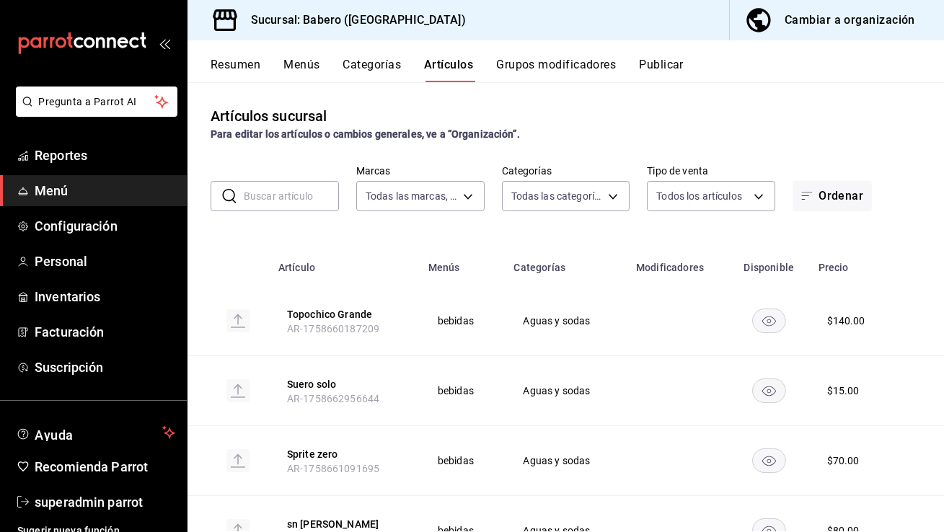
type input "332953f6-7cf3-4226-8991-a15052fe276a,c9655547-f8c1-4abe-be00-6429155c79cc,b8dd2…"
click at [286, 195] on input "text" at bounding box center [291, 196] width 95 height 29
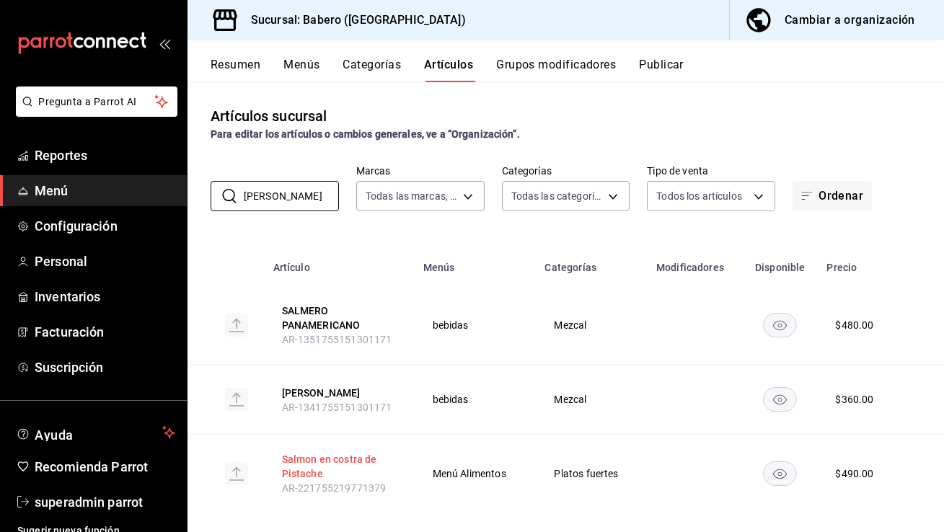
type input "salm"
click at [305, 456] on button "Salmon en costra de Pistache" at bounding box center [339, 466] width 115 height 29
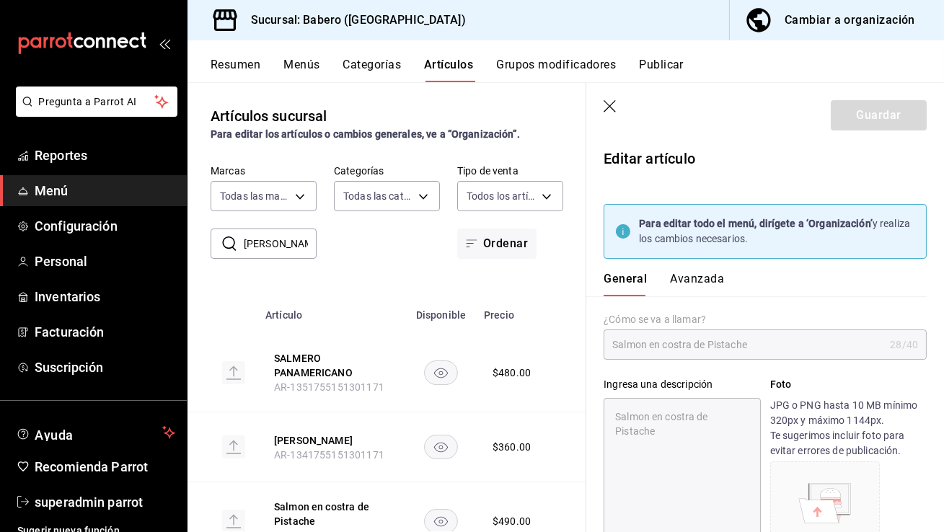
click at [695, 278] on button "Avanzada" at bounding box center [697, 284] width 54 height 25
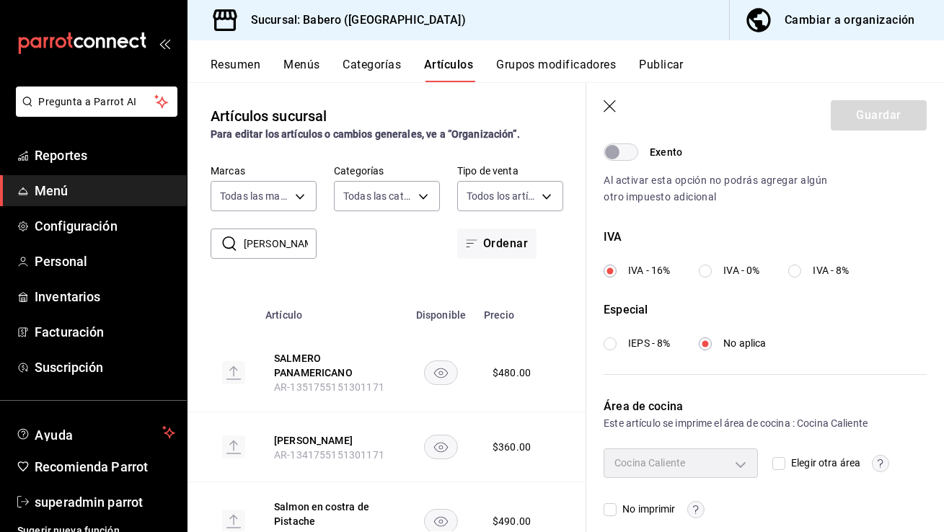
scroll to position [575, 0]
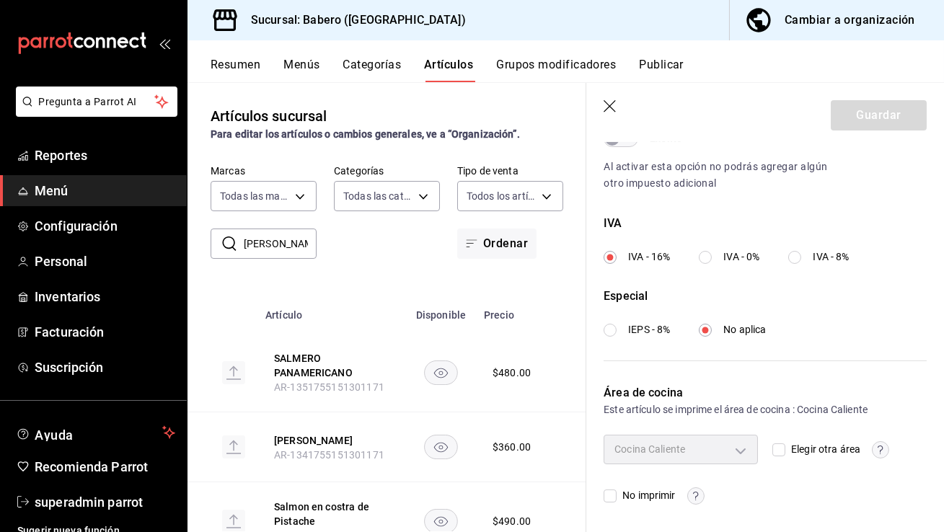
click at [776, 446] on input "Elegir otra área" at bounding box center [778, 449] width 13 height 13
checkbox input "true"
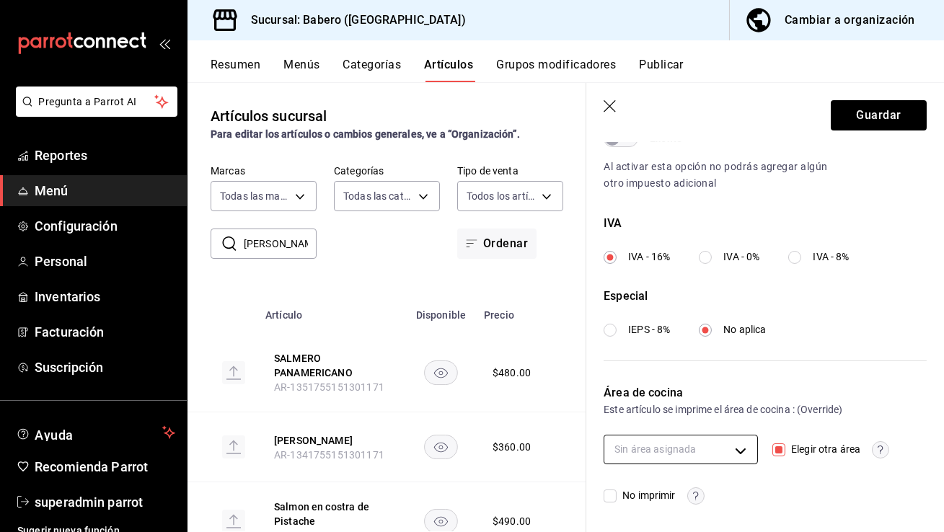
click at [715, 454] on body "Pregunta a Parrot AI Reportes Menú Configuración Personal Inventarios Facturaci…" at bounding box center [472, 266] width 944 height 532
click at [682, 478] on span "Cocina Caliente" at bounding box center [690, 481] width 100 height 15
type input "13d9a8b2-cfda-4fbf-a4bb-bc5e98d6162a"
checkbox input "true"
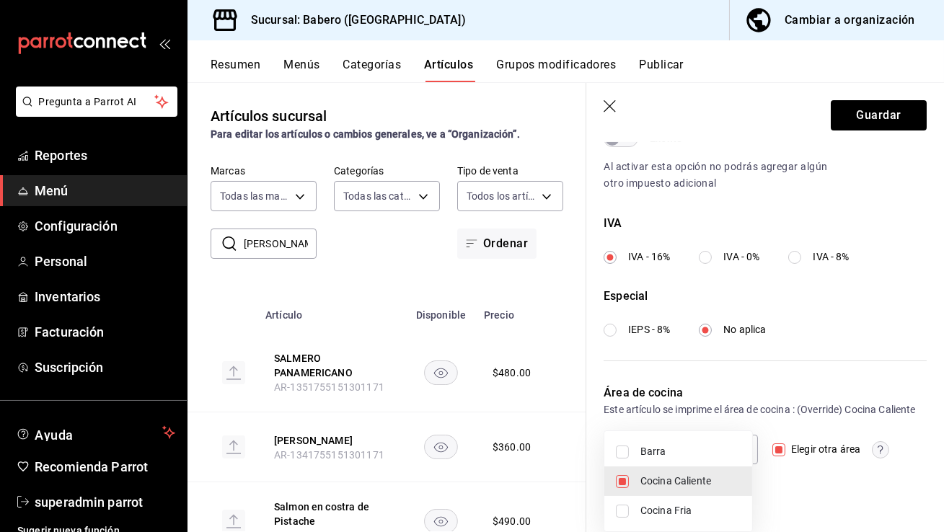
click at [677, 506] on span "Cocina Fria" at bounding box center [690, 510] width 100 height 15
type input "13d9a8b2-cfda-4fbf-a4bb-bc5e98d6162a,604b0ea4-9521-4902-a07f-42147eba1214"
checkbox input "true"
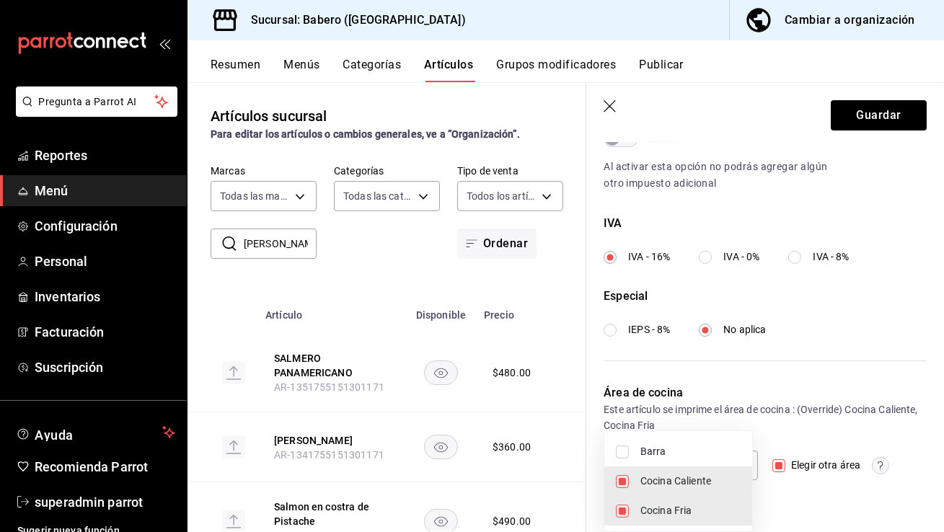
click at [889, 114] on div at bounding box center [472, 266] width 944 height 532
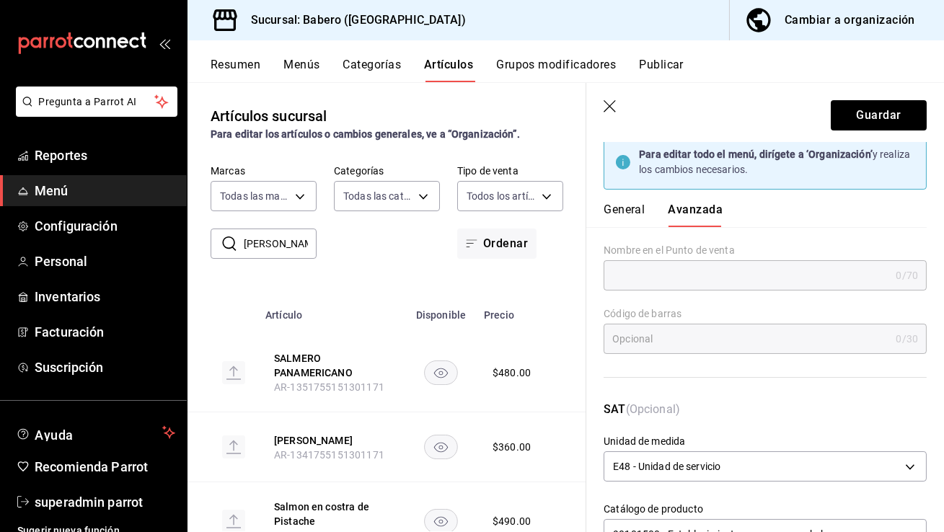
scroll to position [0, 0]
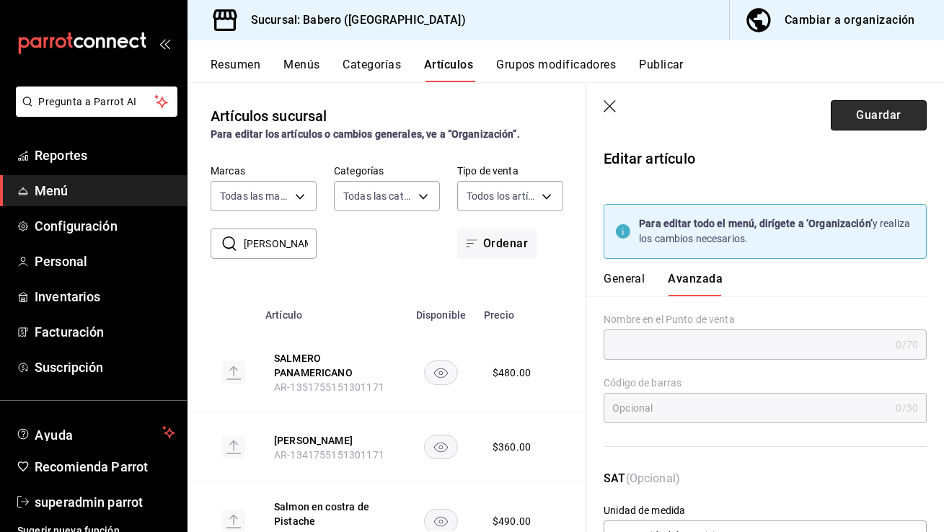
click at [887, 120] on button "Guardar" at bounding box center [879, 115] width 96 height 30
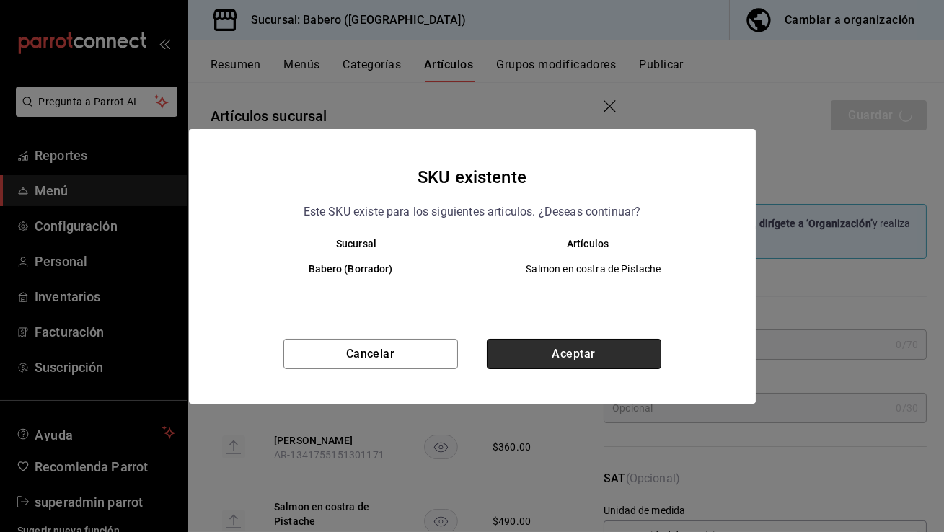
click at [552, 353] on button "Aceptar" at bounding box center [574, 354] width 174 height 30
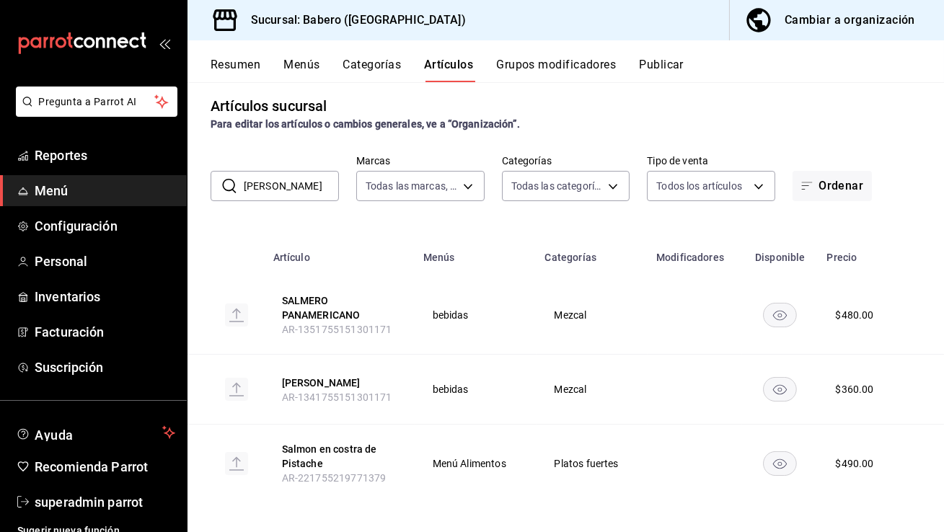
scroll to position [15, 0]
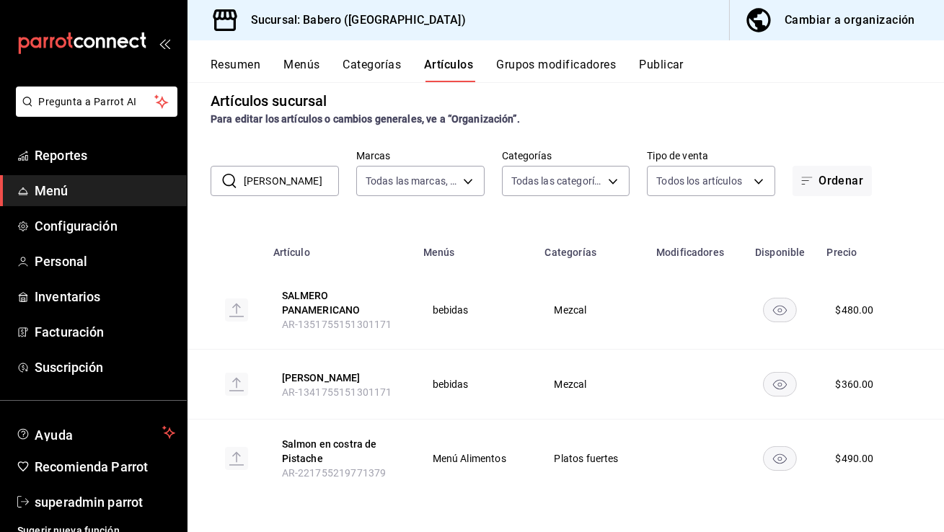
click at [384, 69] on button "Categorías" at bounding box center [372, 70] width 58 height 25
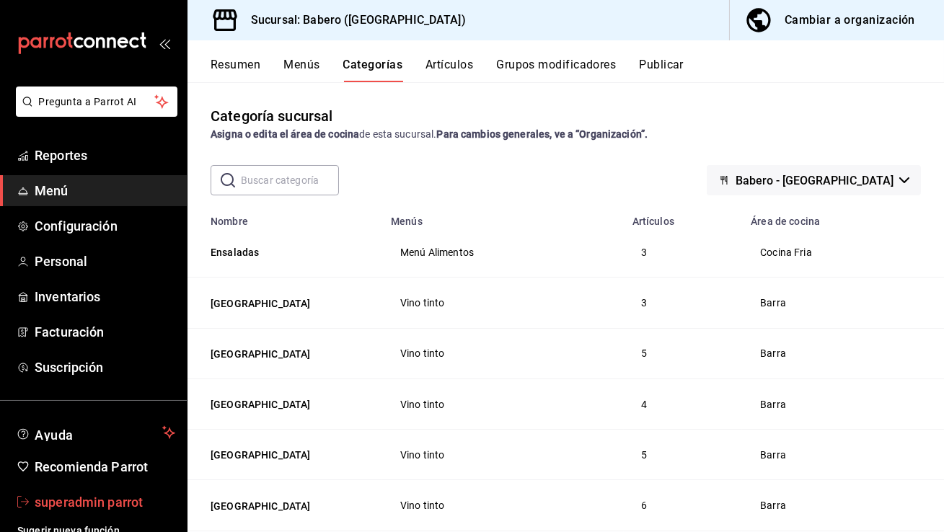
click at [81, 504] on span "superadmin parrot" at bounding box center [105, 501] width 141 height 19
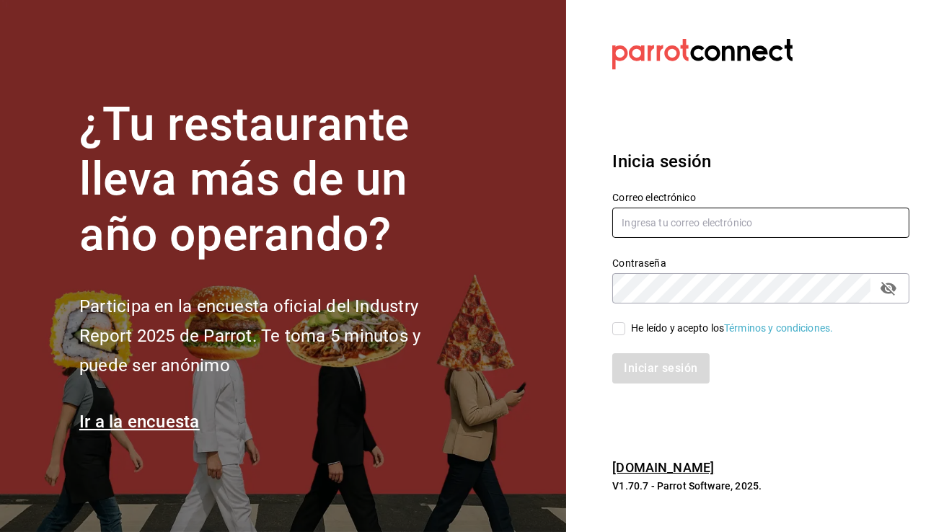
click at [690, 215] on input "text" at bounding box center [760, 223] width 297 height 30
type input "taqueriabeantown@cdmx.com"
click at [629, 327] on span "He leído y acepto los Términos y condiciones." at bounding box center [729, 328] width 208 height 15
click at [625, 327] on input "He leído y acepto los Términos y condiciones." at bounding box center [618, 328] width 13 height 13
checkbox input "true"
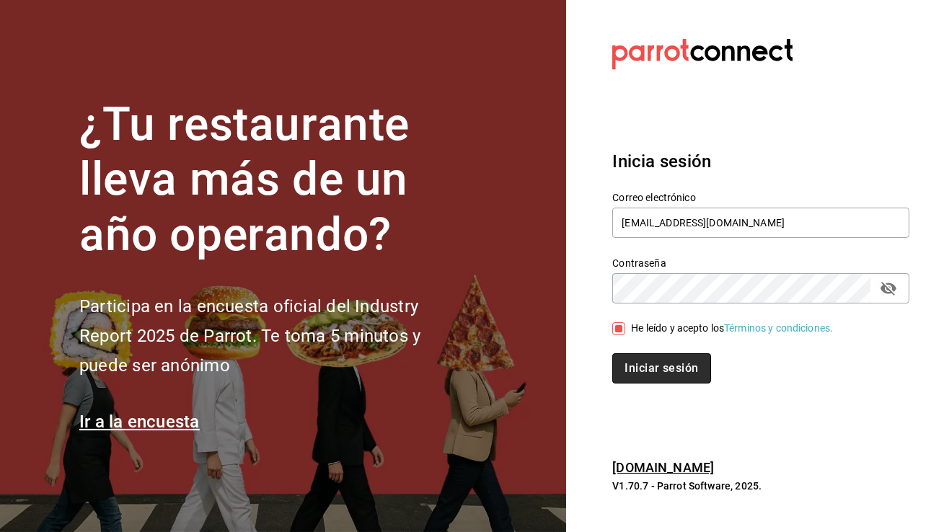
click at [642, 362] on button "Iniciar sesión" at bounding box center [661, 368] width 98 height 30
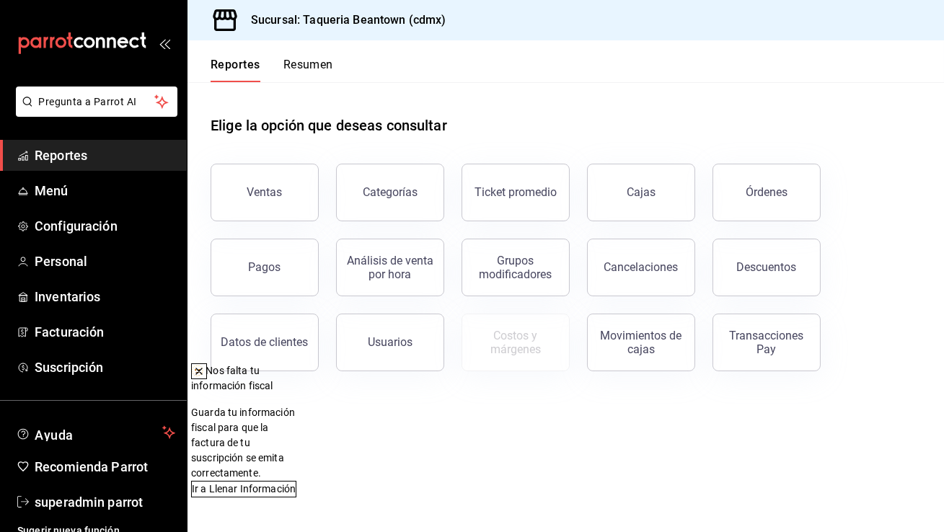
click at [205, 377] on icon at bounding box center [199, 372] width 12 height 12
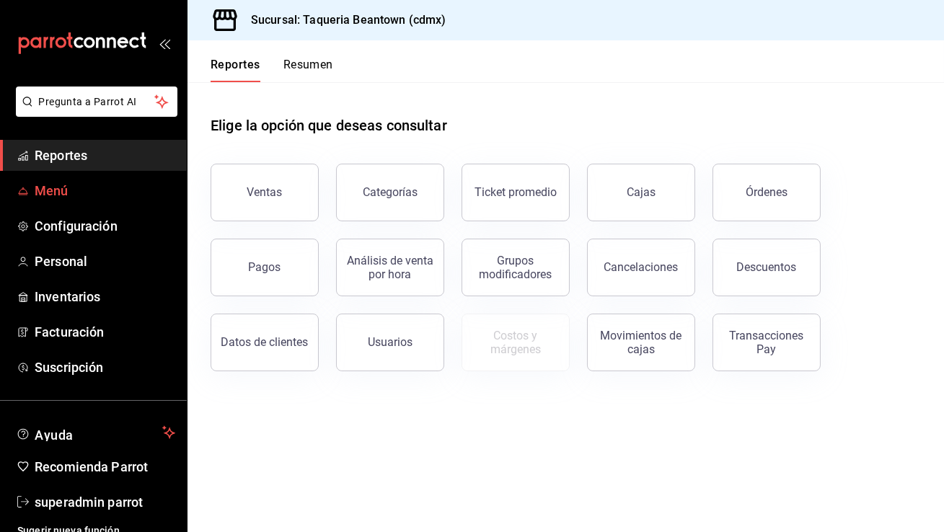
click at [115, 184] on span "Menú" at bounding box center [105, 190] width 141 height 19
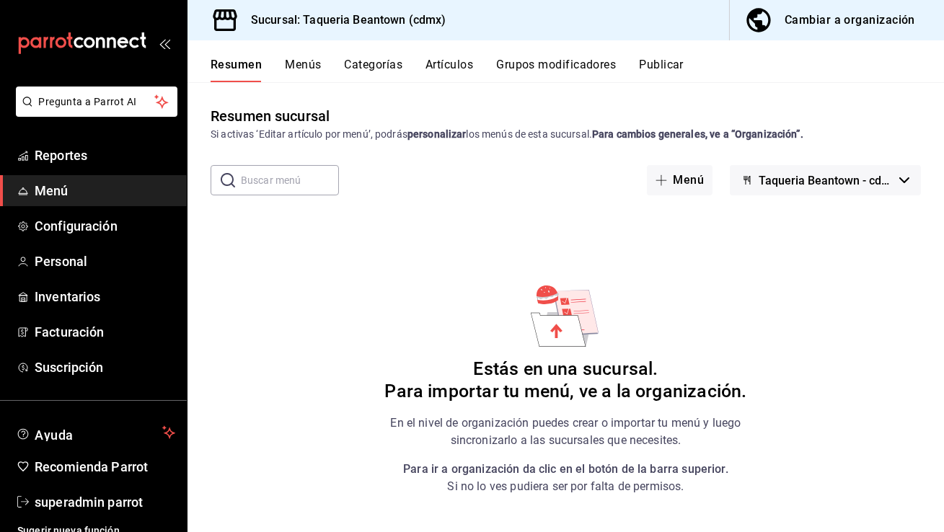
click at [927, 25] on button "Cambiar a organización" at bounding box center [831, 20] width 203 height 40
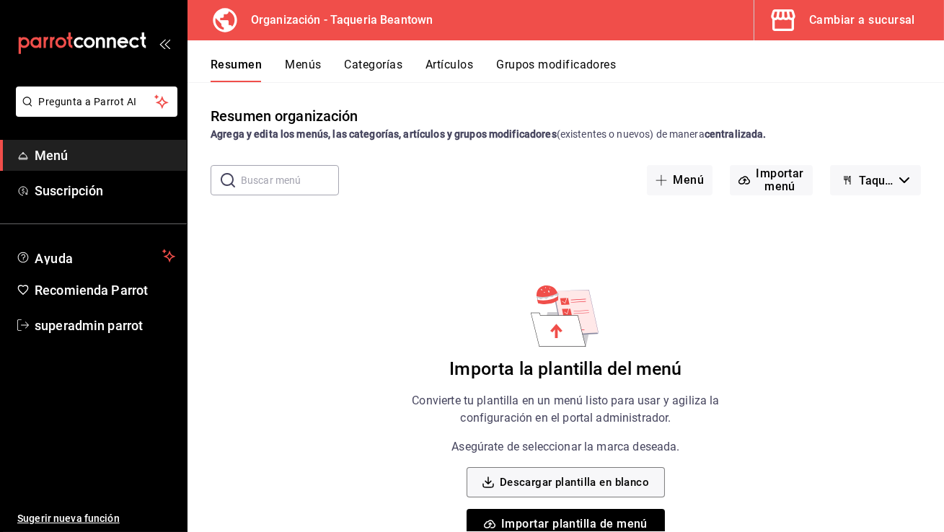
click at [617, 523] on button "Importar plantilla de menú" at bounding box center [566, 524] width 198 height 30
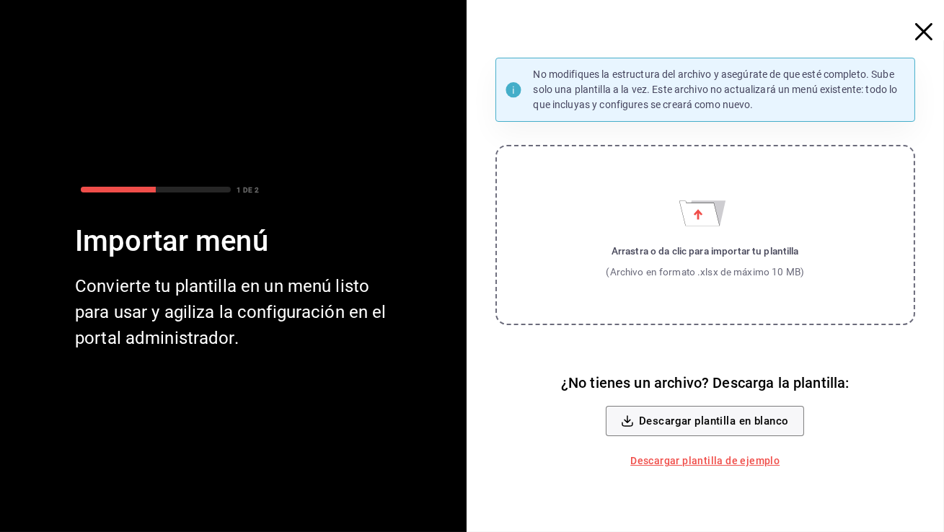
click at [630, 272] on div "(Archivo en formato .xlsx de máximo 10 MB)" at bounding box center [705, 272] width 198 height 14
click at [0, 0] on input "Arrastra o da clic para importar tu plantilla (Archivo en formato .xlsx de máxi…" at bounding box center [0, 0] width 0 height 0
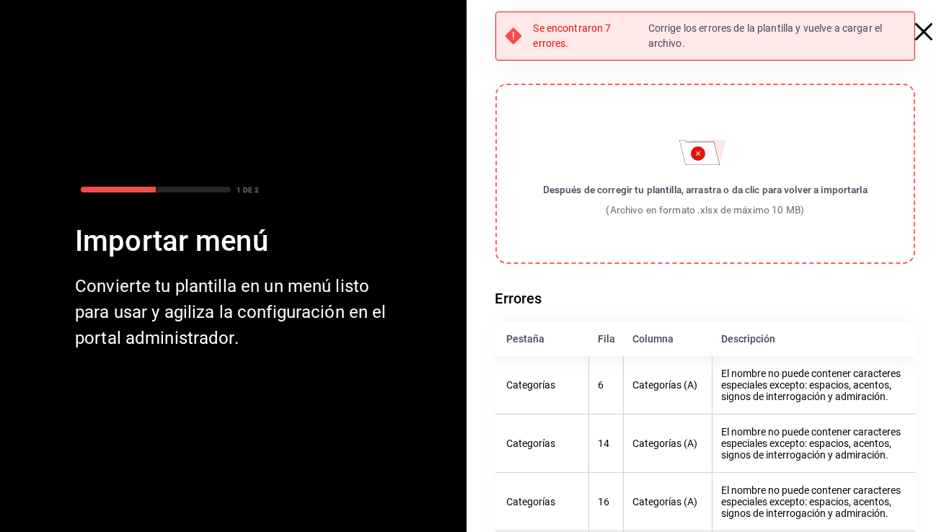
click at [915, 32] on icon "button" at bounding box center [923, 31] width 17 height 17
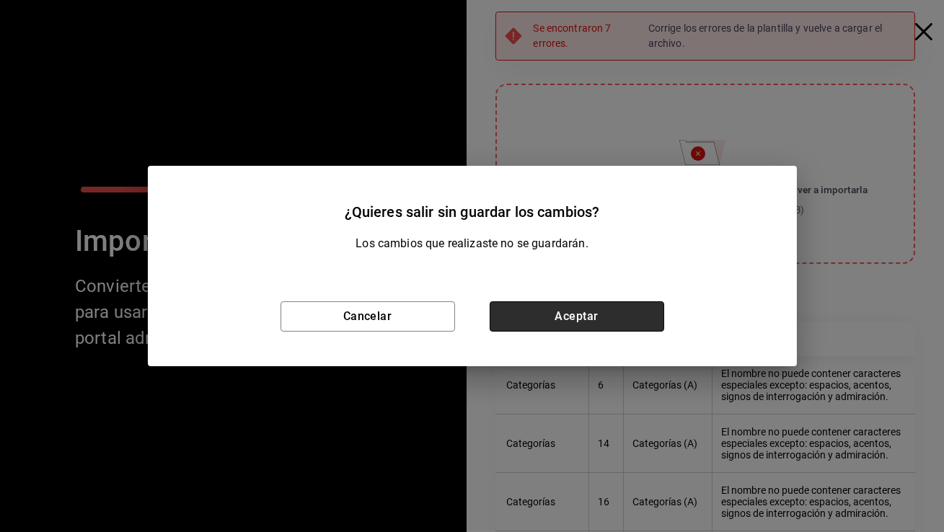
click at [593, 314] on button "Aceptar" at bounding box center [577, 316] width 174 height 30
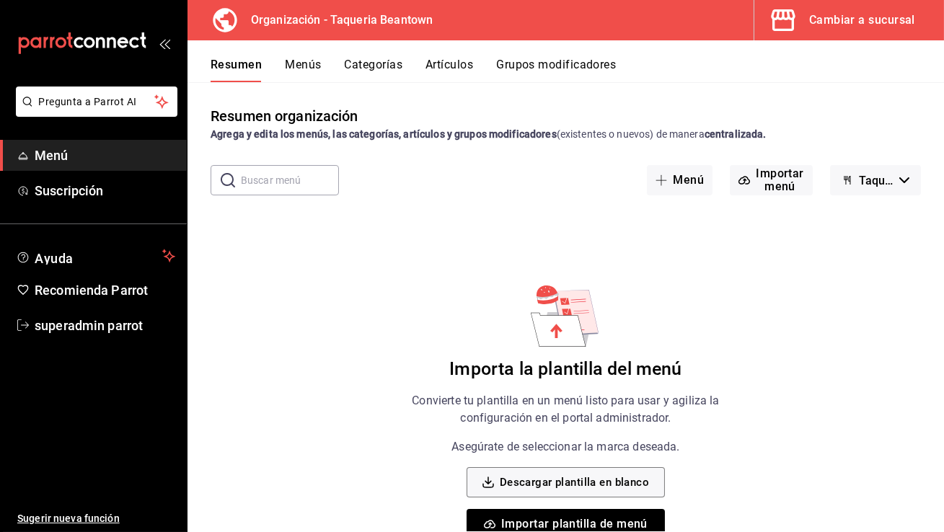
scroll to position [7, 0]
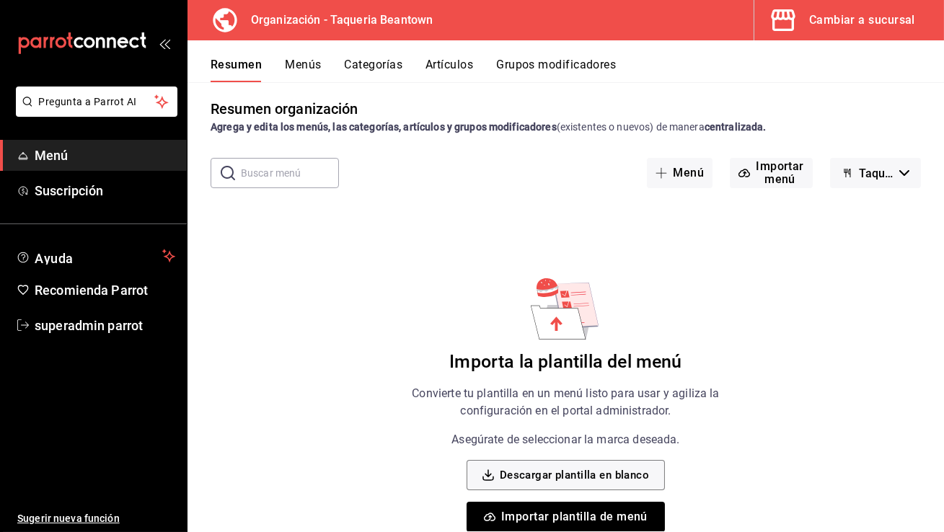
click at [542, 524] on button "Importar plantilla de menú" at bounding box center [566, 517] width 198 height 30
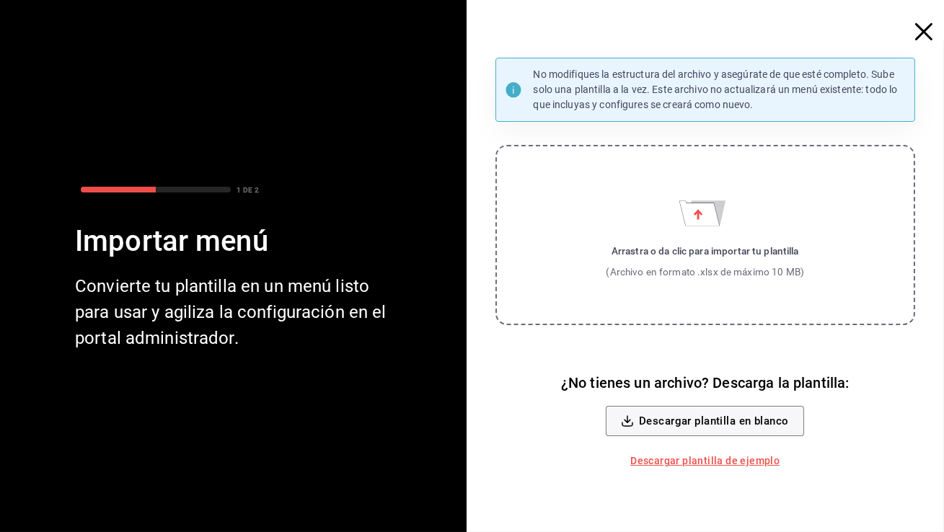
click at [542, 524] on div "No modifiques la estructura del archivo y asegúrate de que esté completo. Sube …" at bounding box center [711, 266] width 467 height 532
click at [617, 265] on div "(Archivo en formato .xlsx de máximo 10 MB)" at bounding box center [705, 272] width 198 height 14
click at [0, 0] on input "Arrastra o da clic para importar tu plantilla (Archivo en formato .xlsx de máxi…" at bounding box center [0, 0] width 0 height 0
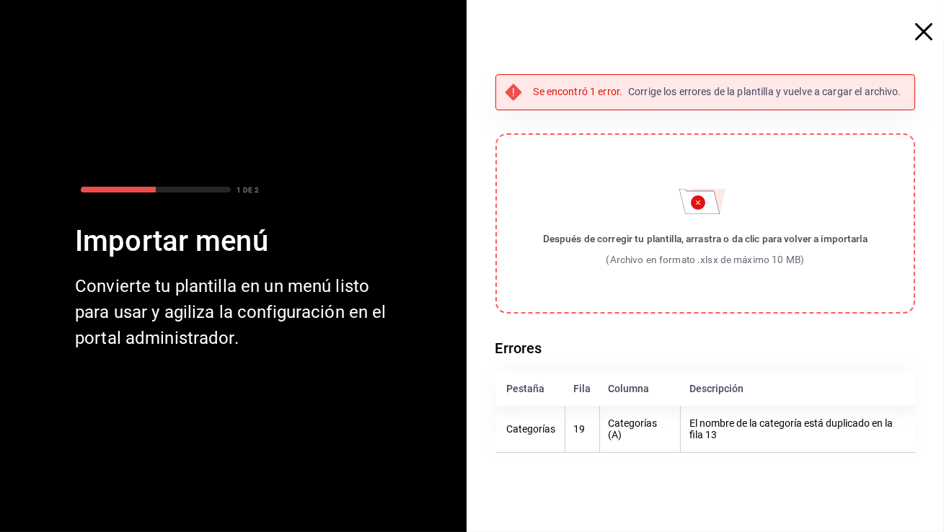
click at [921, 31] on icon "button" at bounding box center [923, 31] width 17 height 17
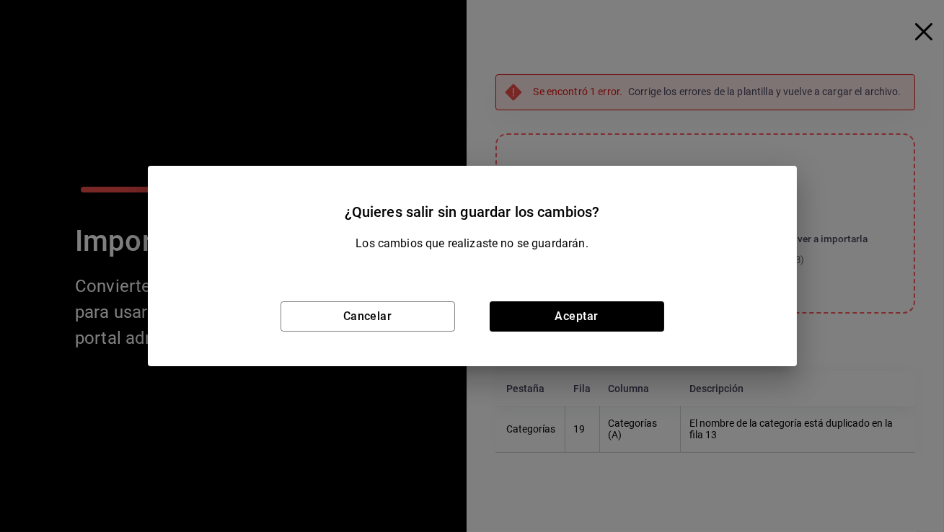
click at [921, 31] on div "¿Quieres salir sin guardar los cambios? Los cambios que realizaste no se guarda…" at bounding box center [472, 266] width 944 height 532
click at [598, 312] on button "Aceptar" at bounding box center [577, 316] width 174 height 30
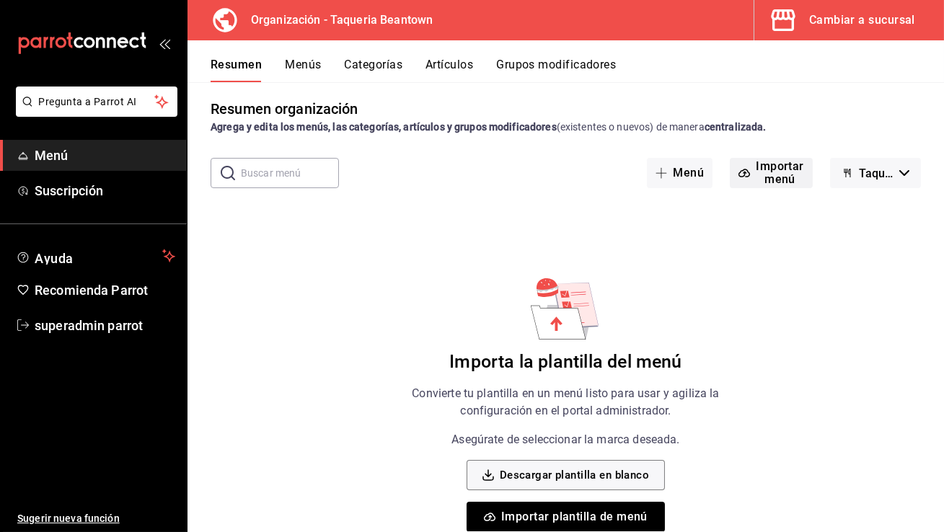
click at [756, 173] on button "Importar menú" at bounding box center [771, 173] width 83 height 30
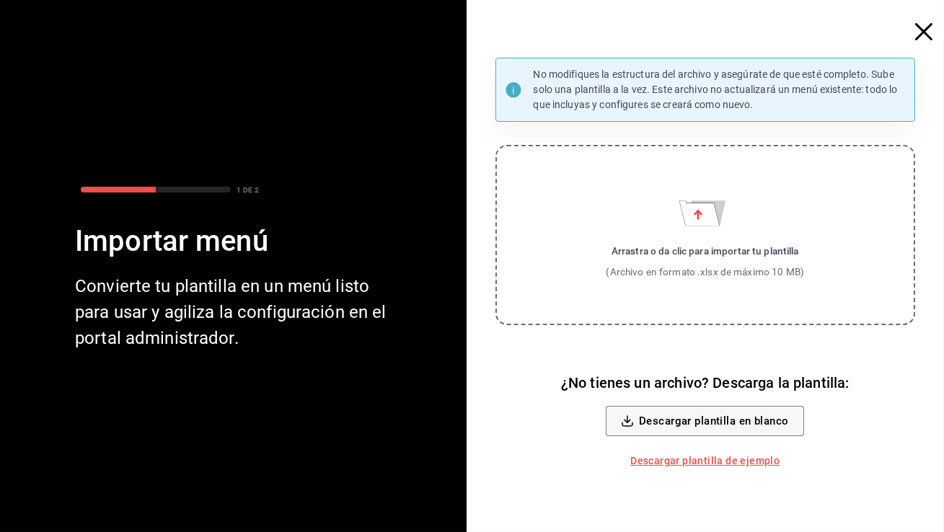
click at [577, 256] on label "Arrastra o da clic para importar tu plantilla (Archivo en formato .xlsx de máxi…" at bounding box center [705, 235] width 420 height 180
click at [0, 0] on input "Arrastra o da clic para importar tu plantilla (Archivo en formato .xlsx de máxi…" at bounding box center [0, 0] width 0 height 0
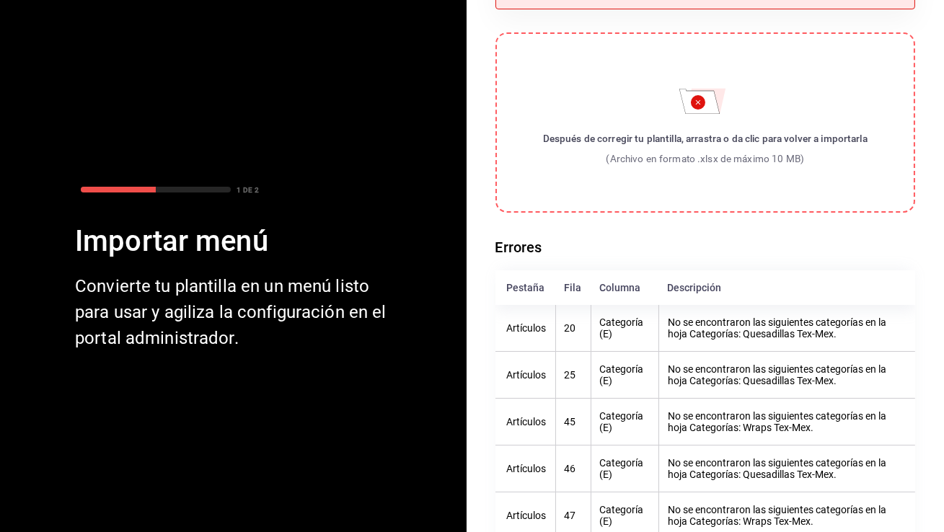
scroll to position [0, 0]
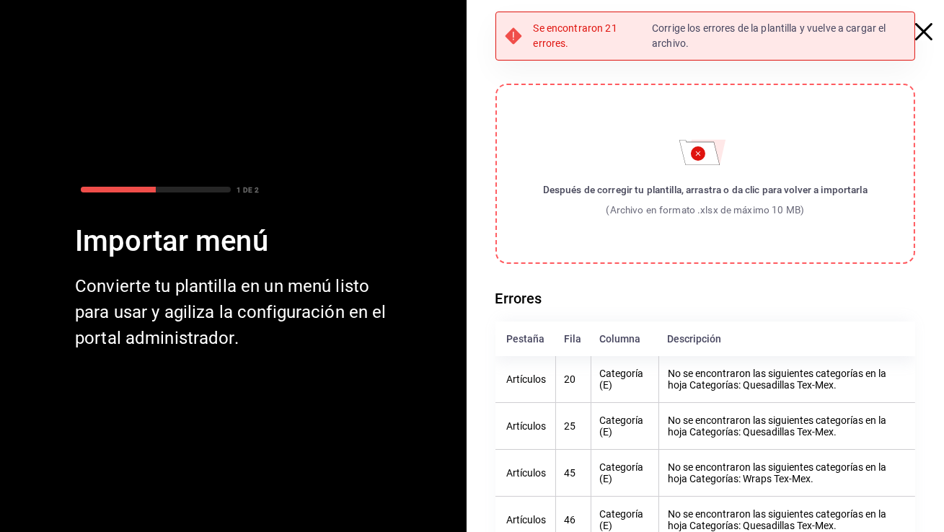
click at [915, 33] on icon "button" at bounding box center [923, 31] width 17 height 17
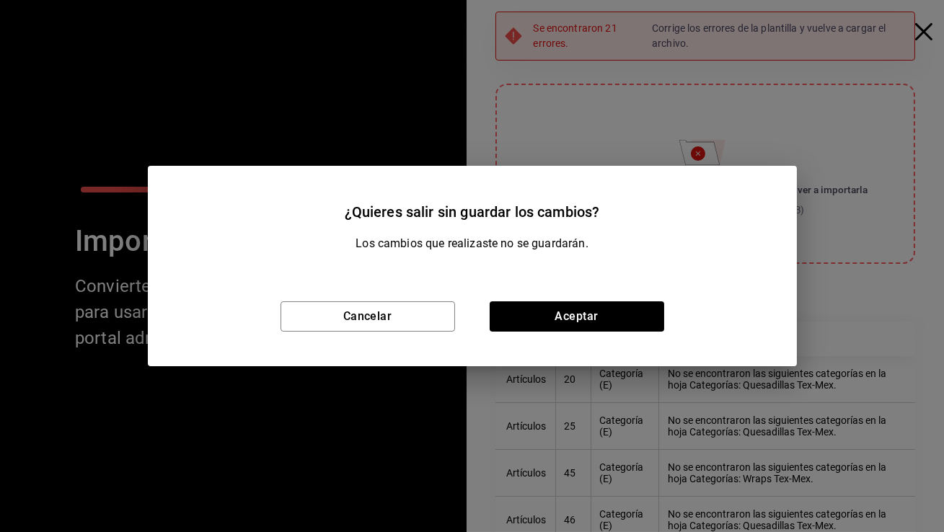
click at [915, 32] on div "¿Quieres salir sin guardar los cambios? Los cambios que realizaste no se guarda…" at bounding box center [472, 266] width 944 height 532
click at [584, 330] on button "Aceptar" at bounding box center [577, 316] width 174 height 30
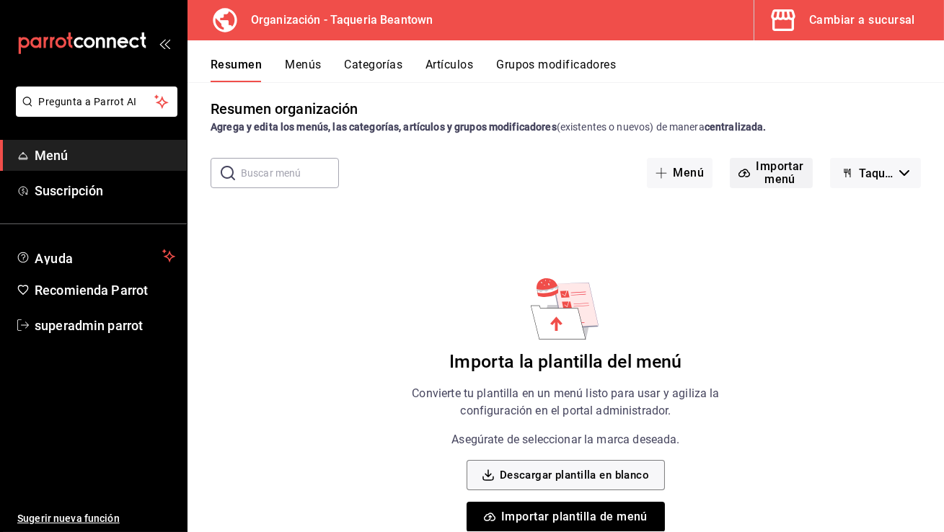
click at [766, 170] on button "Importar menú" at bounding box center [771, 173] width 83 height 30
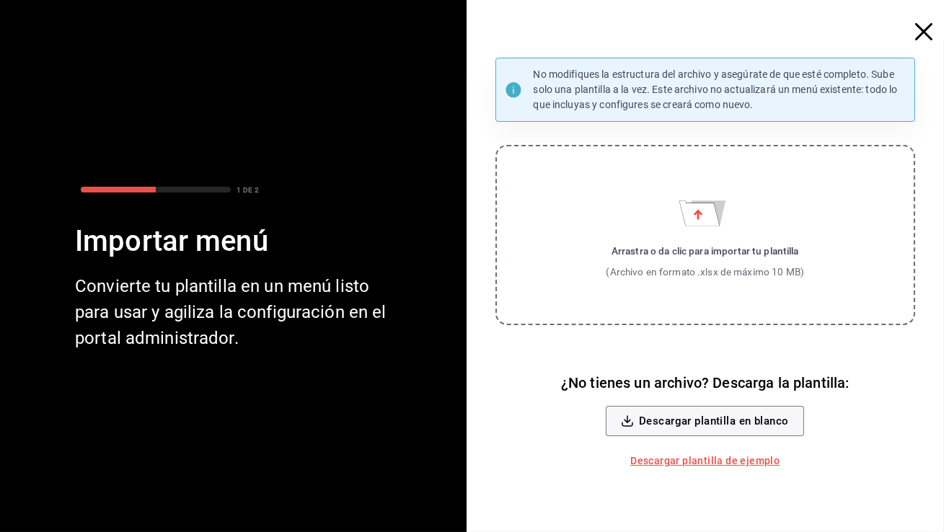
click at [677, 265] on div "(Archivo en formato .xlsx de máximo 10 MB)" at bounding box center [705, 272] width 198 height 14
click at [0, 0] on input "Arrastra o da clic para importar tu plantilla (Archivo en formato .xlsx de máxi…" at bounding box center [0, 0] width 0 height 0
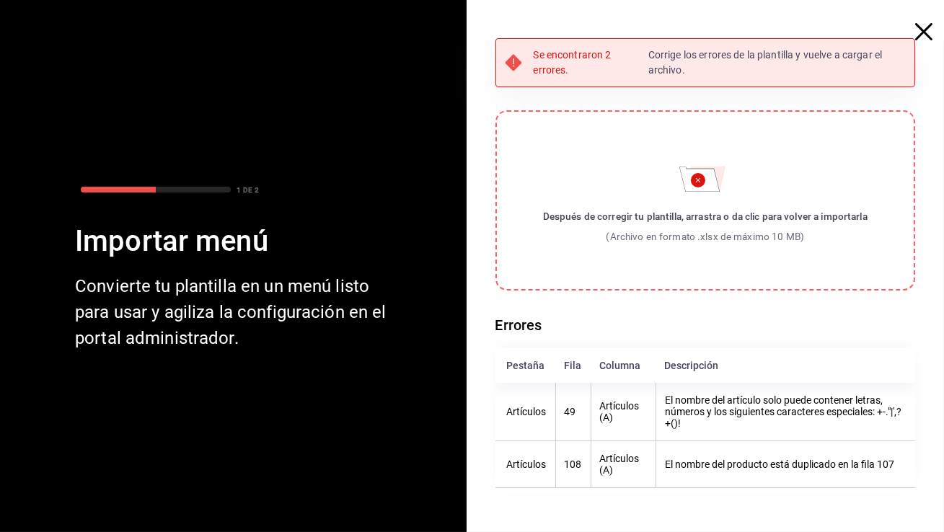
click at [924, 37] on icon "button" at bounding box center [923, 31] width 17 height 17
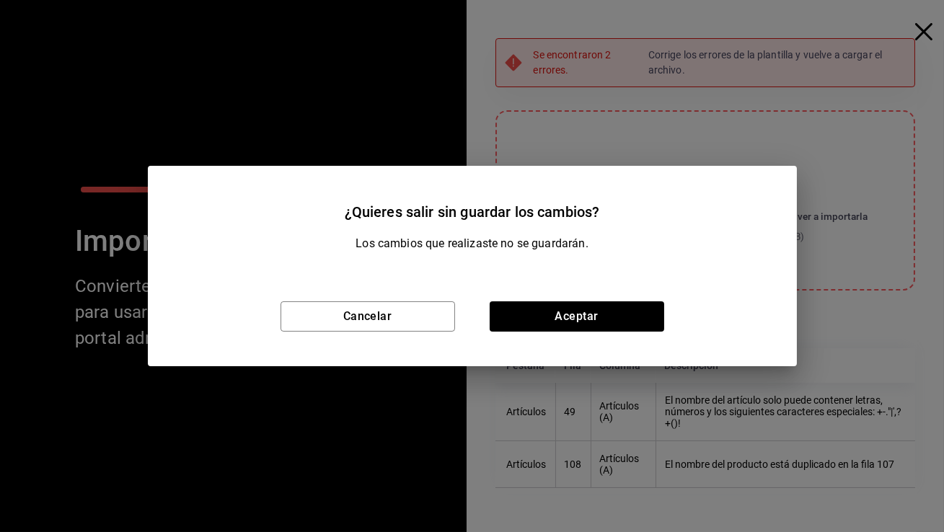
click at [924, 35] on div "¿Quieres salir sin guardar los cambios? Los cambios que realizaste no se guarda…" at bounding box center [472, 266] width 944 height 532
click at [605, 315] on button "Aceptar" at bounding box center [577, 316] width 174 height 30
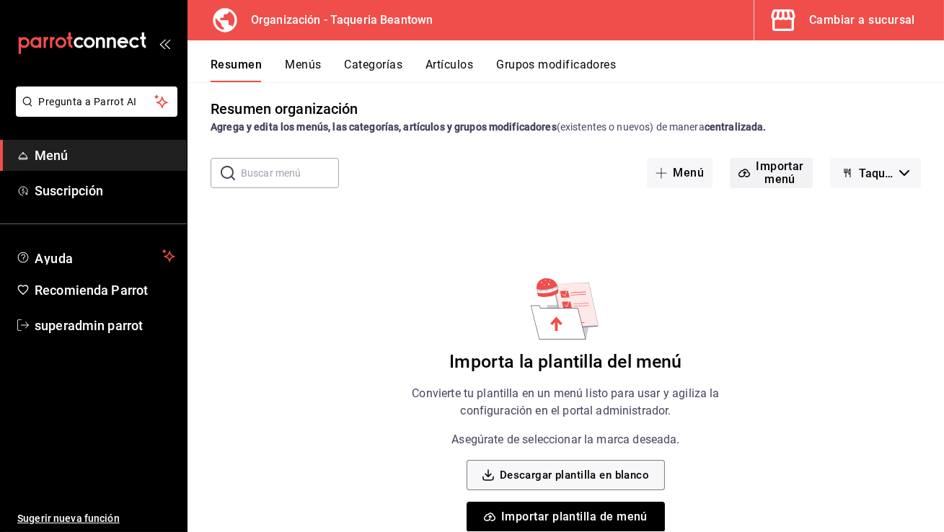
click at [744, 176] on span "button" at bounding box center [746, 173] width 17 height 12
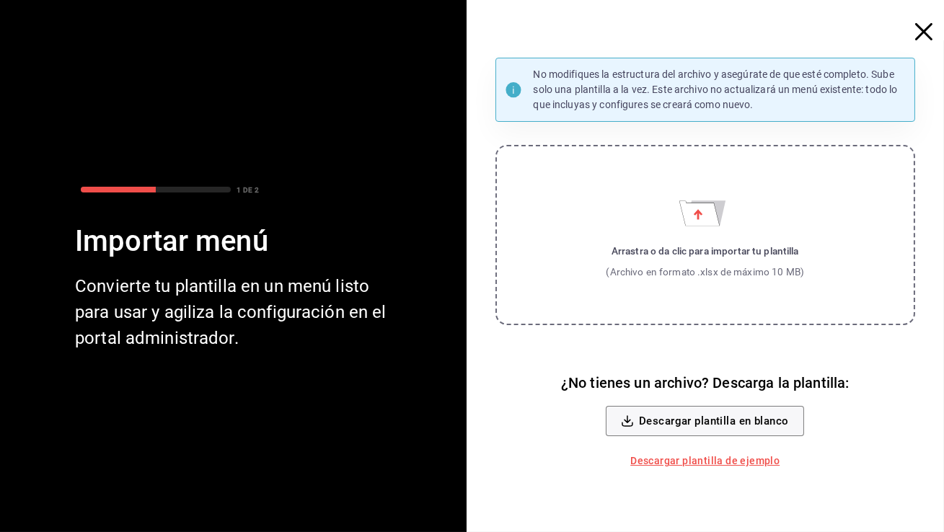
click at [653, 224] on label "Arrastra o da clic para importar tu plantilla (Archivo en formato .xlsx de máxi…" at bounding box center [705, 235] width 420 height 180
click at [0, 0] on input "Arrastra o da clic para importar tu plantilla (Archivo en formato .xlsx de máxi…" at bounding box center [0, 0] width 0 height 0
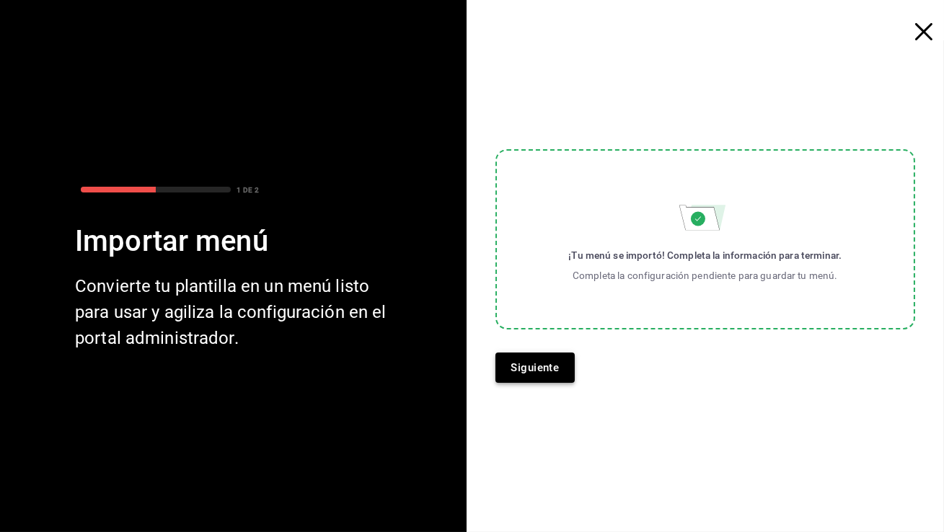
click at [556, 360] on button "Siguiente" at bounding box center [535, 368] width 80 height 30
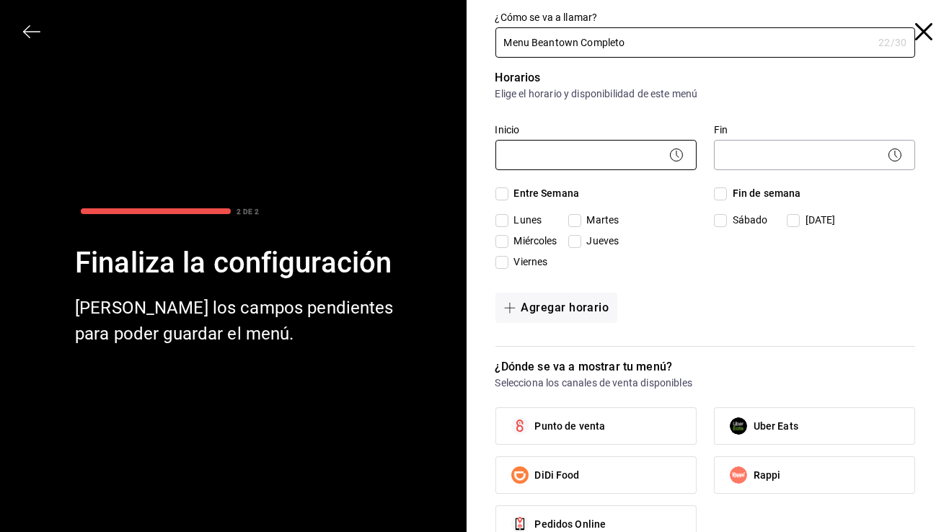
type input "Menu Beantown Completo"
click at [624, 150] on body "Pregunta a Parrot AI Menú Suscripción Ayuda Recomienda Parrot superadmin parrot…" at bounding box center [472, 266] width 944 height 532
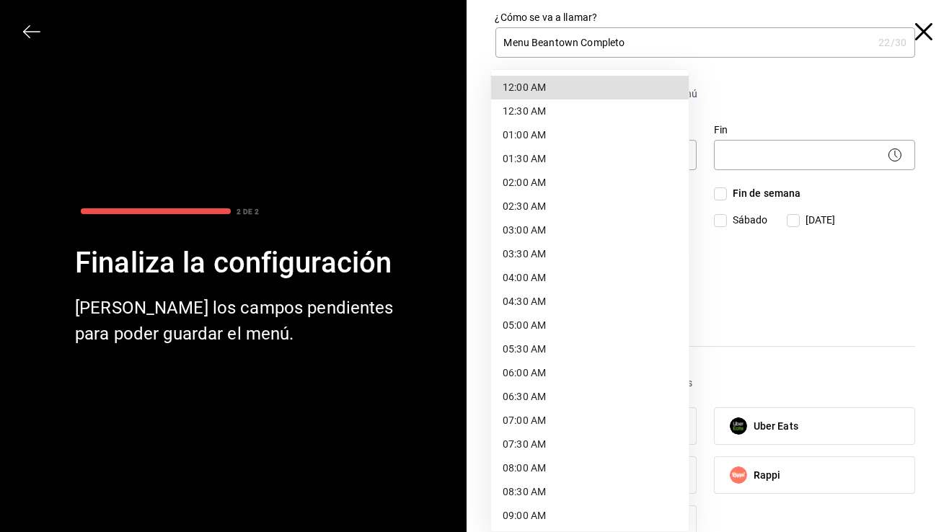
click at [598, 86] on li "12:00 AM" at bounding box center [590, 88] width 198 height 24
type input "00:00"
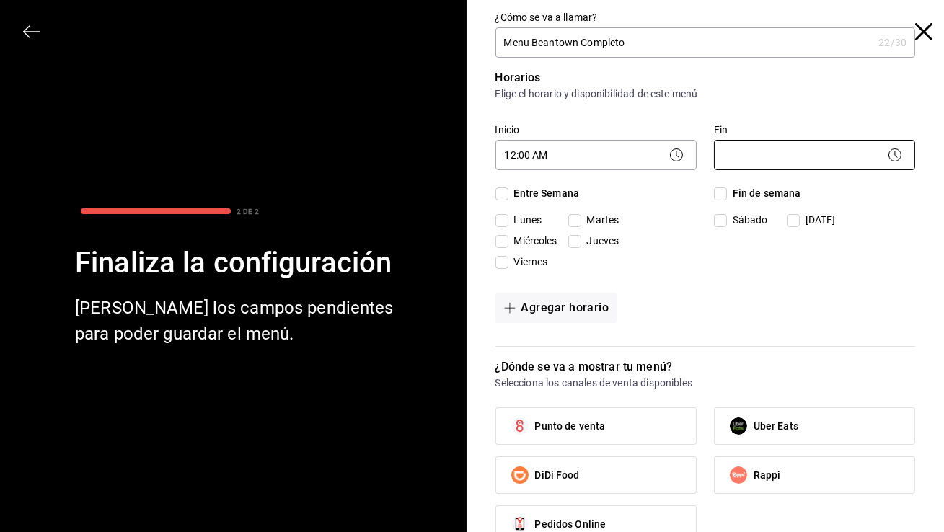
click at [750, 158] on body "Pregunta a Parrot AI Menú Suscripción Ayuda Recomienda Parrot superadmin parrot…" at bounding box center [472, 266] width 944 height 532
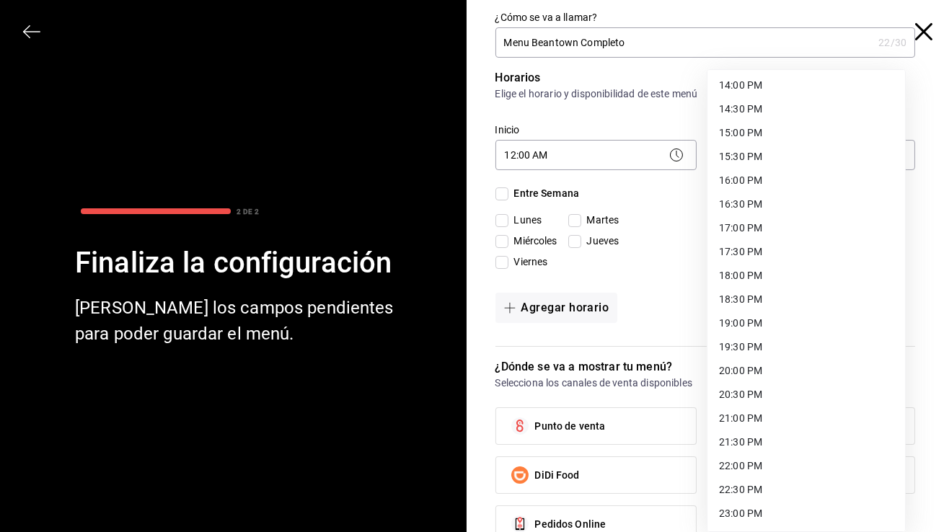
scroll to position [715, 0]
click at [748, 518] on li "23:59 PM" at bounding box center [806, 515] width 198 height 24
type input "23:59"
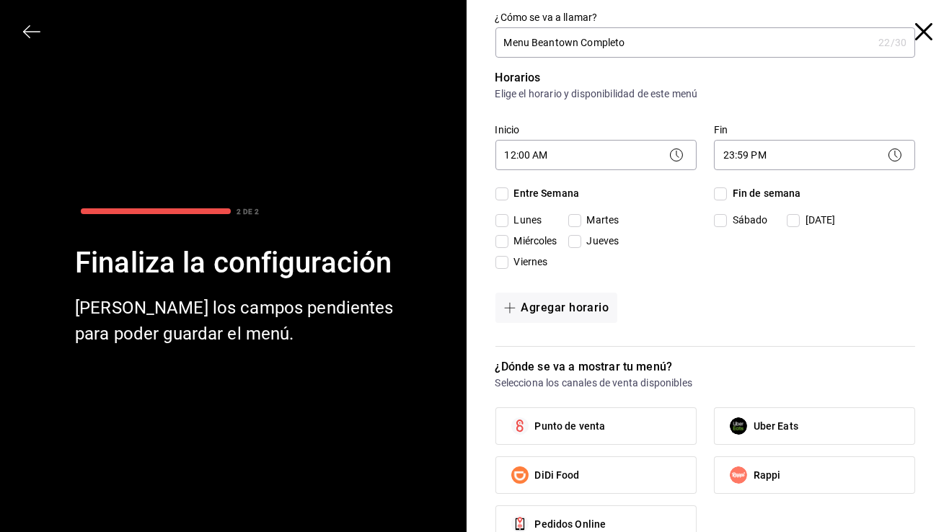
click at [495, 198] on input "Entre Semana" at bounding box center [501, 193] width 13 height 13
checkbox input "true"
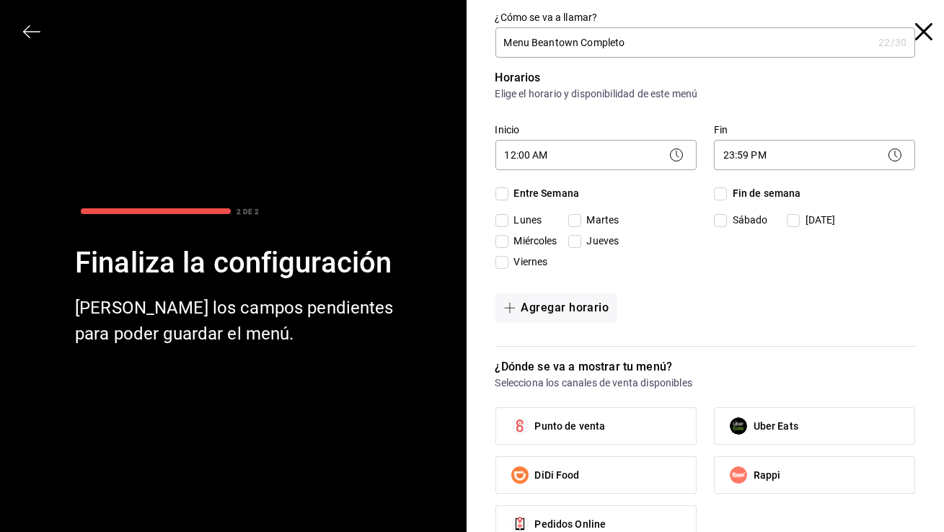
checkbox input "true"
click at [714, 190] on input "Fin de semana" at bounding box center [720, 193] width 13 height 13
checkbox input "true"
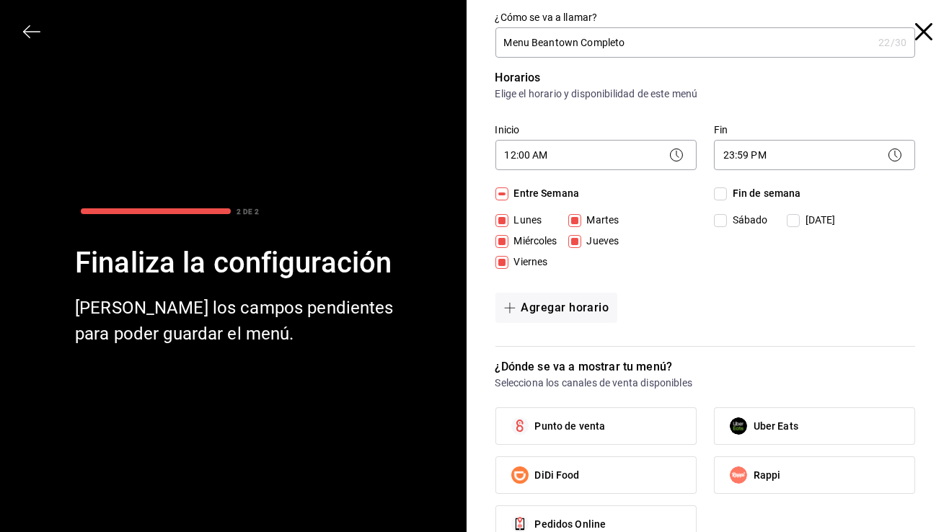
checkbox input "true"
click at [641, 414] on label "Punto de venta" at bounding box center [596, 426] width 200 height 36
click at [535, 414] on input "Punto de venta" at bounding box center [520, 426] width 30 height 30
checkbox input "true"
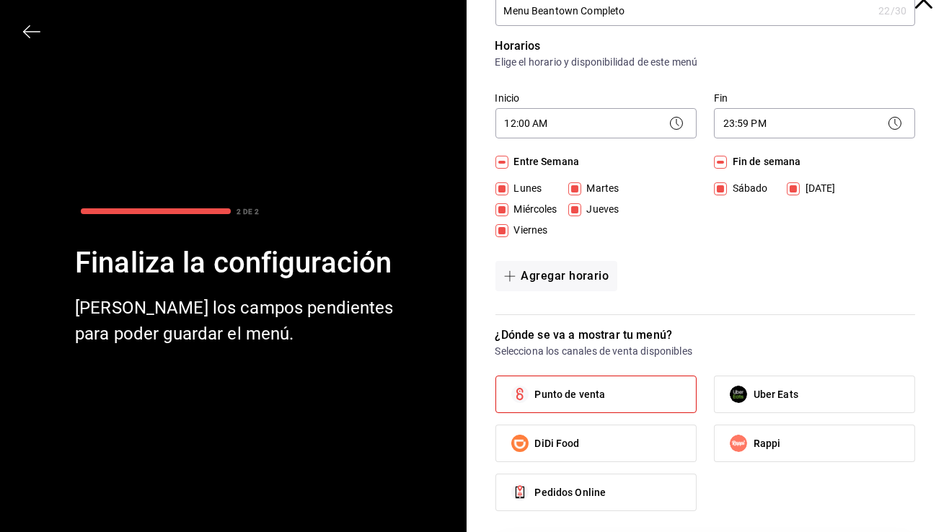
scroll to position [135, 0]
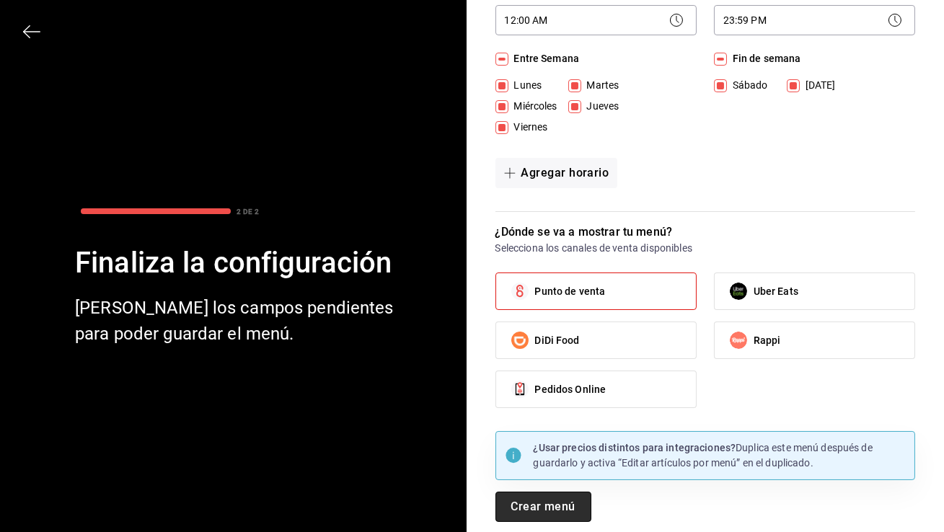
click at [542, 516] on button "Crear menú" at bounding box center [543, 507] width 96 height 30
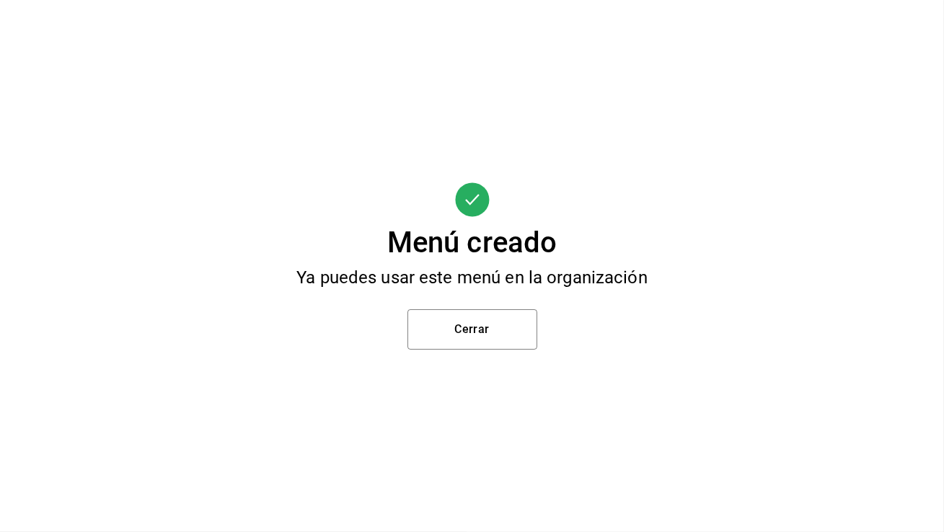
scroll to position [0, 0]
click at [491, 309] on button "Cerrar" at bounding box center [472, 329] width 130 height 40
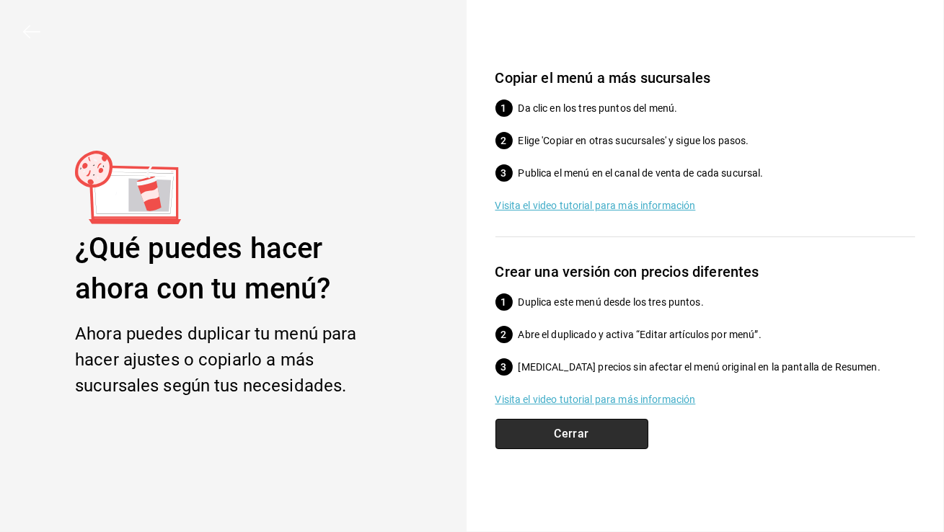
click at [553, 442] on button "Cerrar" at bounding box center [571, 434] width 153 height 30
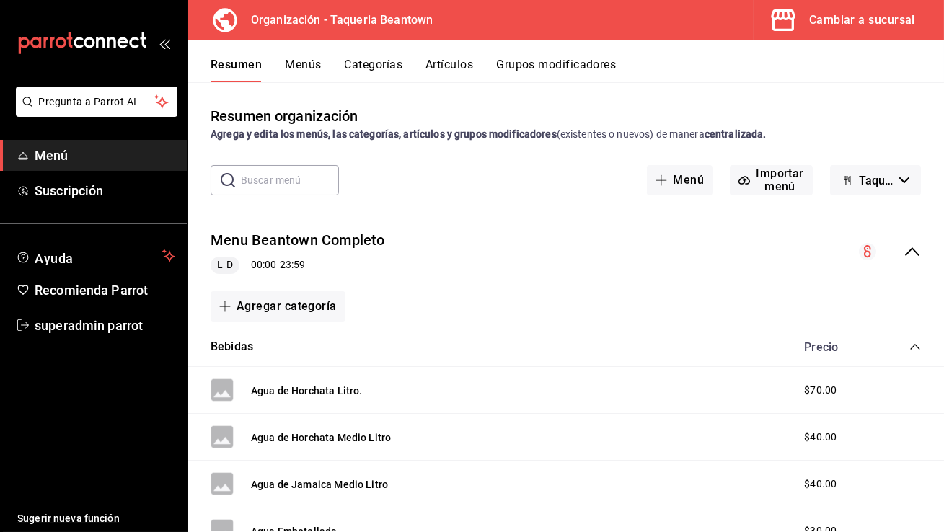
click at [301, 62] on button "Menús" at bounding box center [303, 70] width 36 height 25
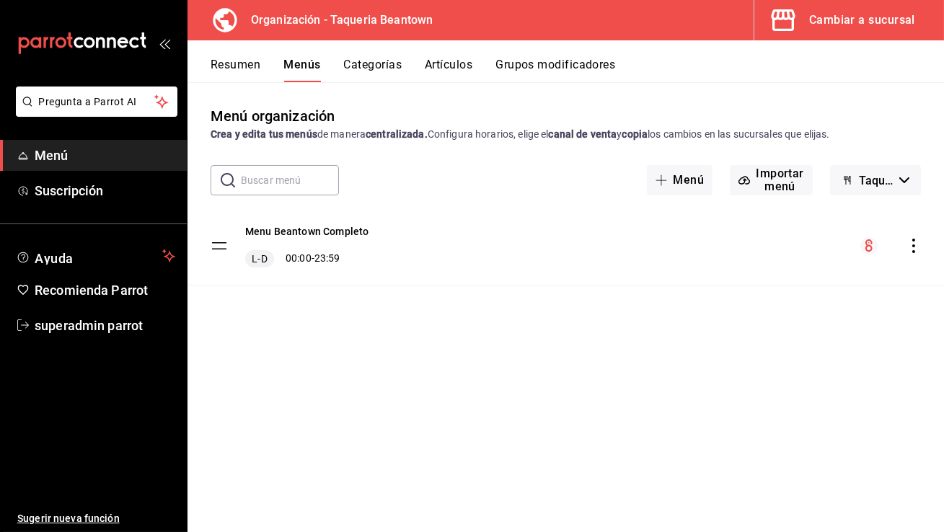
click at [916, 249] on icon "actions" at bounding box center [913, 246] width 14 height 14
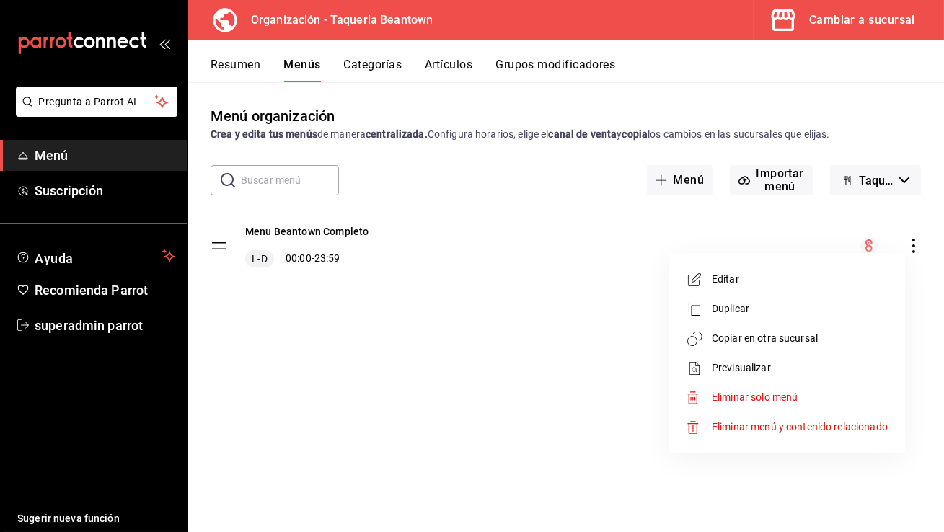
click at [793, 337] on span "Copiar en otra sucursal" at bounding box center [800, 338] width 176 height 15
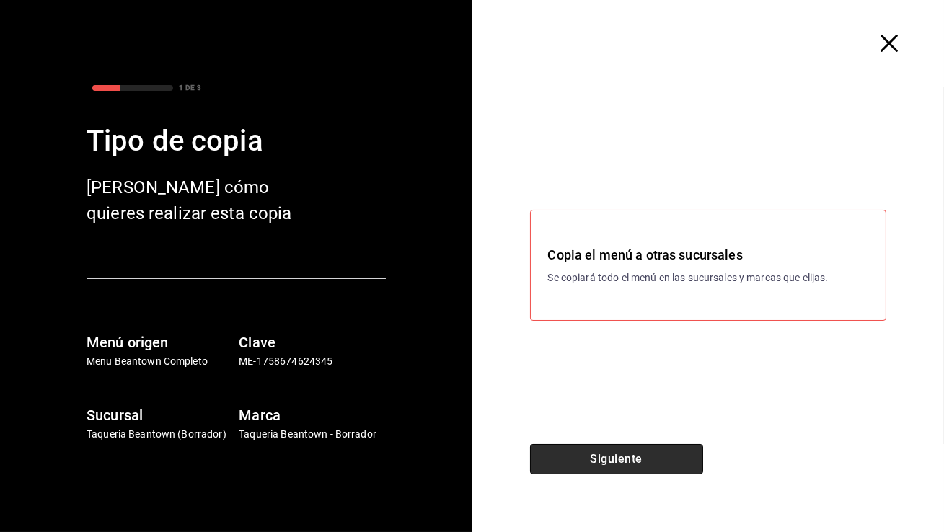
click at [627, 461] on button "Siguiente" at bounding box center [616, 459] width 173 height 30
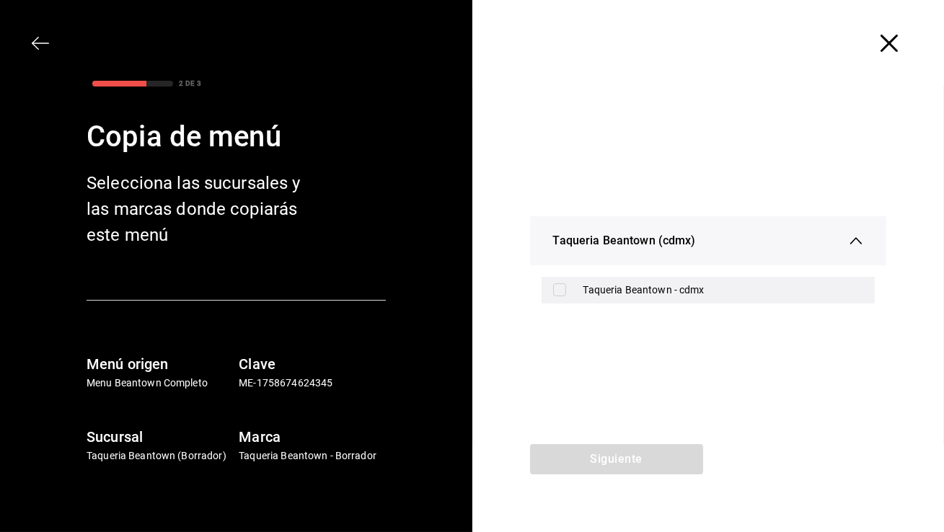
click at [642, 294] on div "Taqueria Beantown - cdmx" at bounding box center [723, 290] width 280 height 15
checkbox input "true"
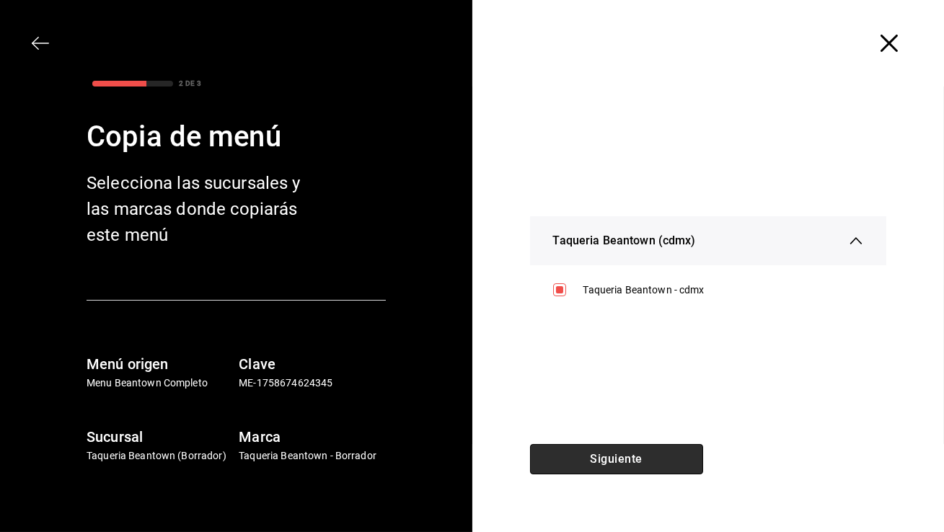
click at [658, 465] on button "Siguiente" at bounding box center [616, 459] width 173 height 30
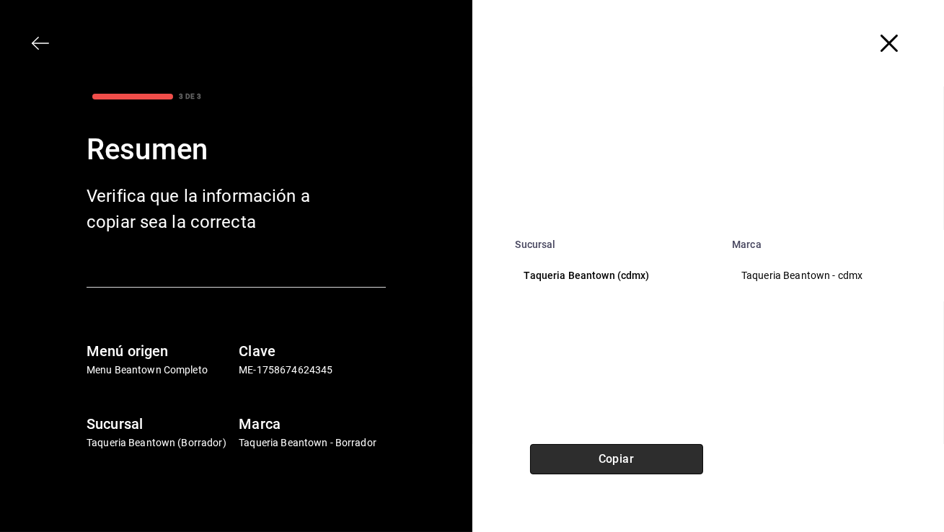
click at [627, 463] on button "Copiar" at bounding box center [616, 459] width 173 height 30
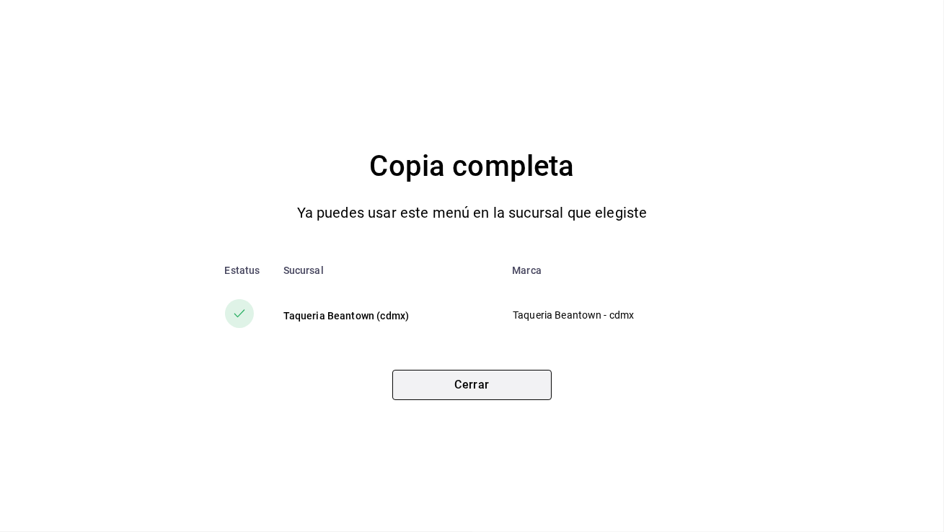
click at [432, 382] on button "Cerrar" at bounding box center [471, 385] width 159 height 30
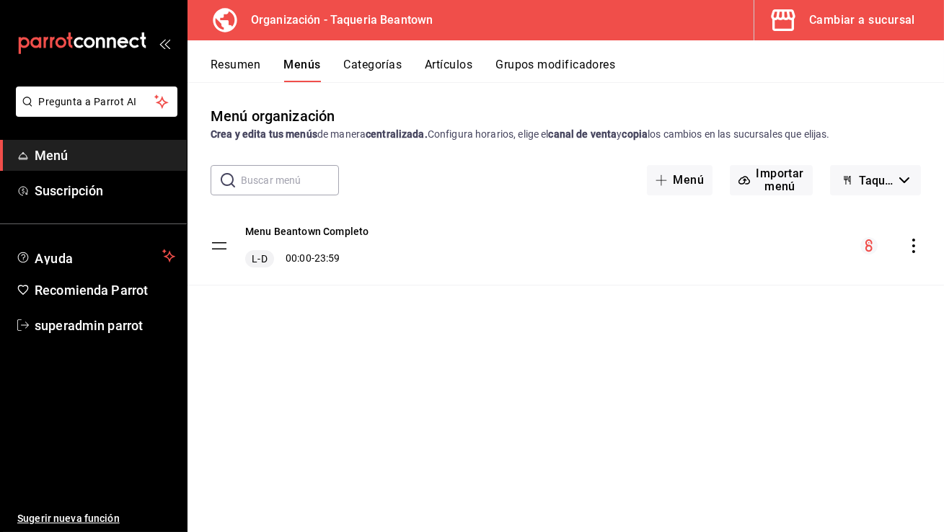
click at [844, 20] on div "Cambiar a sucursal" at bounding box center [862, 20] width 106 height 20
